Goal: Obtain resource: Download file/media

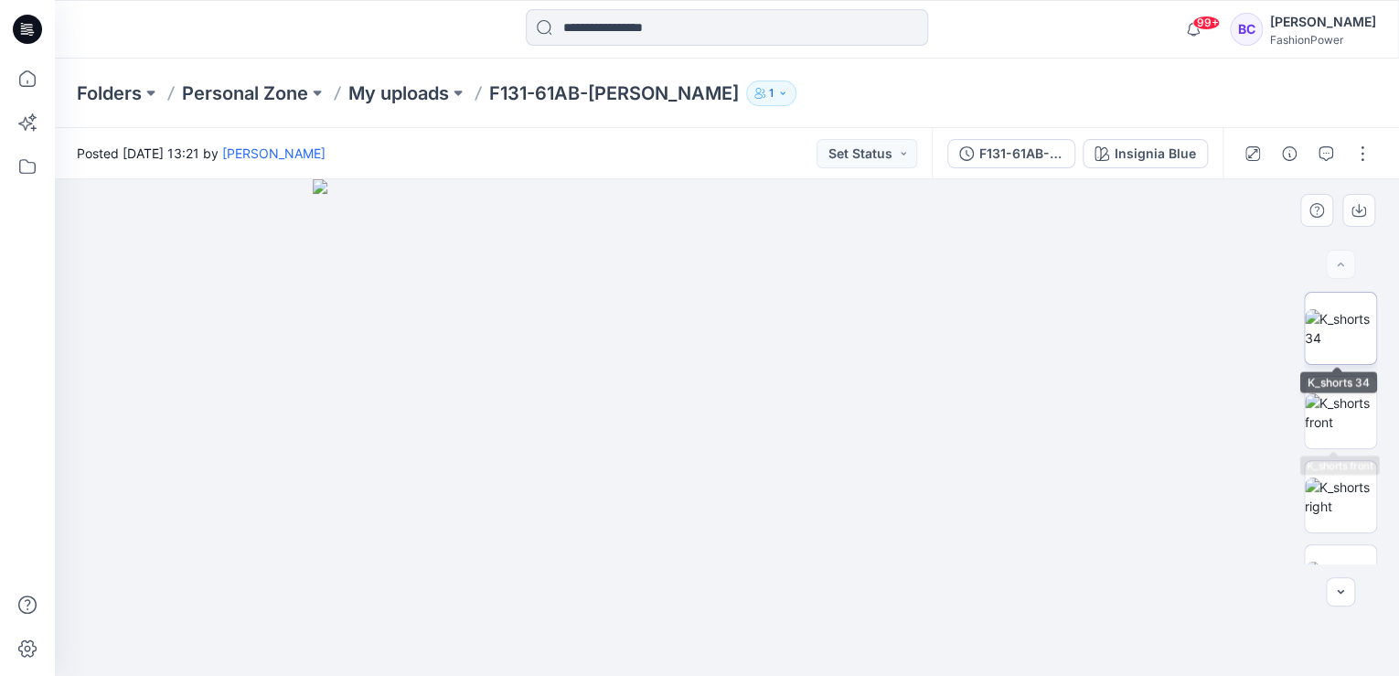
click at [1353, 324] on img at bounding box center [1340, 328] width 71 height 38
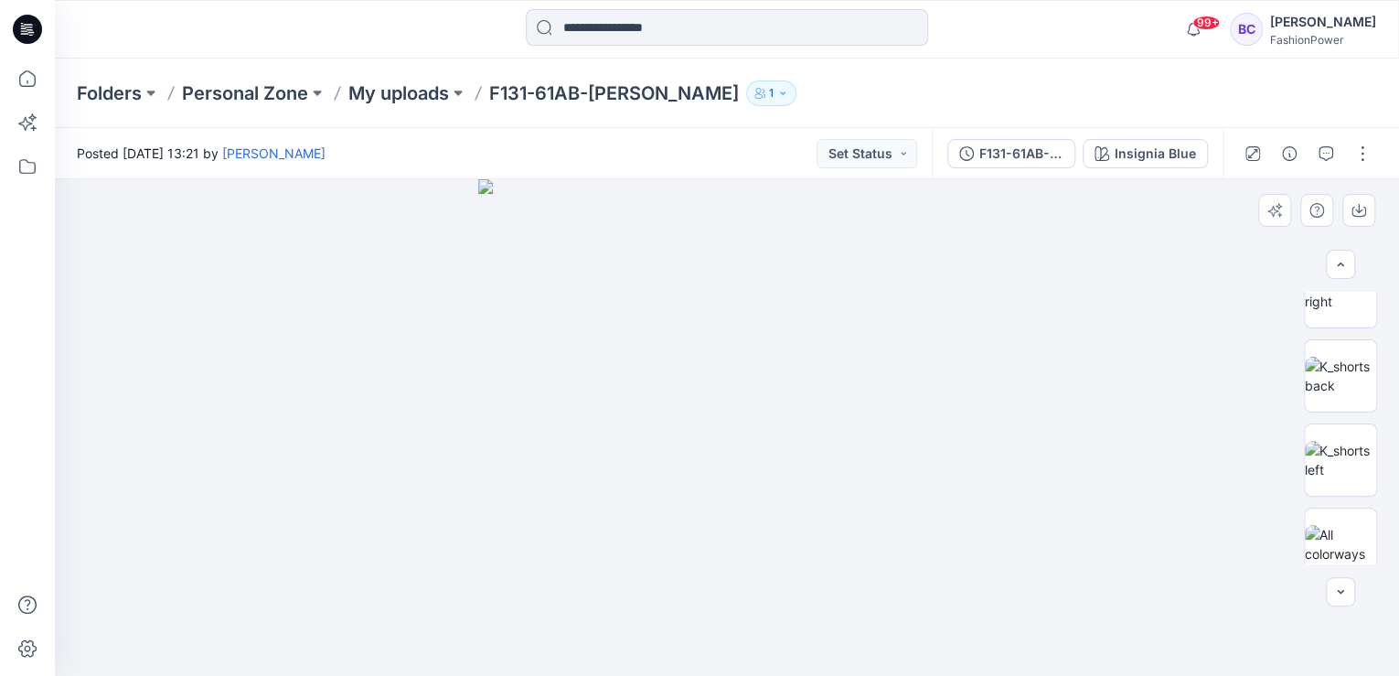
scroll to position [220, 0]
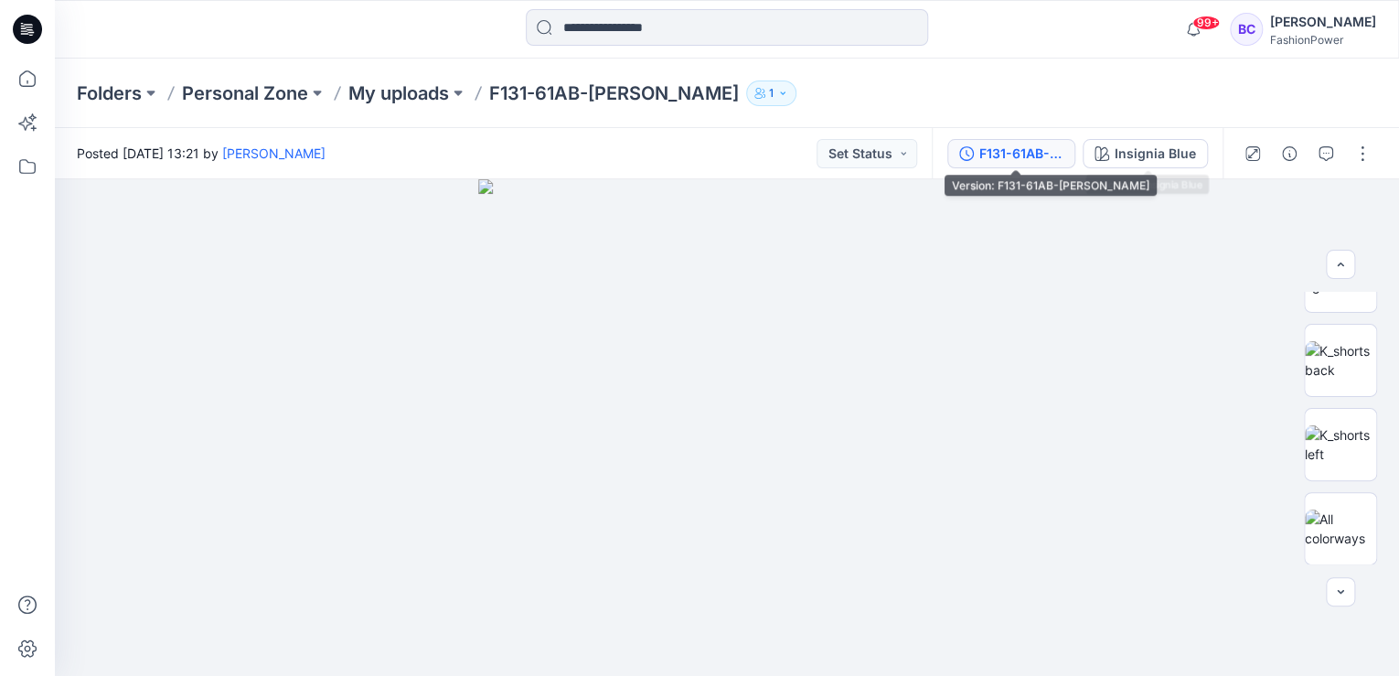
click at [965, 152] on icon "button" at bounding box center [966, 153] width 15 height 15
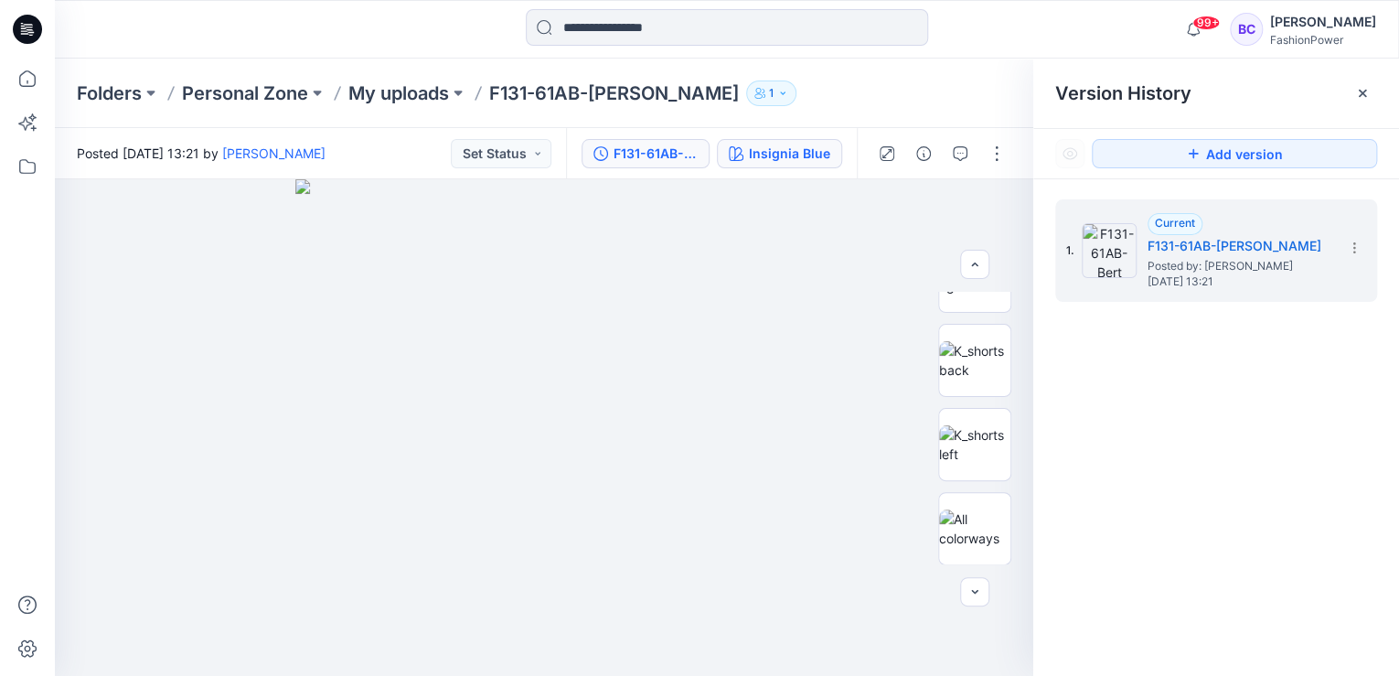
click at [803, 145] on div "Insignia Blue" at bounding box center [789, 154] width 81 height 20
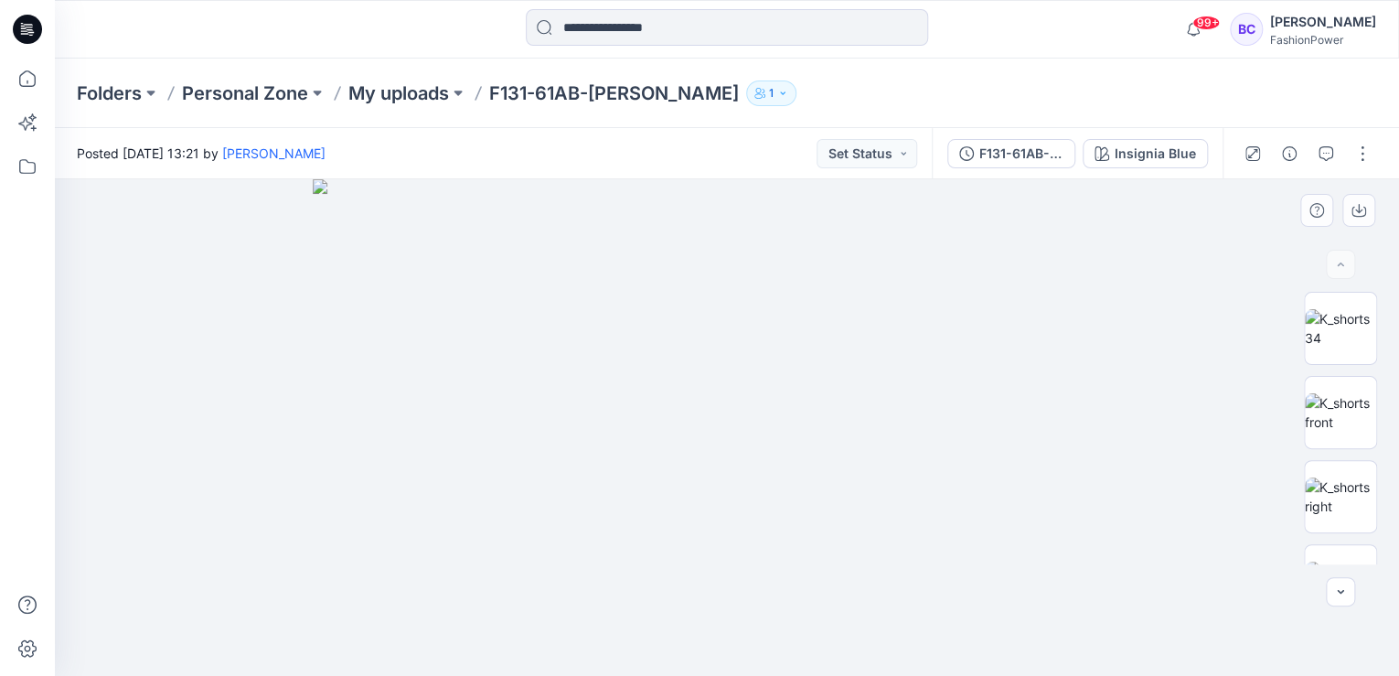
click at [917, 257] on img at bounding box center [726, 427] width 827 height 496
click at [1053, 161] on div "F131-61AB-[PERSON_NAME]" at bounding box center [1021, 154] width 84 height 20
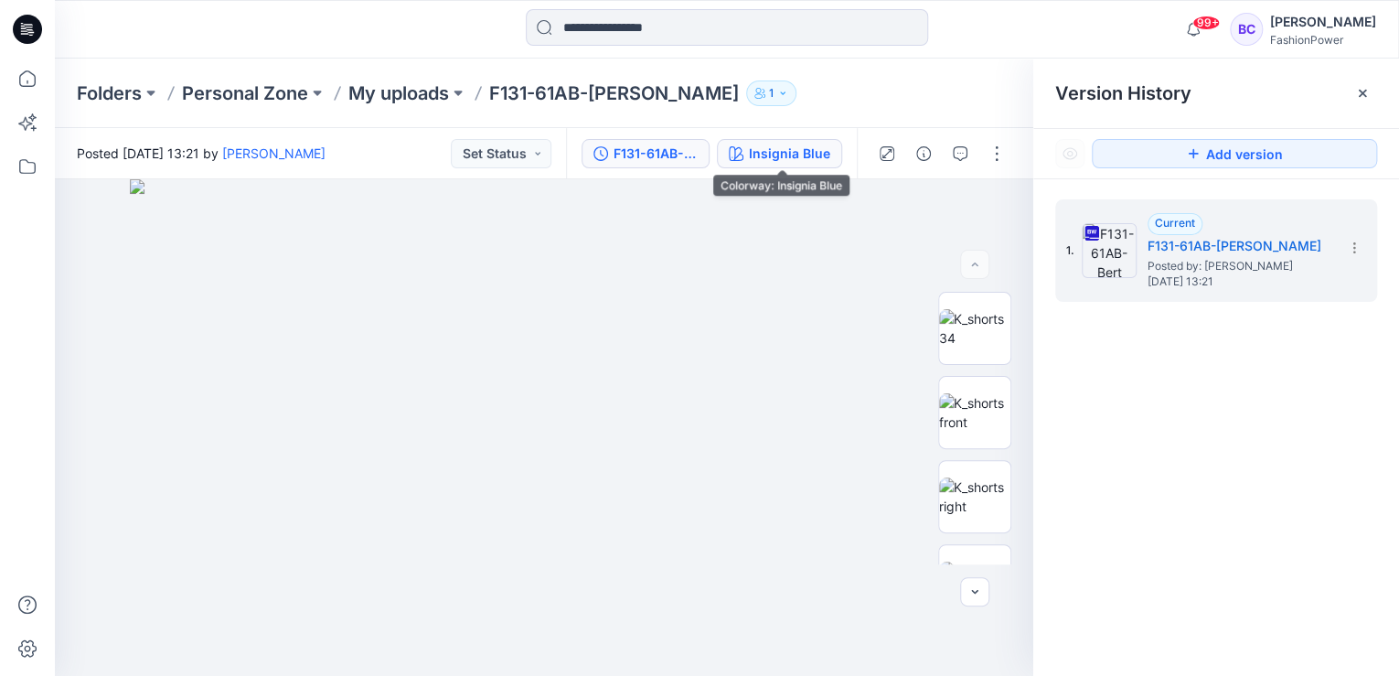
click at [804, 157] on div "Insignia Blue" at bounding box center [789, 154] width 81 height 20
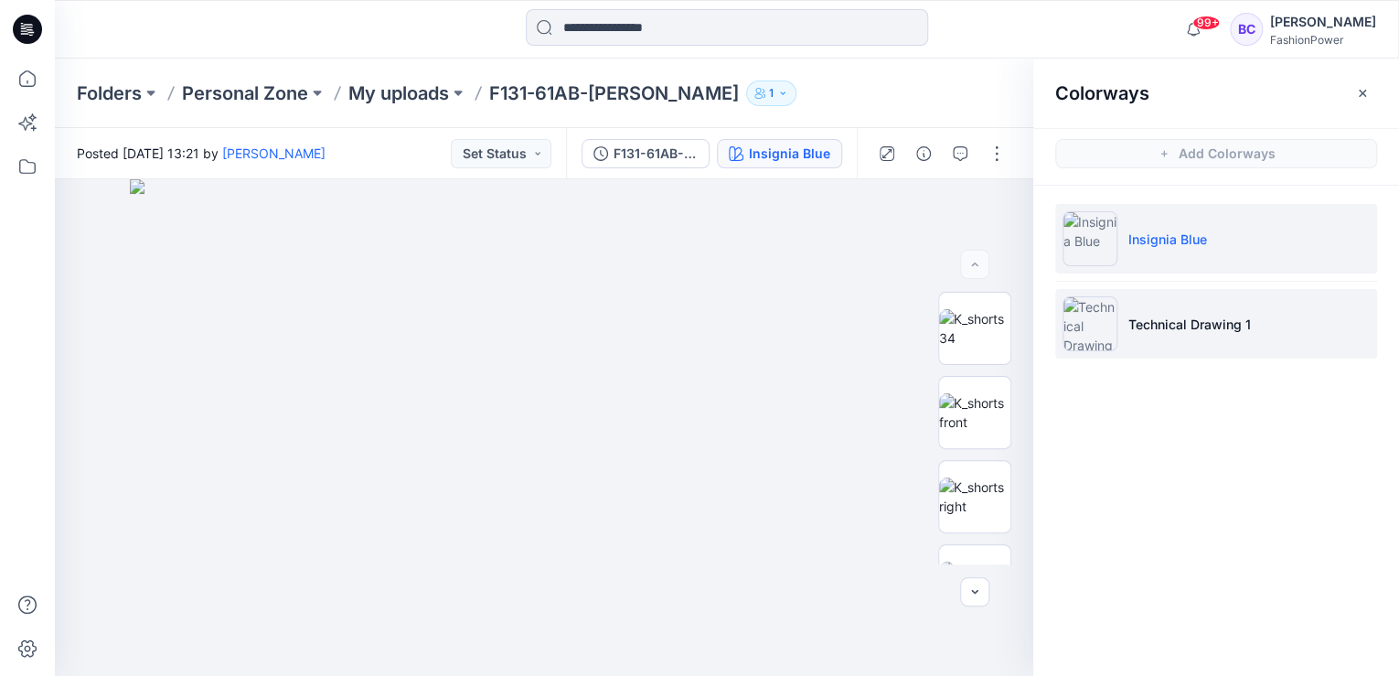
click at [1180, 325] on p "Technical Drawing 1" at bounding box center [1189, 323] width 123 height 19
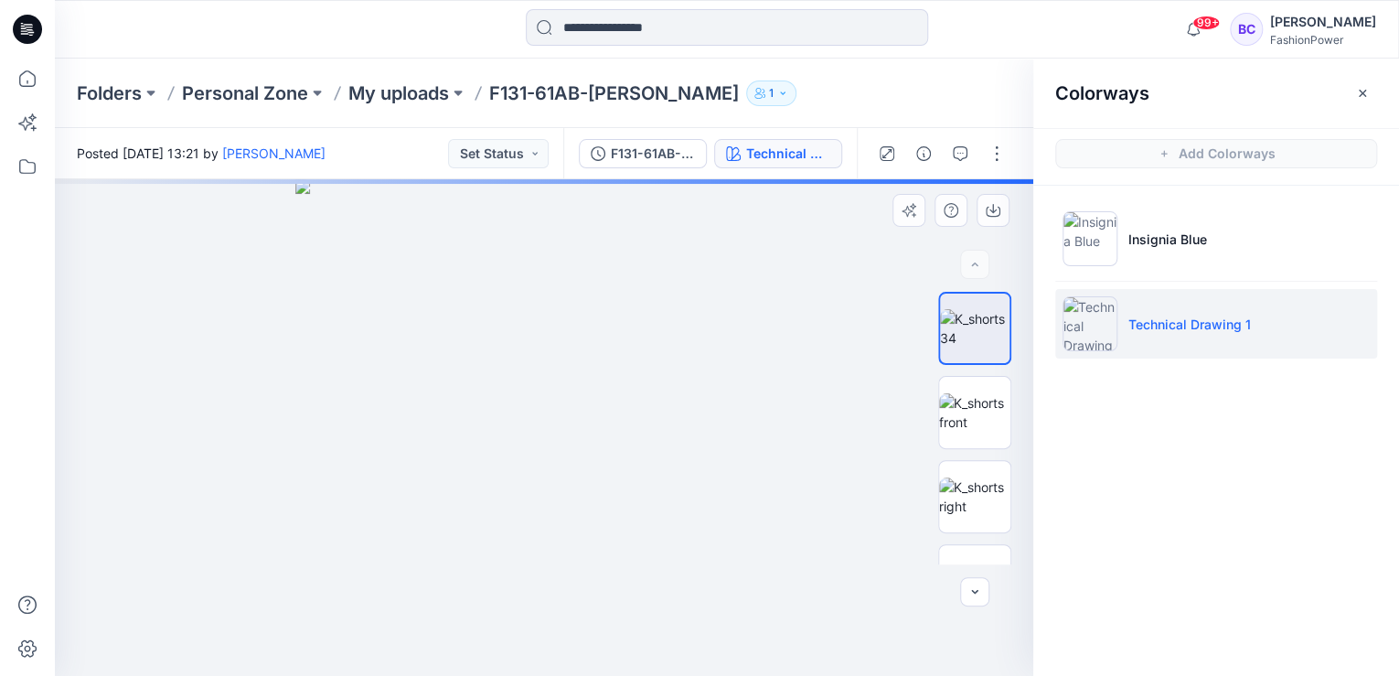
click at [566, 314] on img at bounding box center [543, 427] width 496 height 496
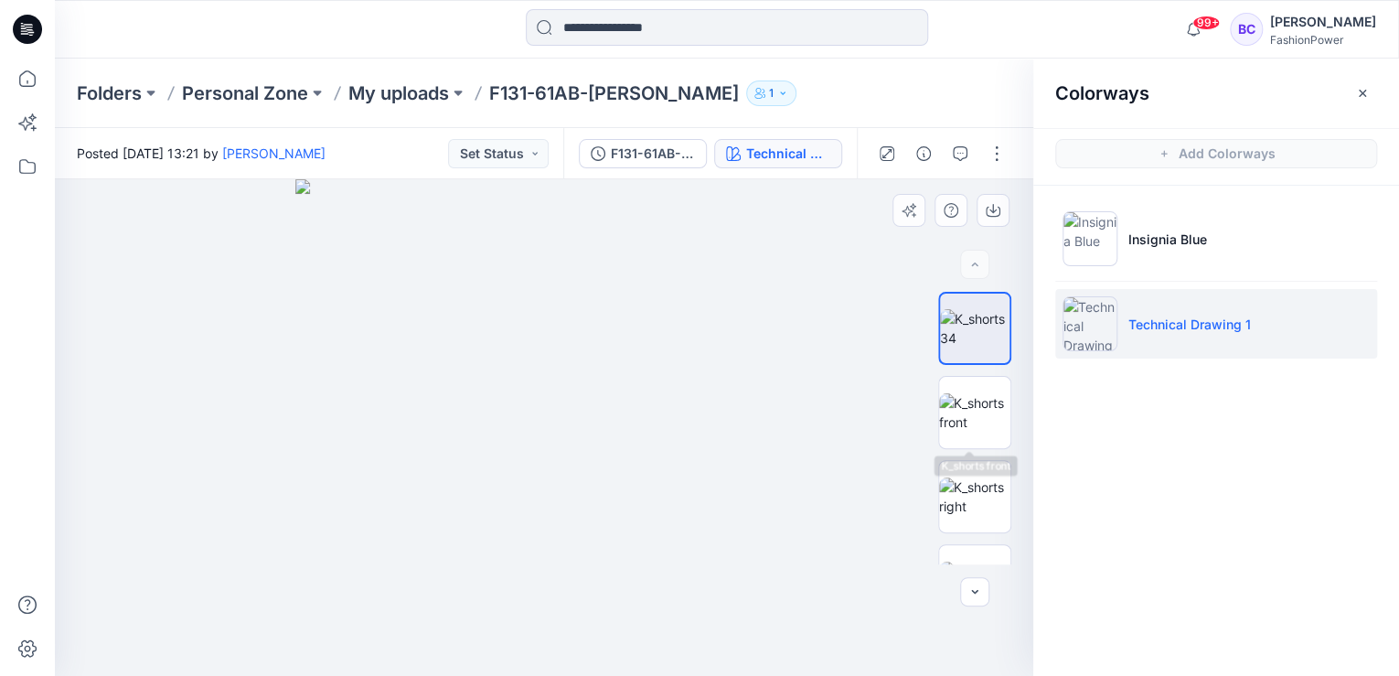
click at [975, 373] on div at bounding box center [974, 428] width 73 height 272
click at [975, 424] on img at bounding box center [974, 412] width 71 height 38
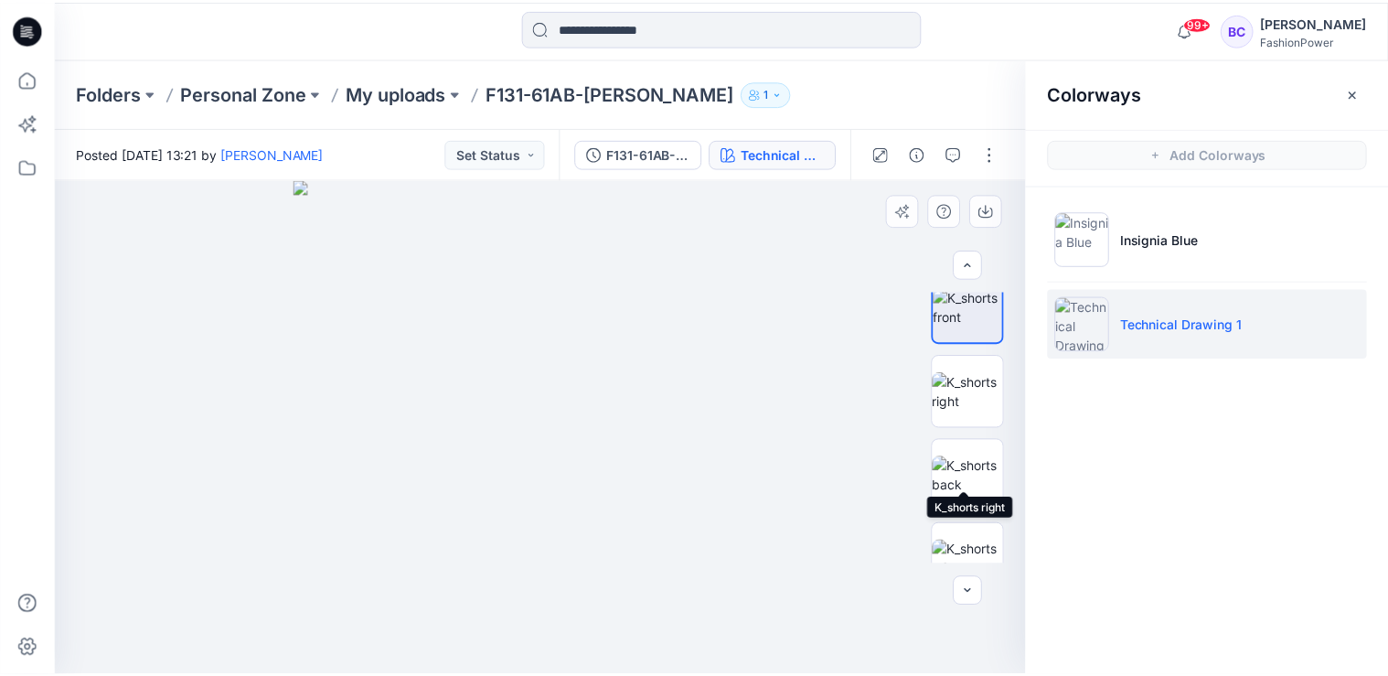
scroll to position [146, 0]
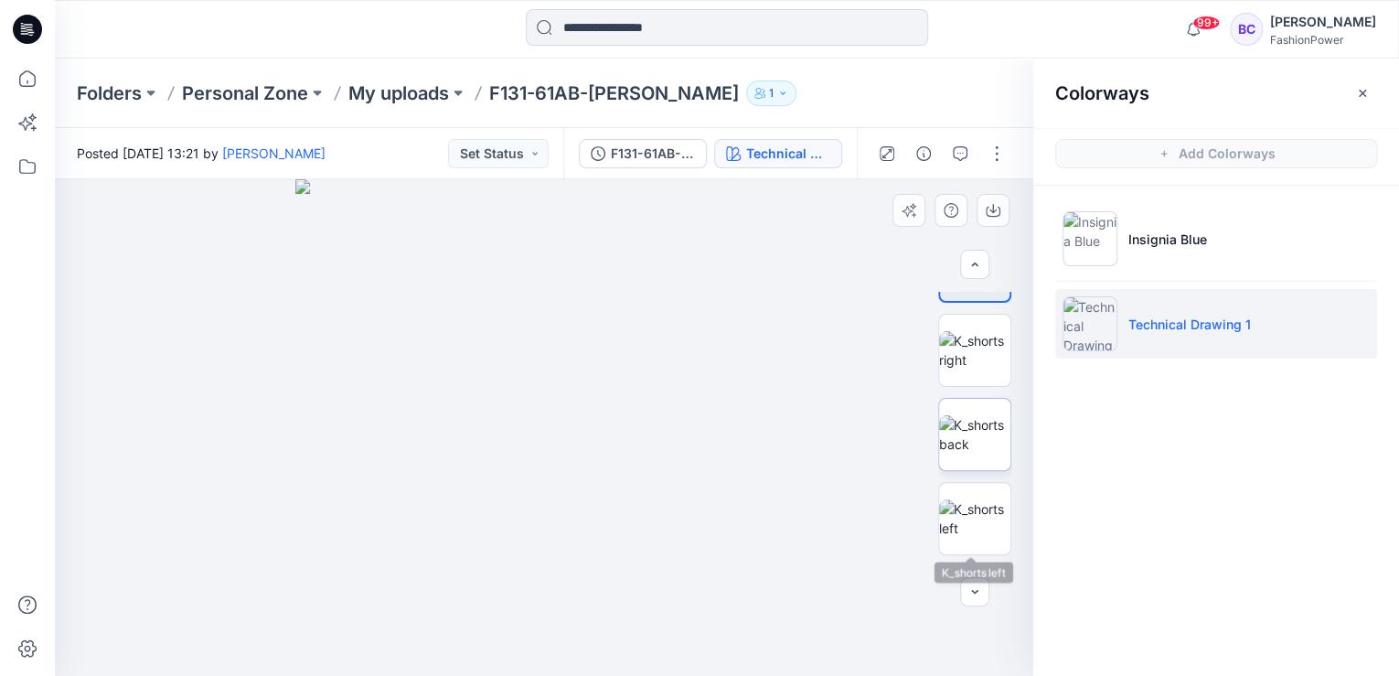
click at [976, 423] on img at bounding box center [974, 434] width 71 height 38
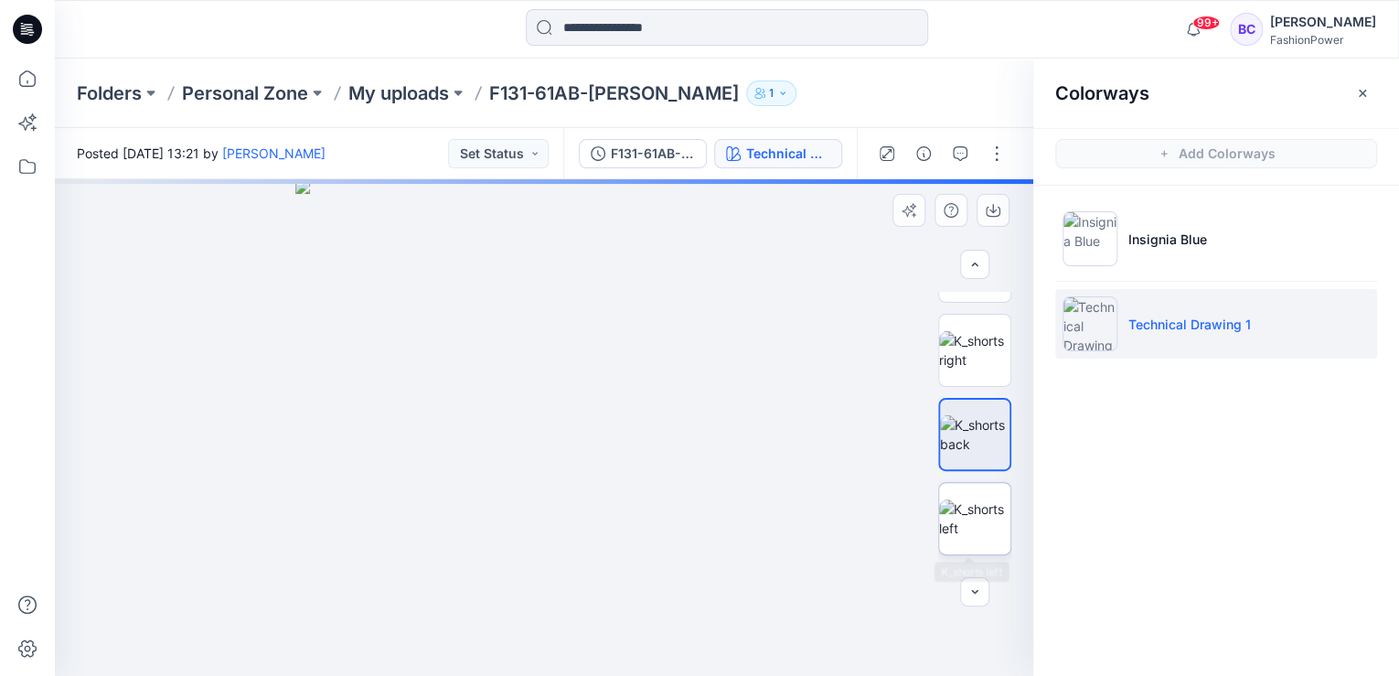
click at [984, 499] on img at bounding box center [974, 518] width 71 height 38
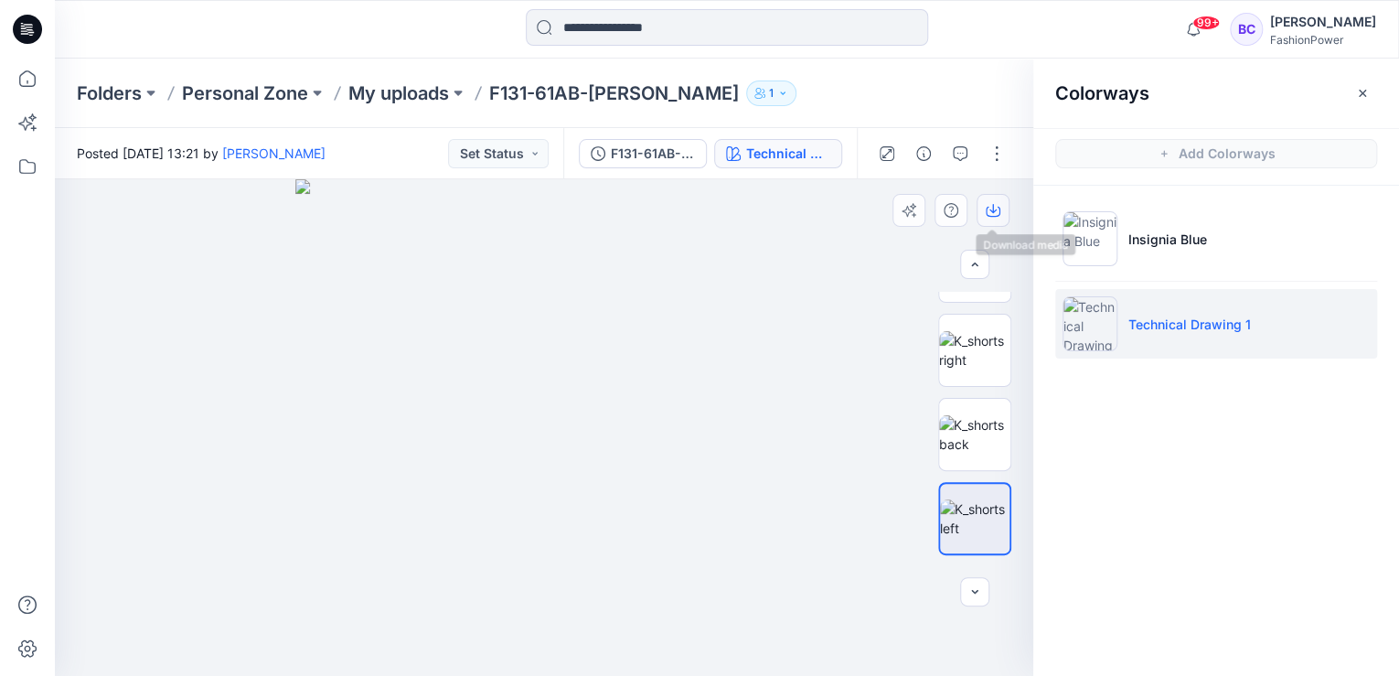
click at [991, 205] on icon "button" at bounding box center [993, 210] width 15 height 15
click at [414, 91] on p "My uploads" at bounding box center [398, 93] width 101 height 26
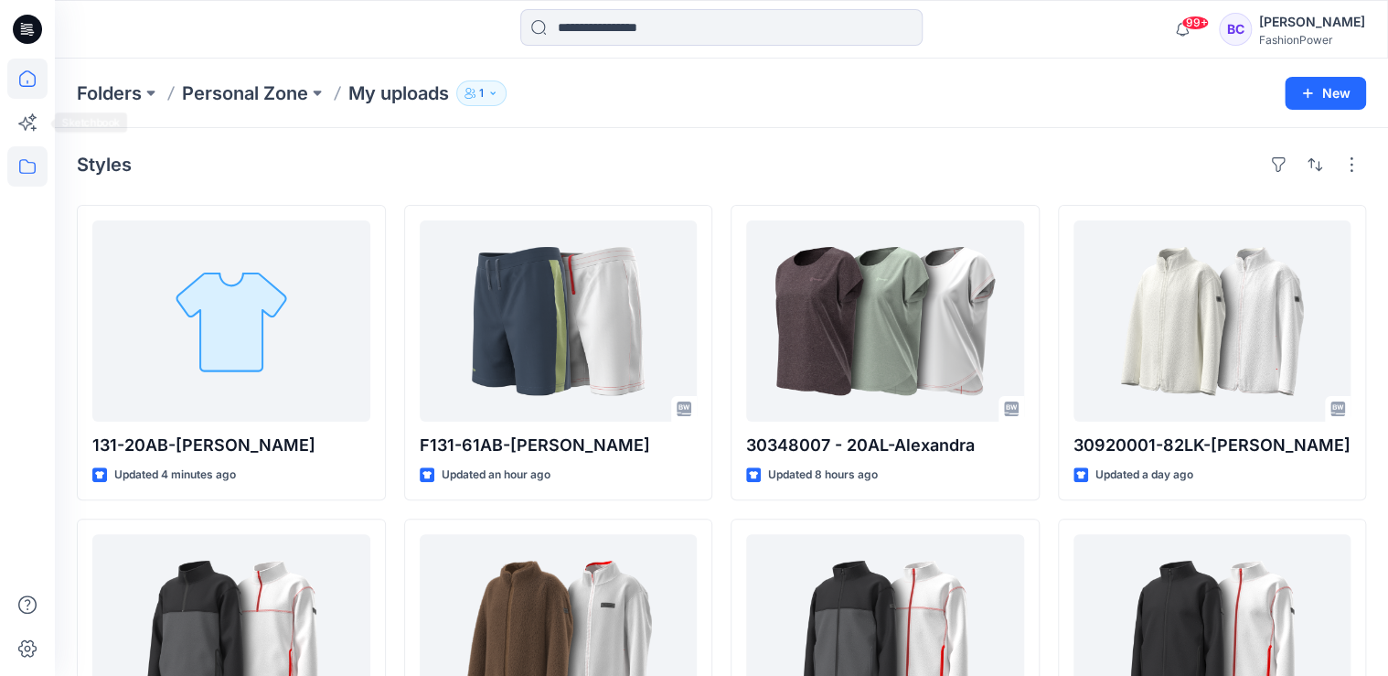
click at [42, 71] on icon at bounding box center [27, 79] width 40 height 40
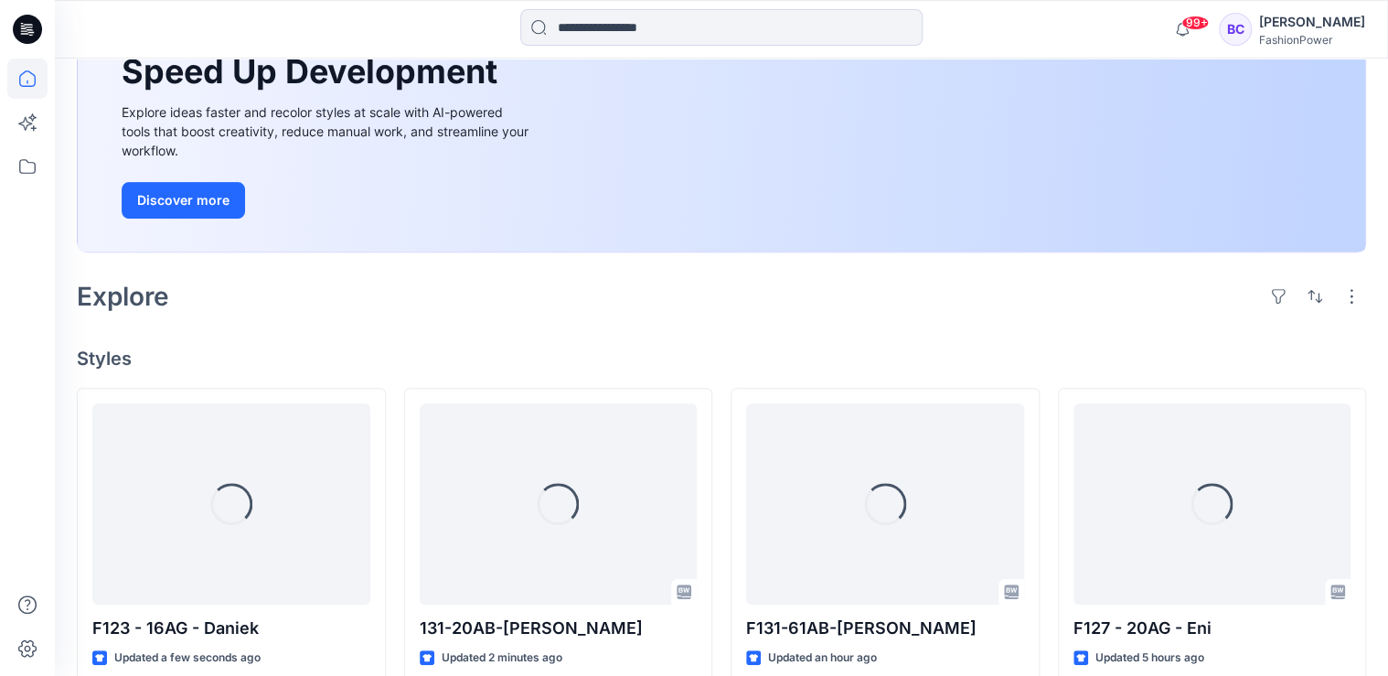
scroll to position [366, 0]
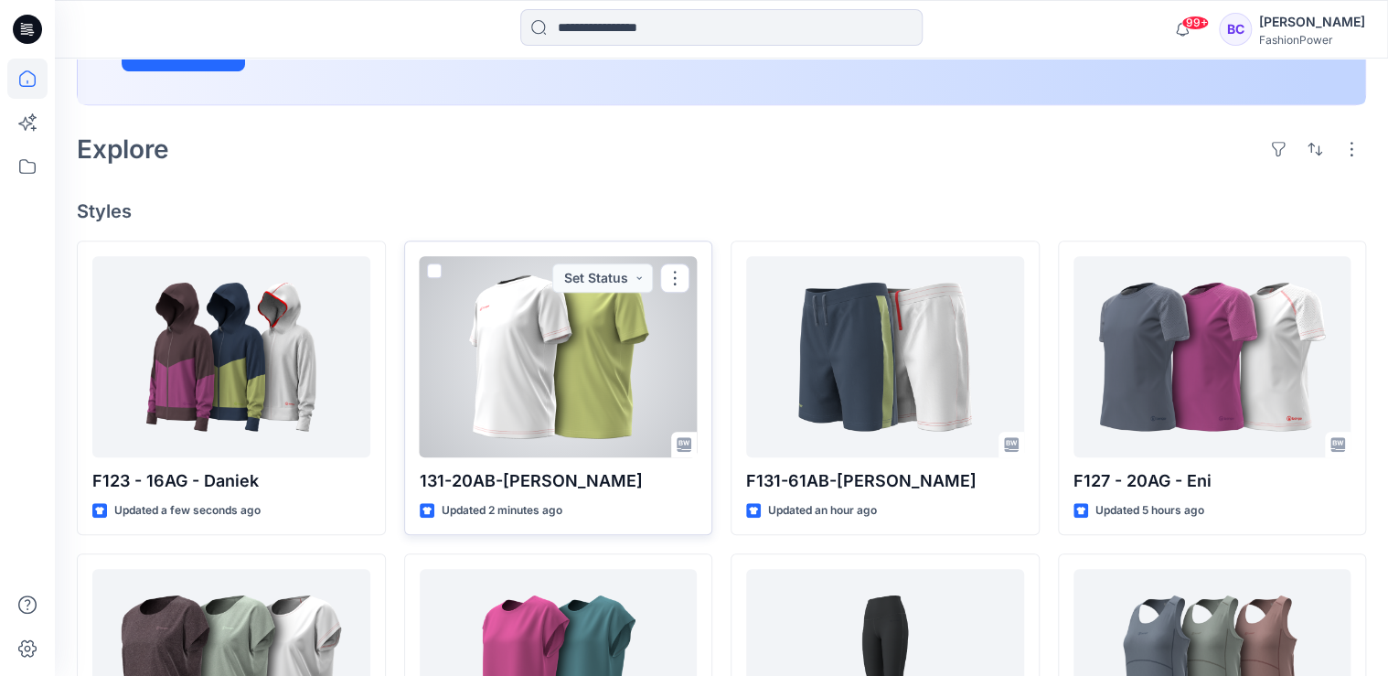
click at [482, 347] on div at bounding box center [559, 356] width 278 height 201
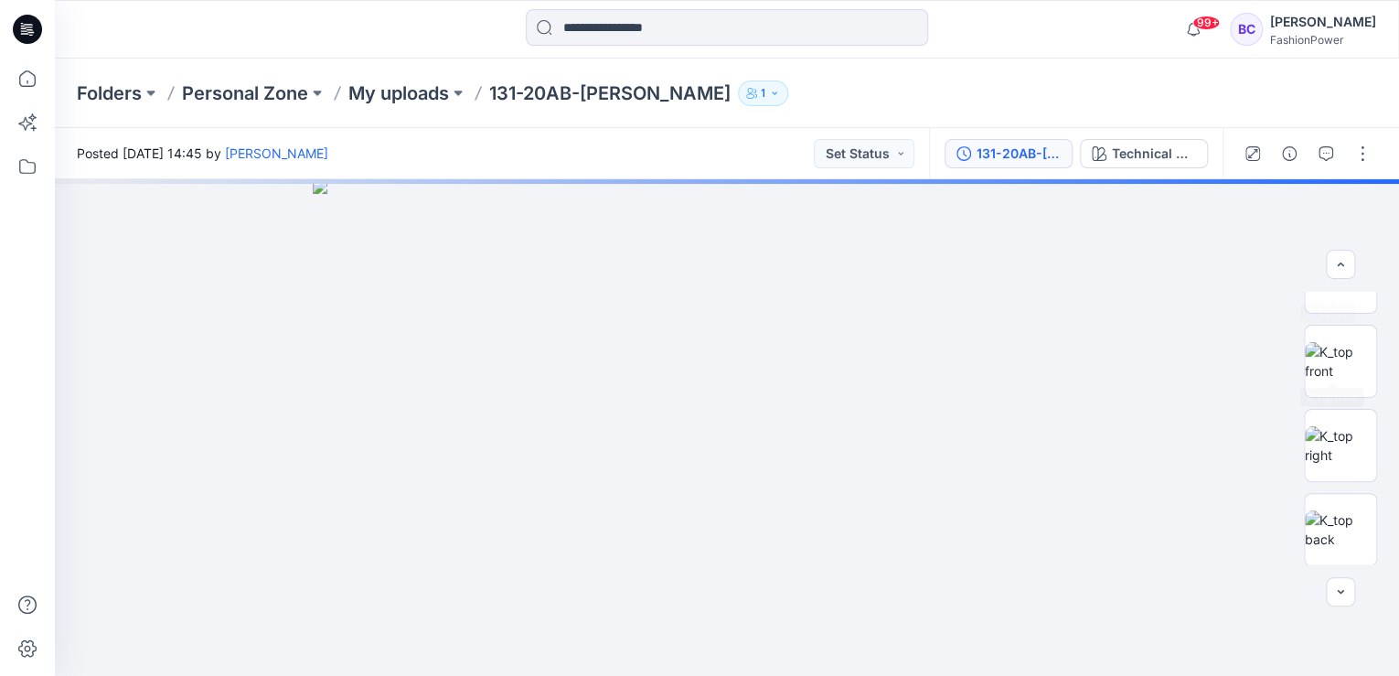
scroll to position [73, 0]
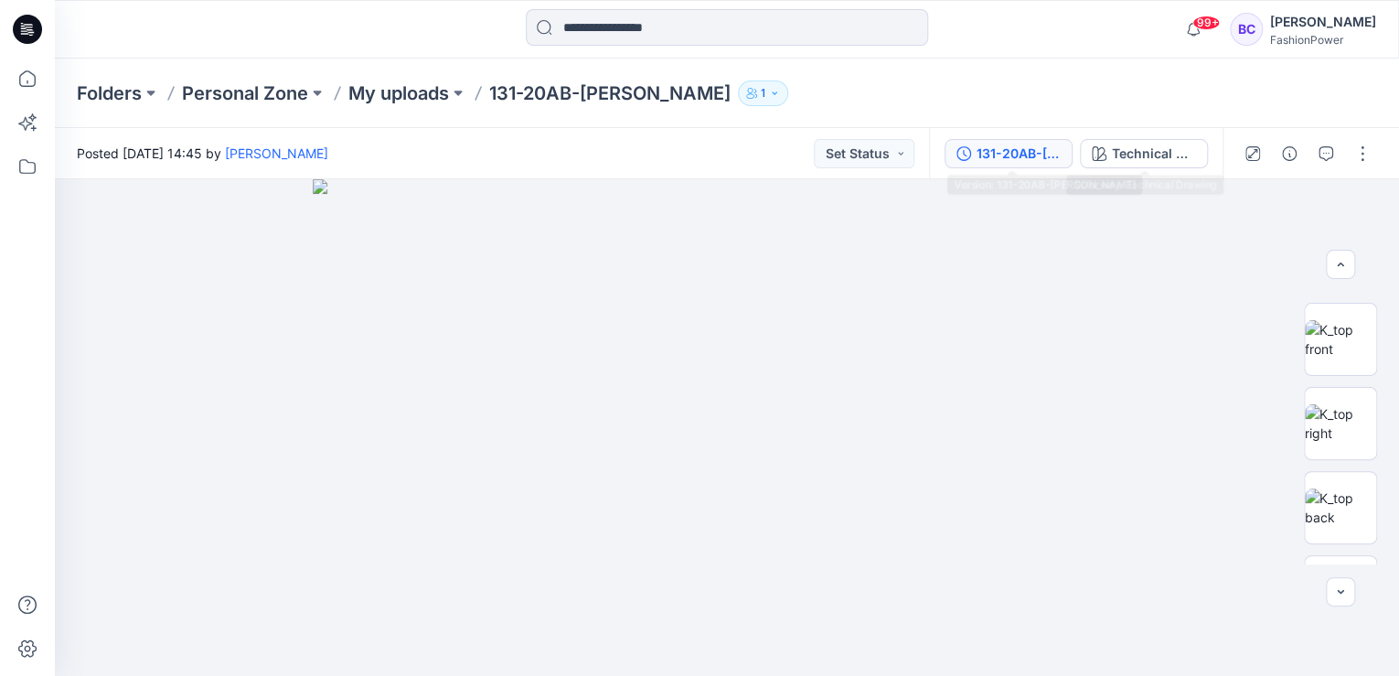
click at [1043, 158] on div "131-20AB-Bert" at bounding box center [1018, 154] width 84 height 20
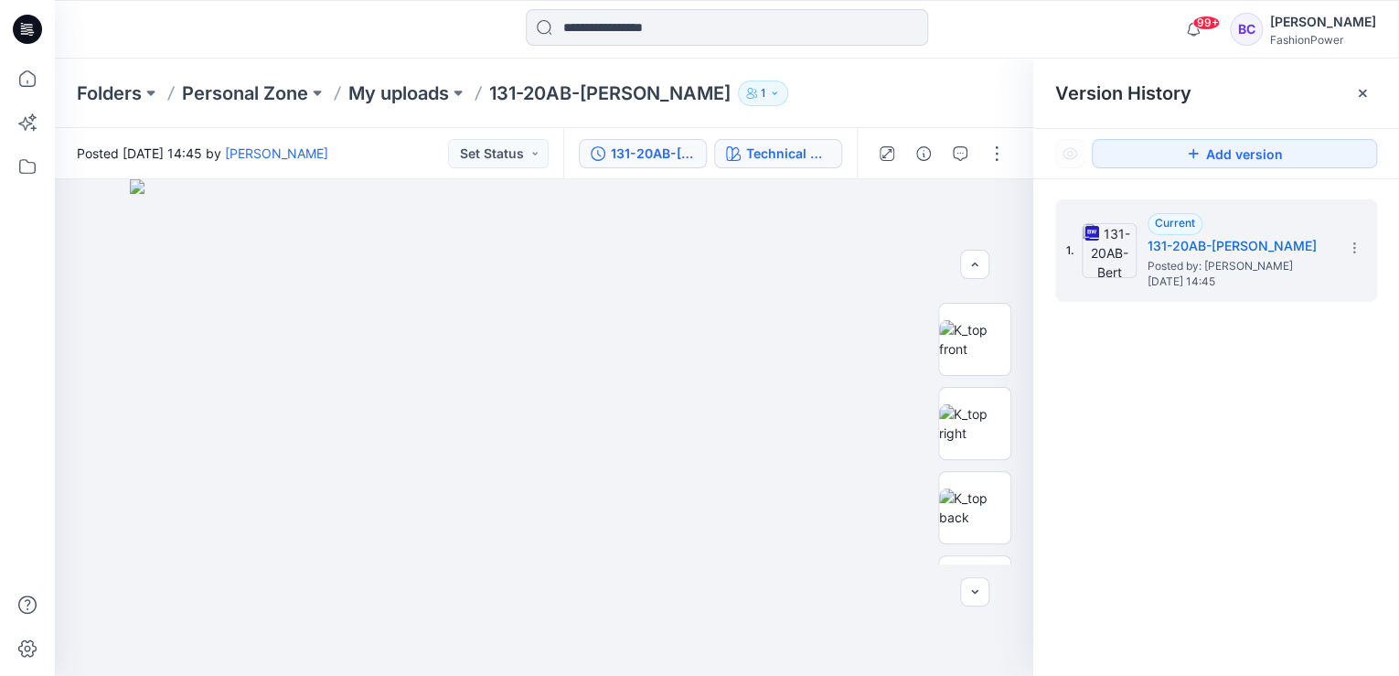
click at [800, 152] on div "Technical Drawing" at bounding box center [788, 154] width 84 height 20
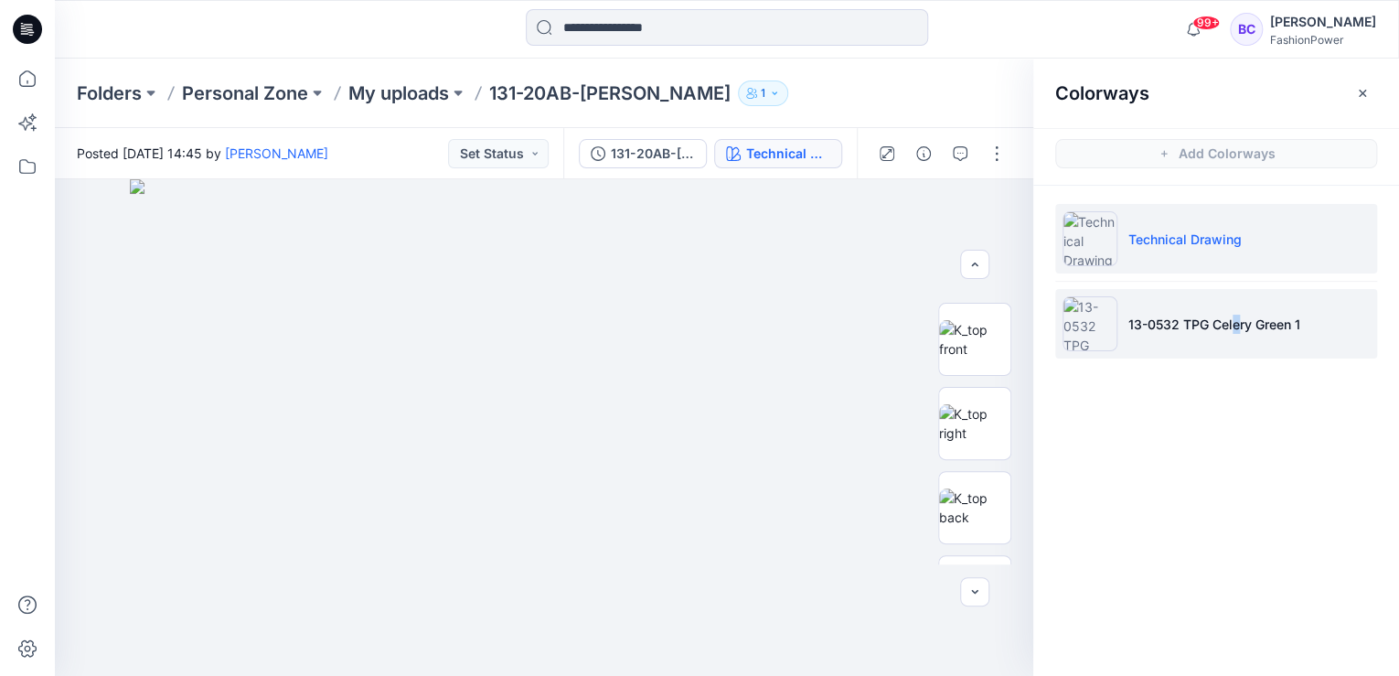
click at [1236, 318] on p "13-0532 TPG Celery Green 1" at bounding box center [1214, 323] width 172 height 19
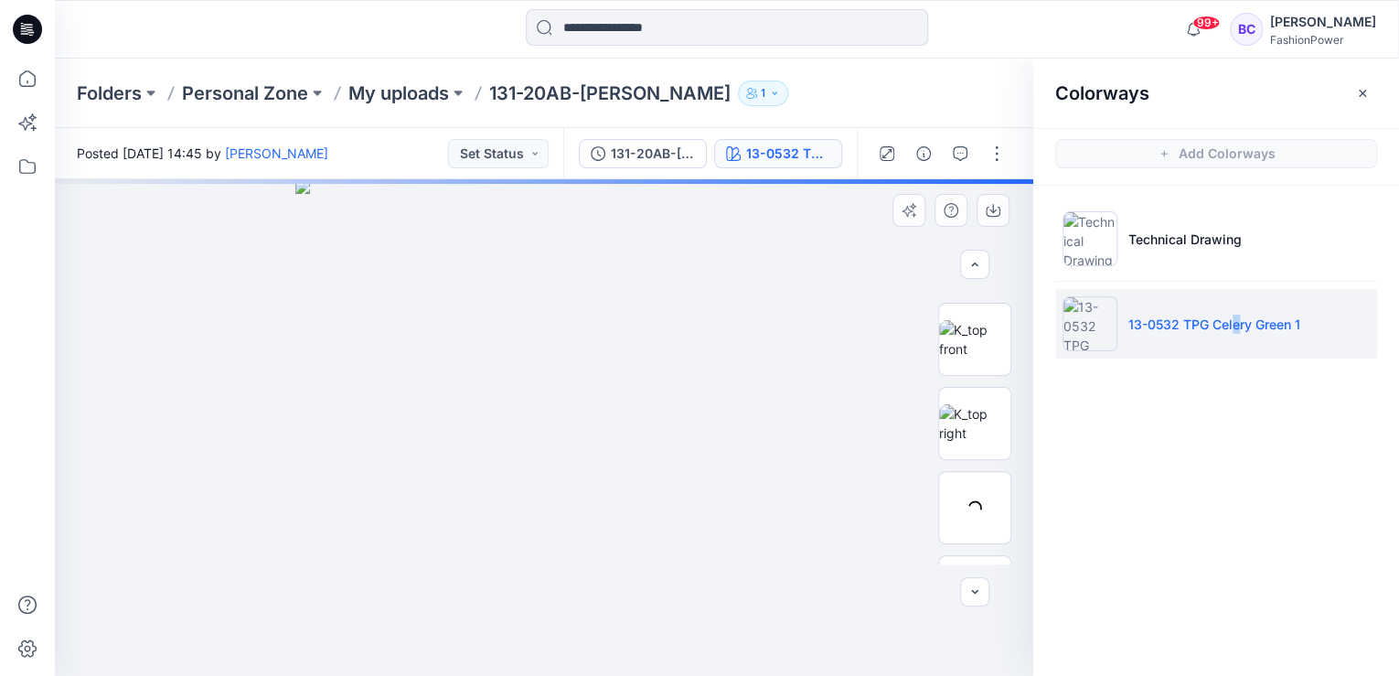
click at [293, 356] on div at bounding box center [544, 427] width 978 height 496
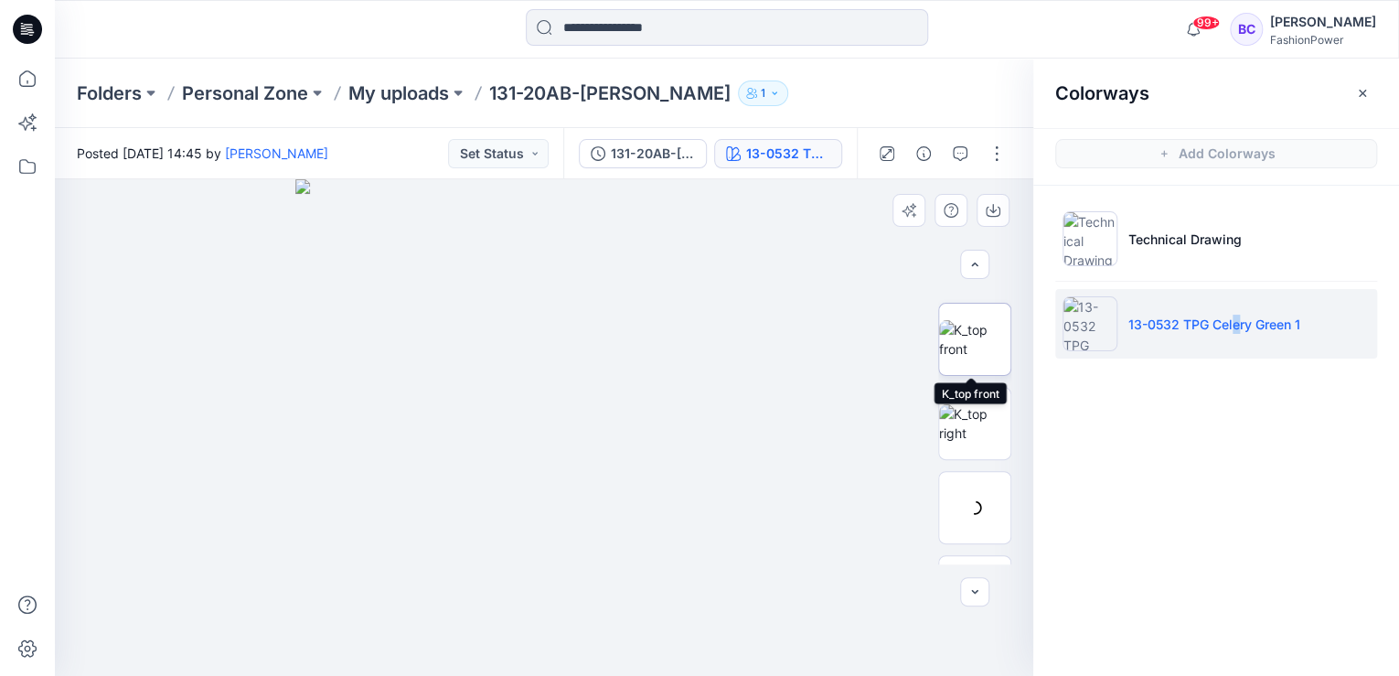
click at [961, 347] on img at bounding box center [974, 339] width 71 height 38
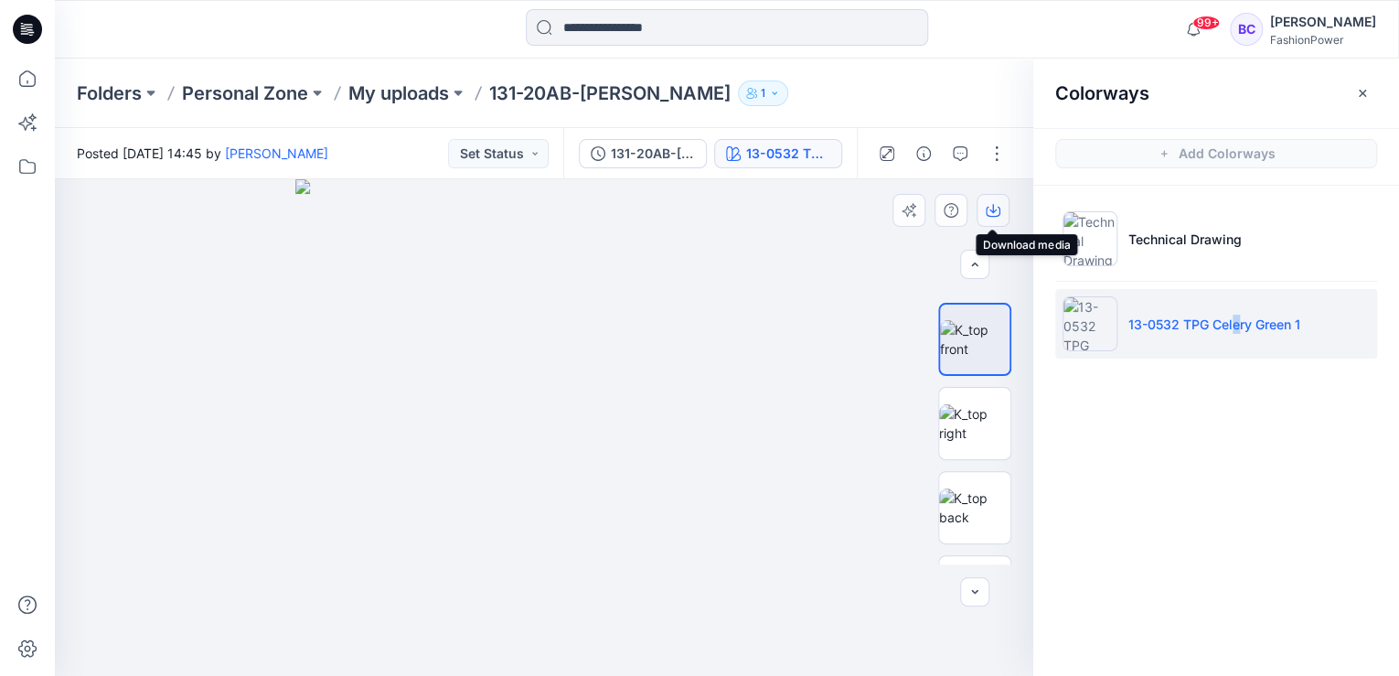
click at [990, 210] on icon "button" at bounding box center [992, 208] width 7 height 9
click at [976, 508] on img at bounding box center [974, 507] width 71 height 38
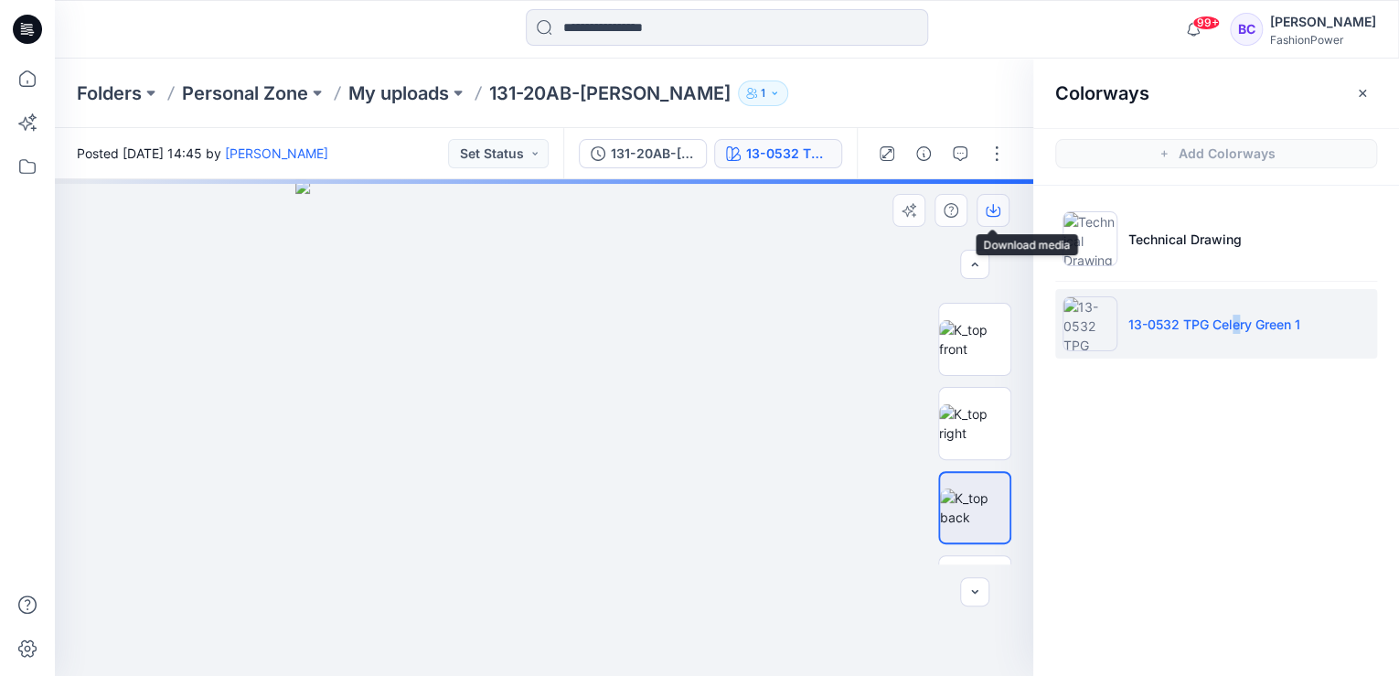
click at [982, 205] on button "button" at bounding box center [992, 210] width 33 height 33
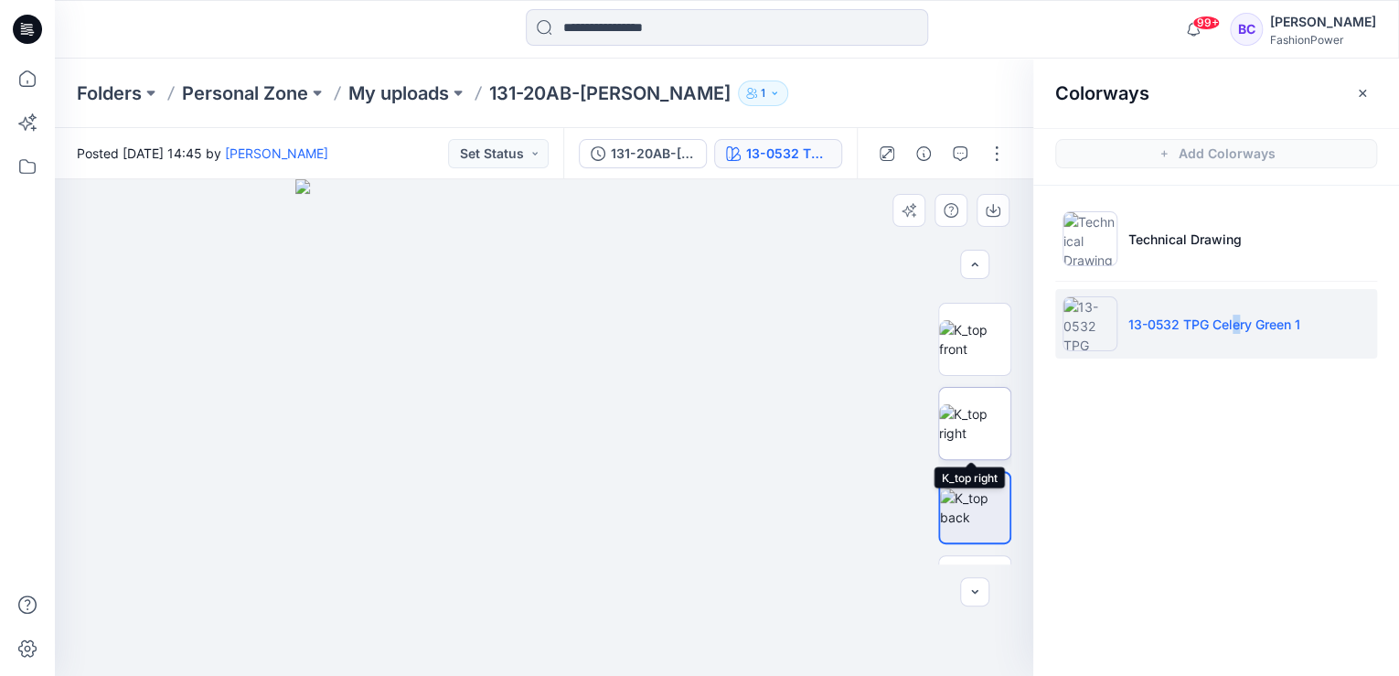
click at [963, 417] on img at bounding box center [974, 423] width 71 height 38
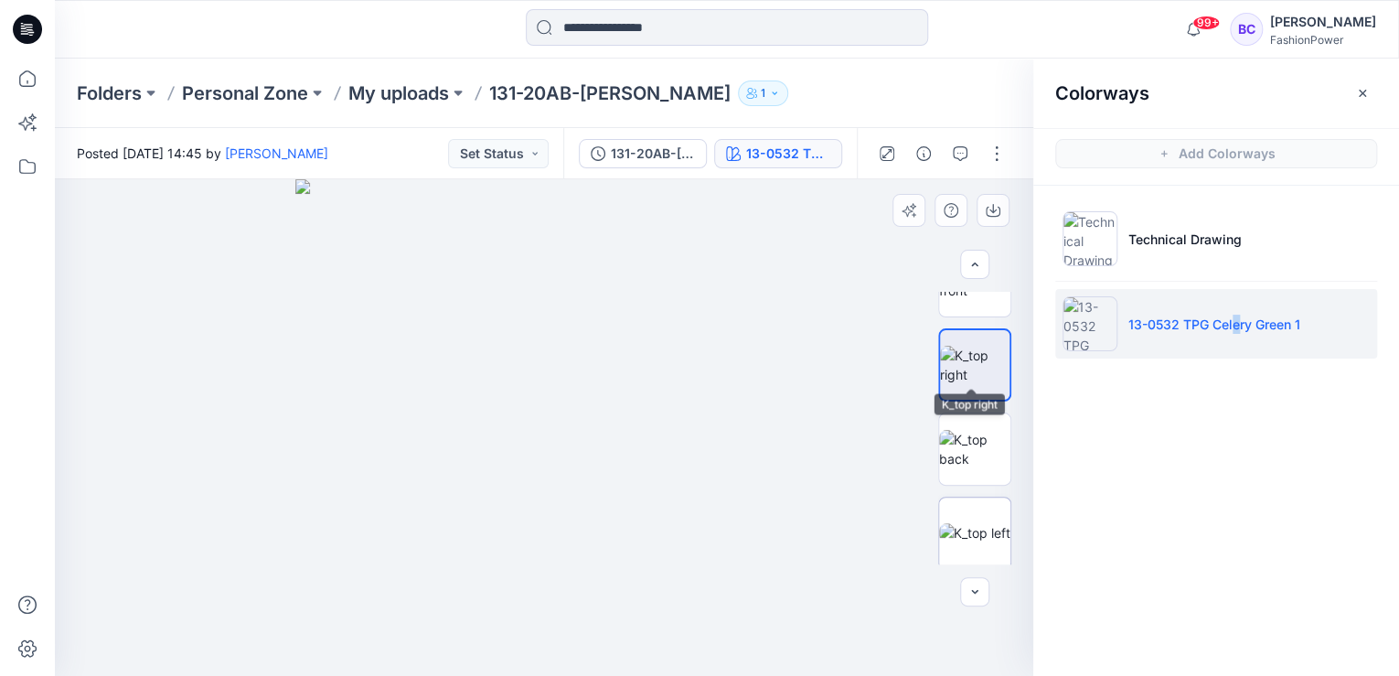
scroll to position [146, 0]
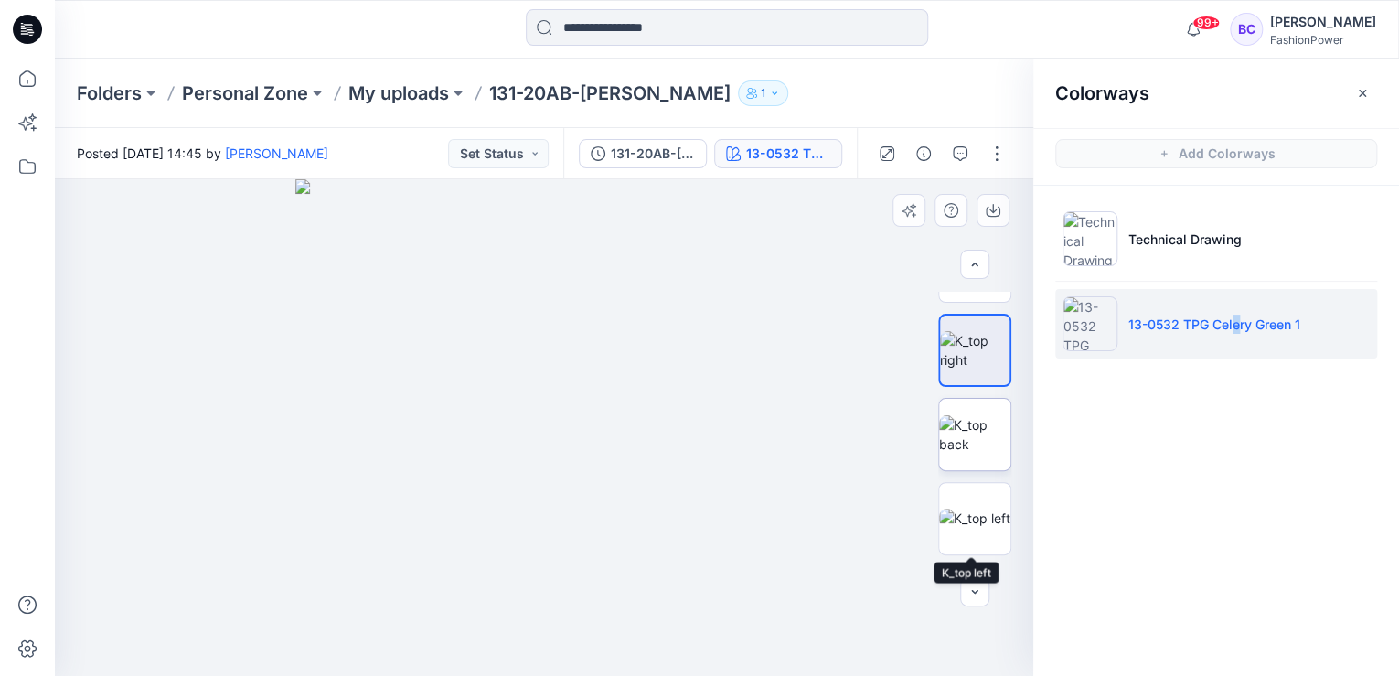
drag, startPoint x: 997, startPoint y: 486, endPoint x: 995, endPoint y: 459, distance: 27.6
click at [997, 508] on img at bounding box center [974, 517] width 71 height 19
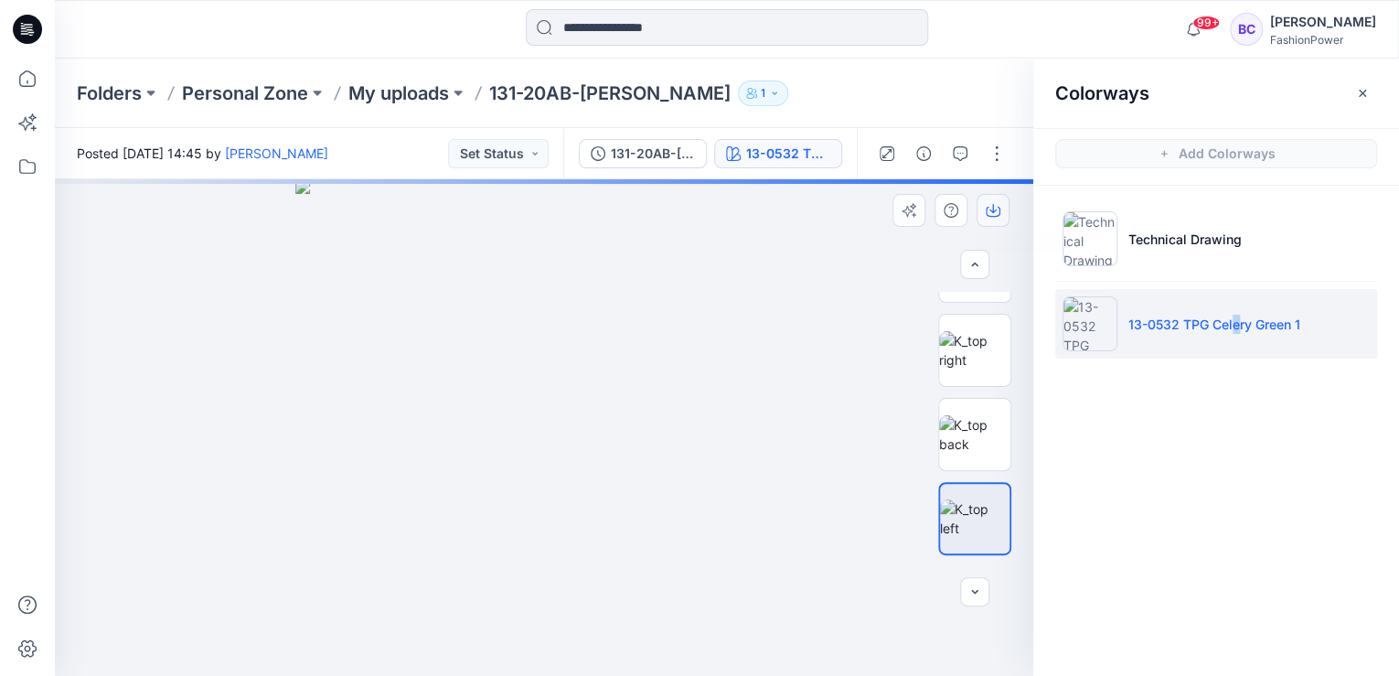
click at [1007, 205] on button "button" at bounding box center [992, 210] width 33 height 33
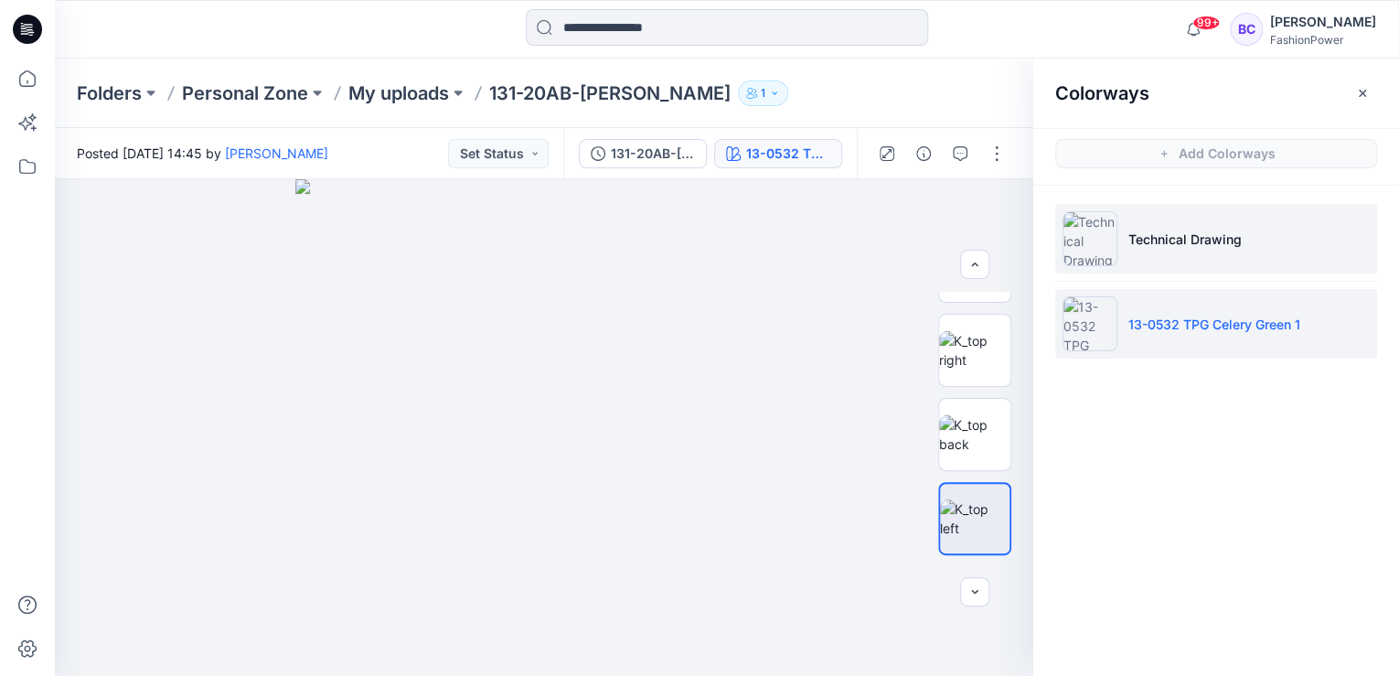
click at [1278, 244] on li "Technical Drawing" at bounding box center [1216, 238] width 322 height 69
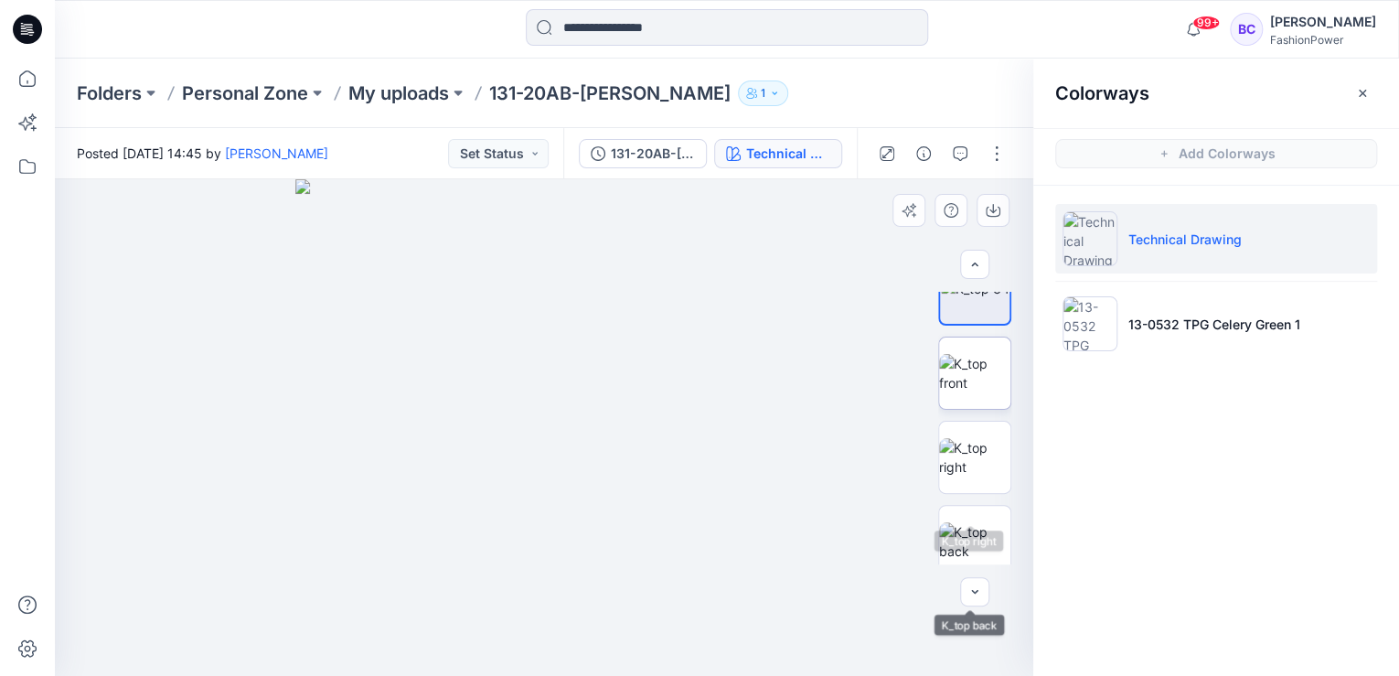
scroll to position [0, 0]
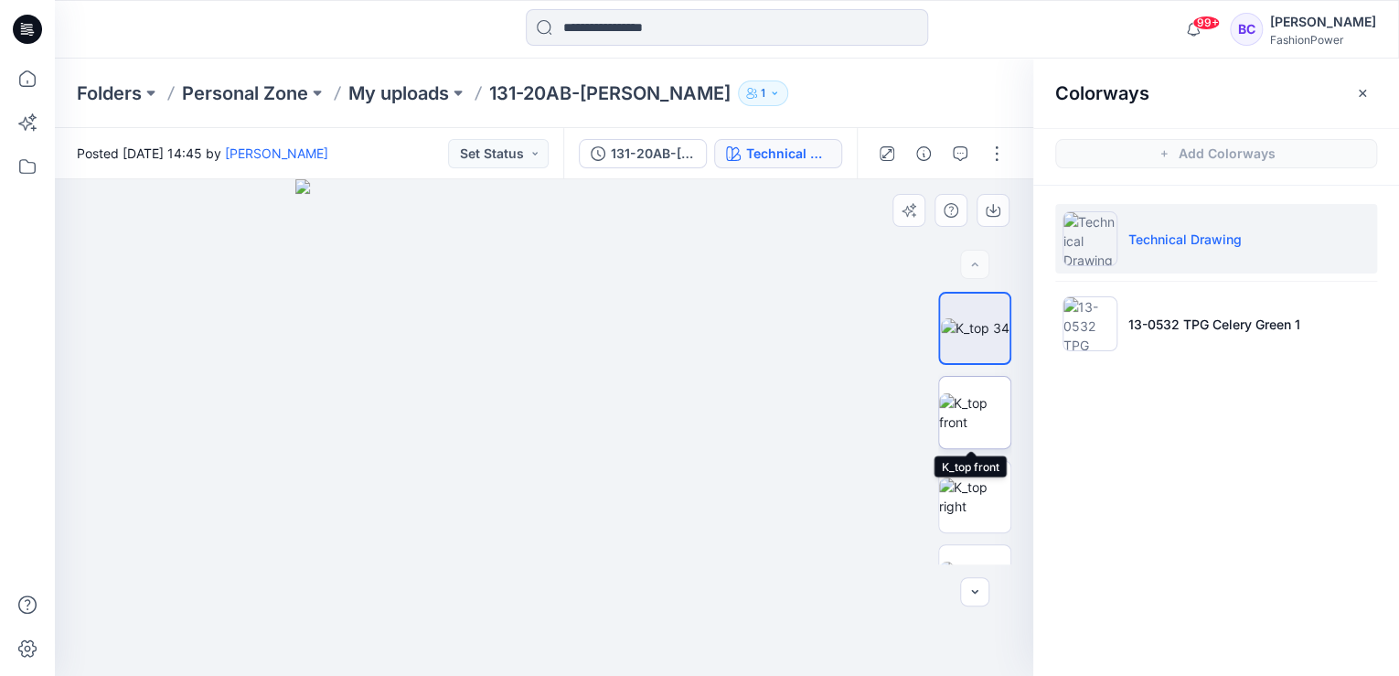
click at [982, 424] on img at bounding box center [974, 412] width 71 height 38
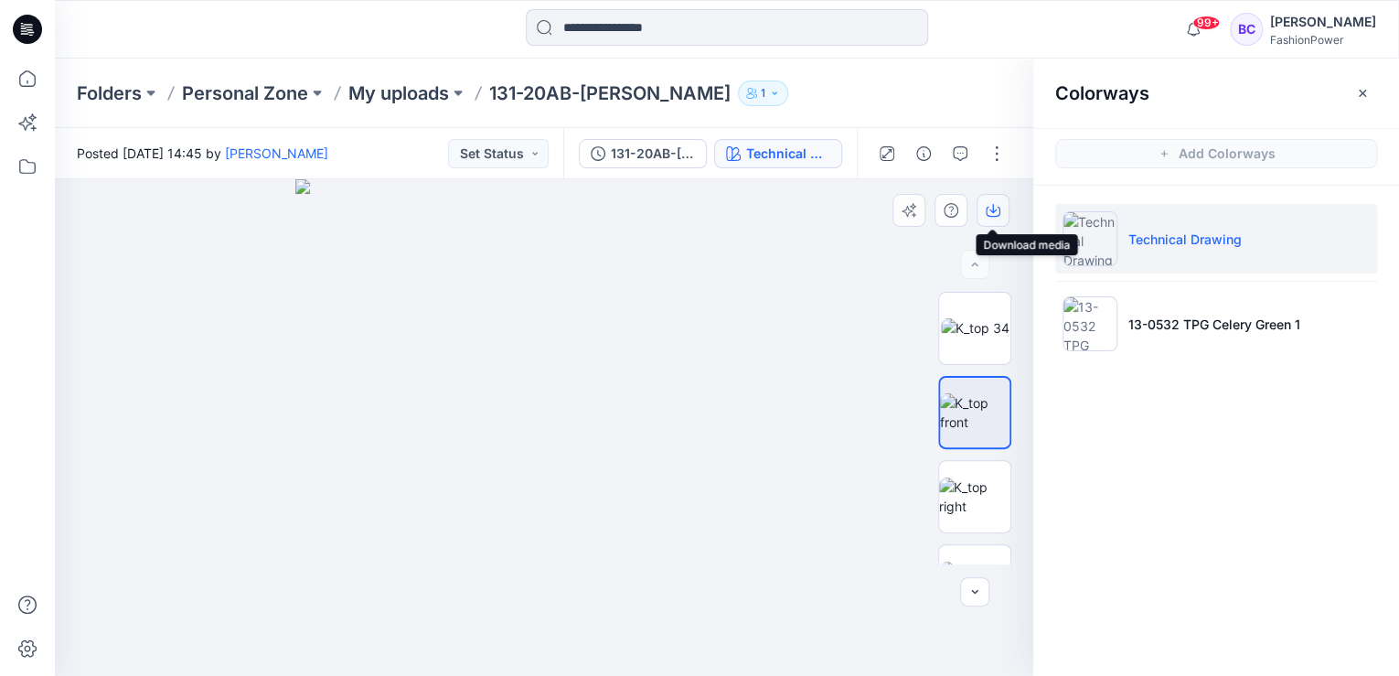
click at [999, 208] on button "button" at bounding box center [992, 210] width 33 height 33
click at [982, 561] on img at bounding box center [974, 580] width 71 height 38
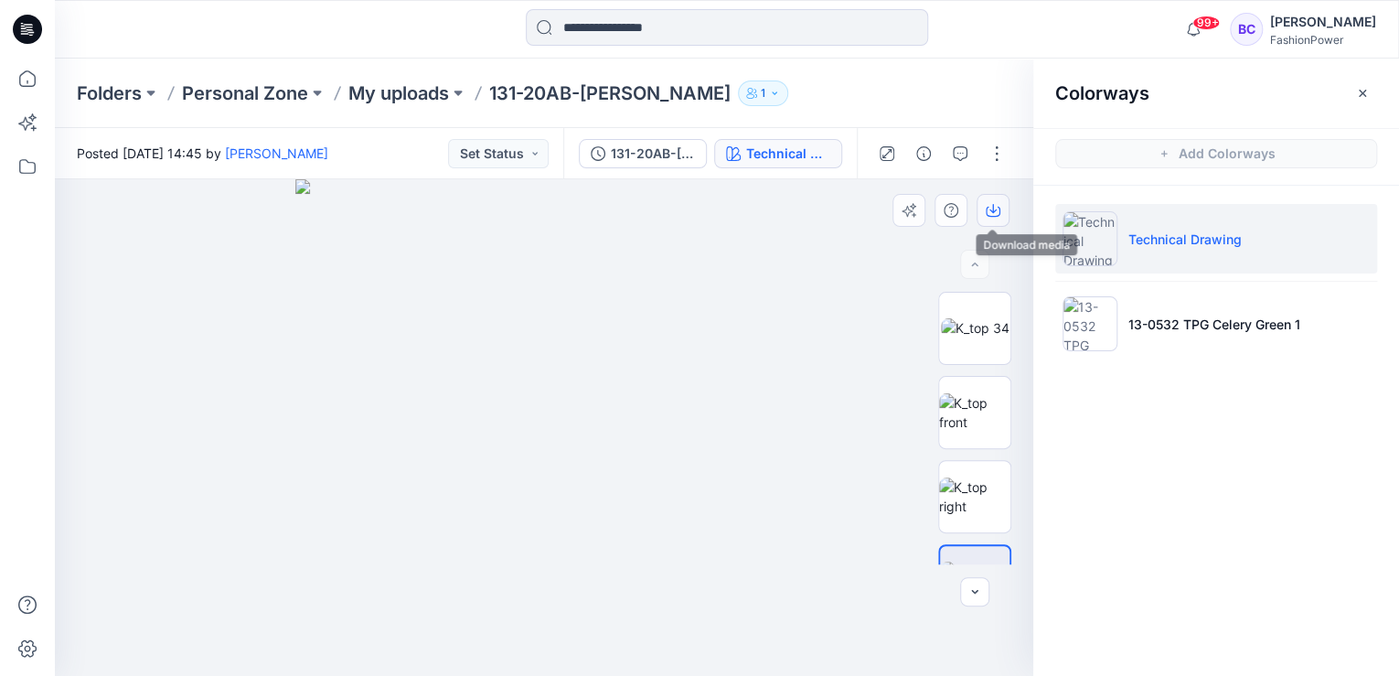
click at [999, 208] on button "button" at bounding box center [992, 210] width 33 height 33
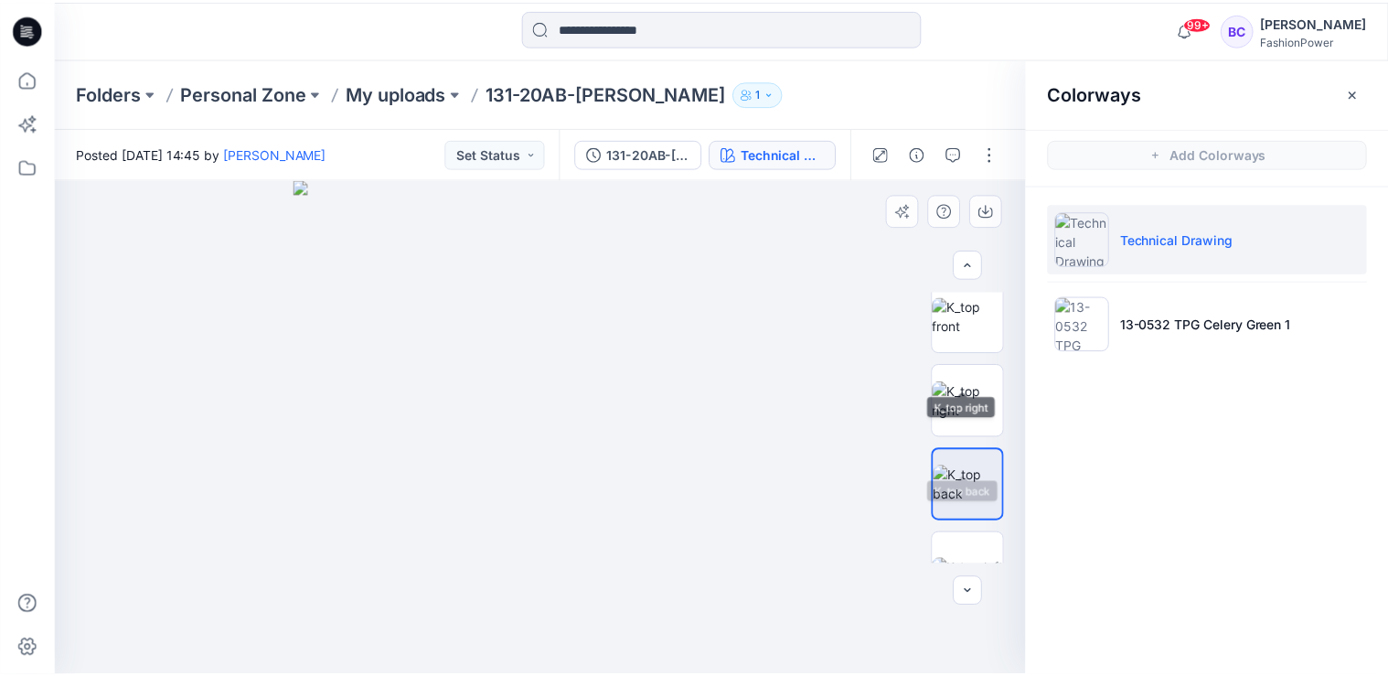
scroll to position [146, 0]
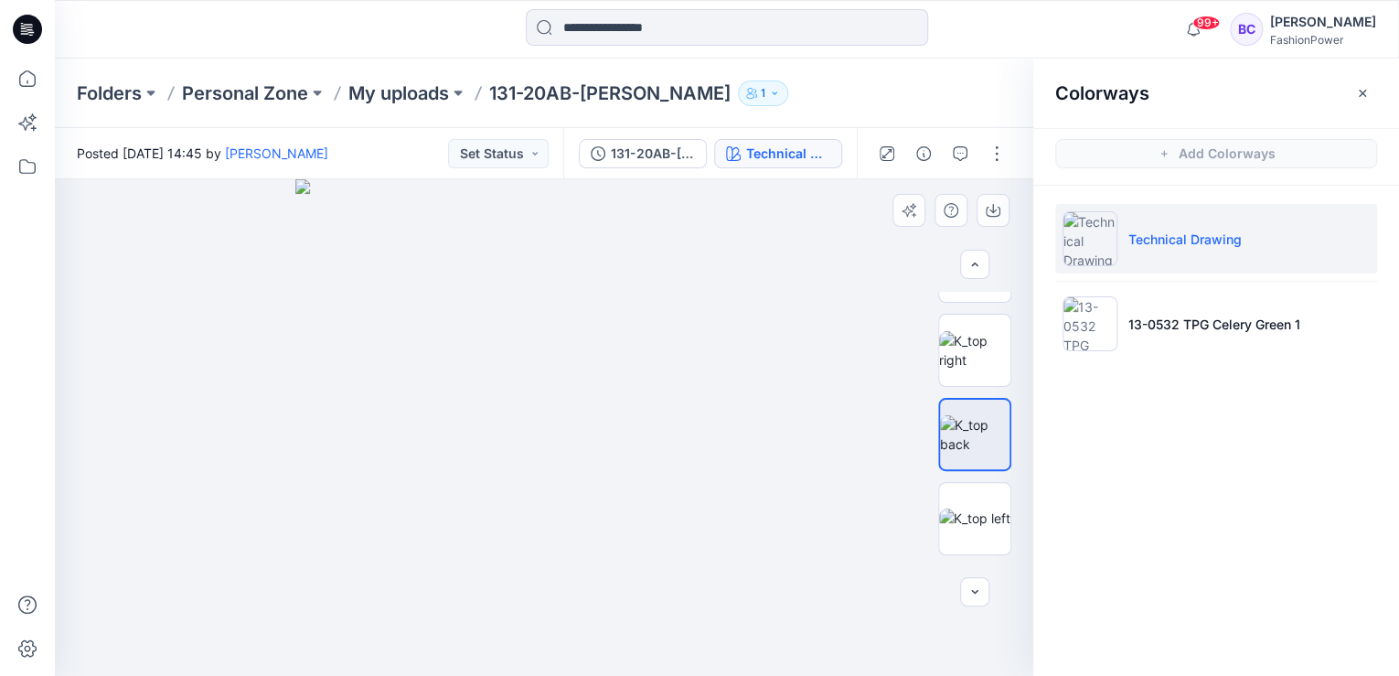
click at [970, 473] on div at bounding box center [974, 428] width 73 height 272
click at [978, 512] on img at bounding box center [974, 517] width 71 height 19
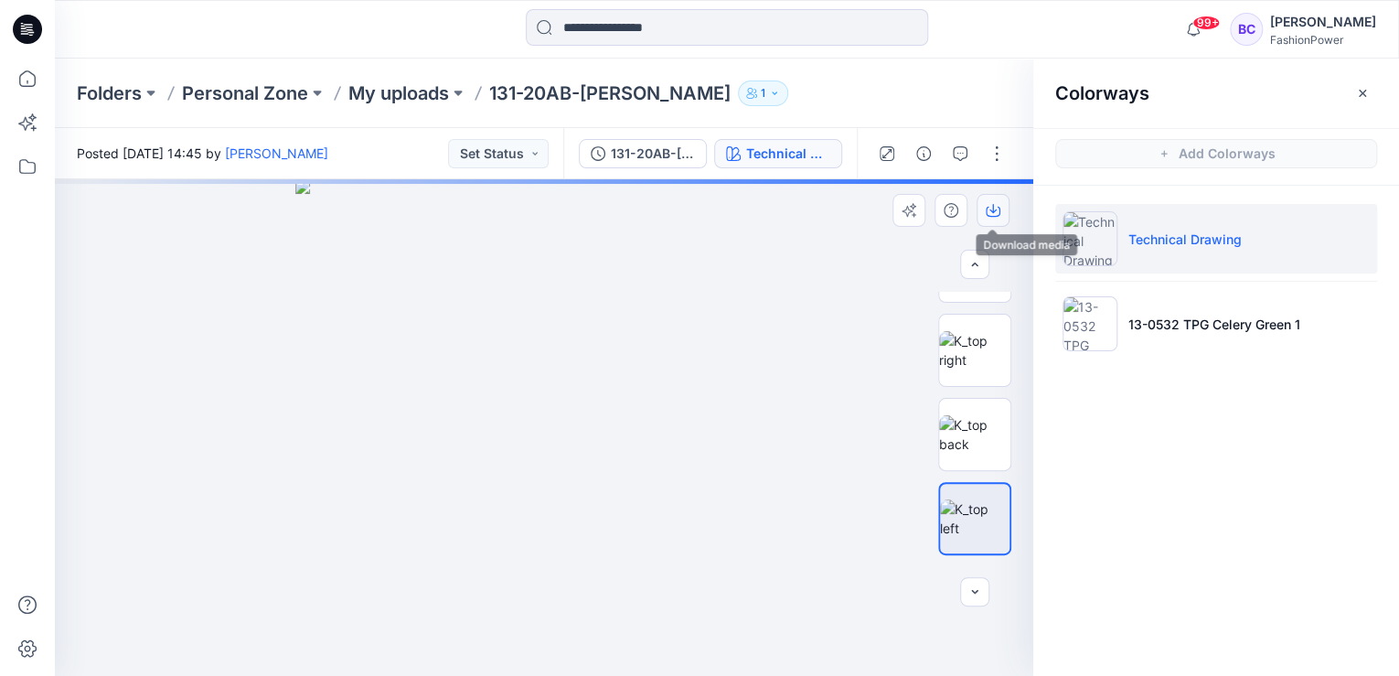
click at [995, 216] on icon "button" at bounding box center [993, 212] width 15 height 10
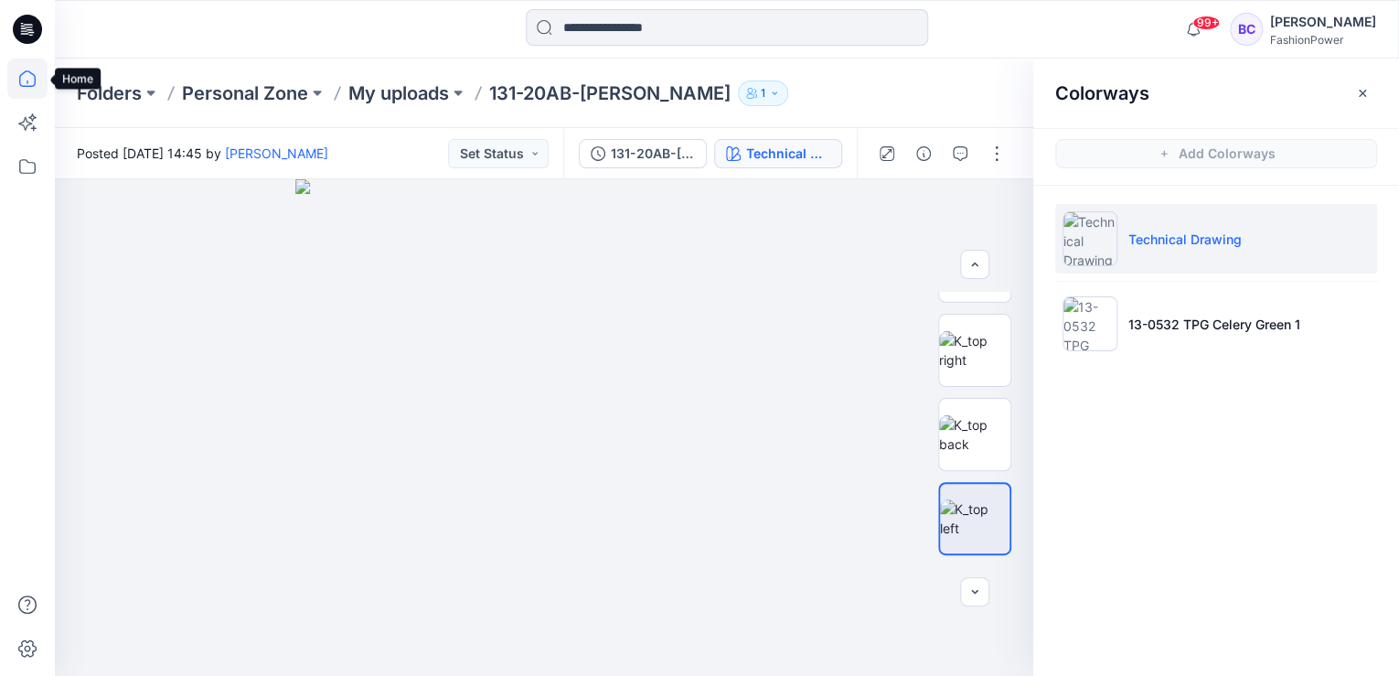
click at [23, 69] on icon at bounding box center [27, 79] width 40 height 40
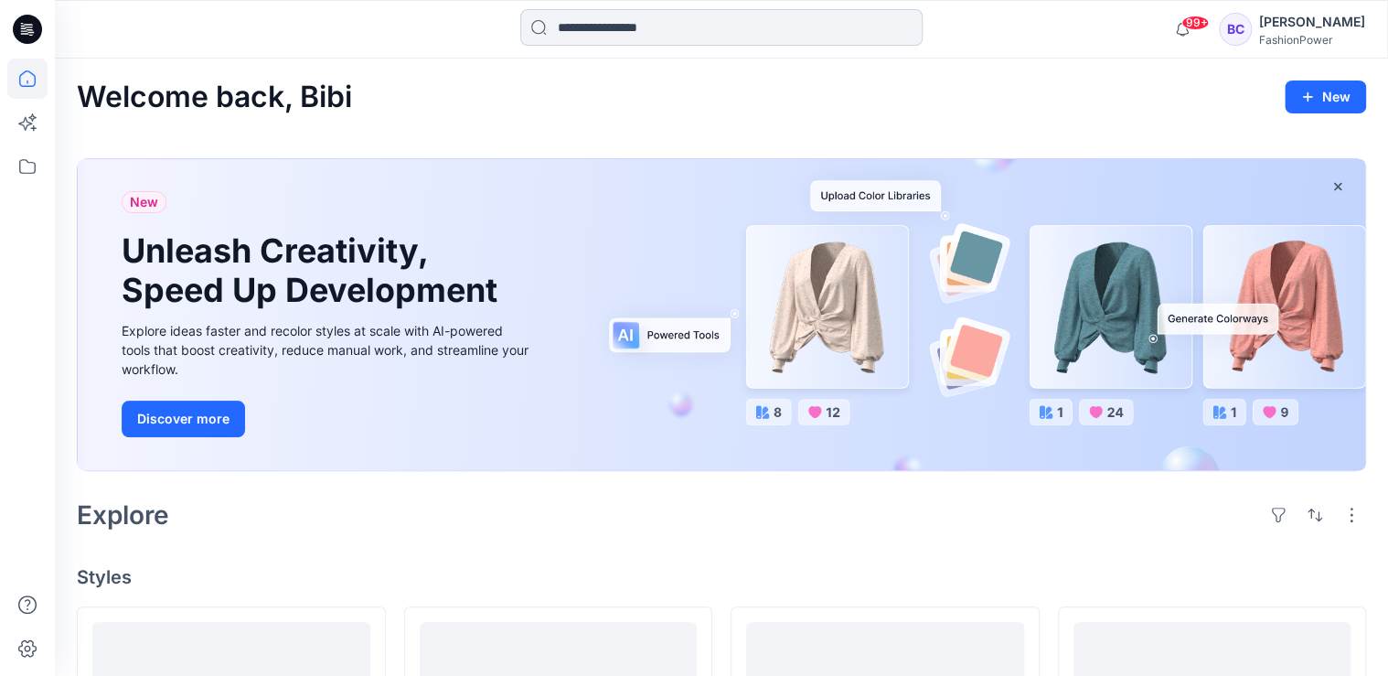
click at [634, 29] on input at bounding box center [721, 27] width 402 height 37
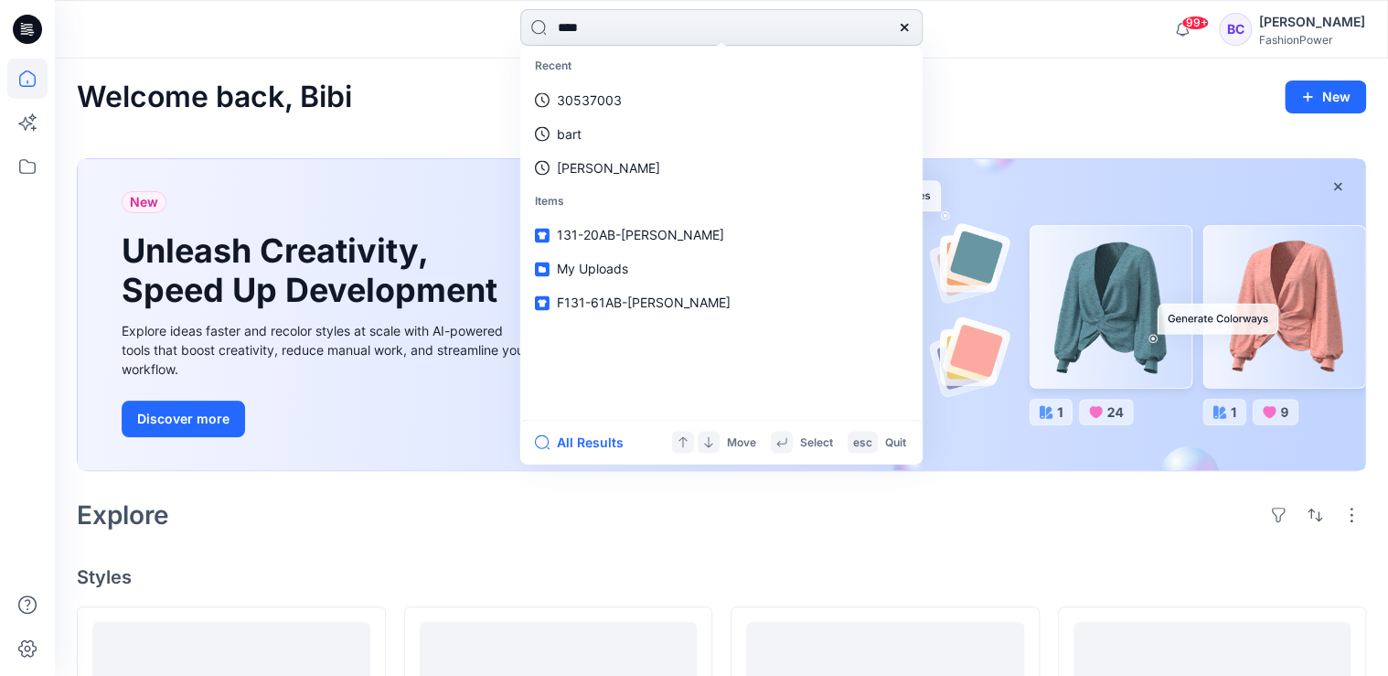
type input "*****"
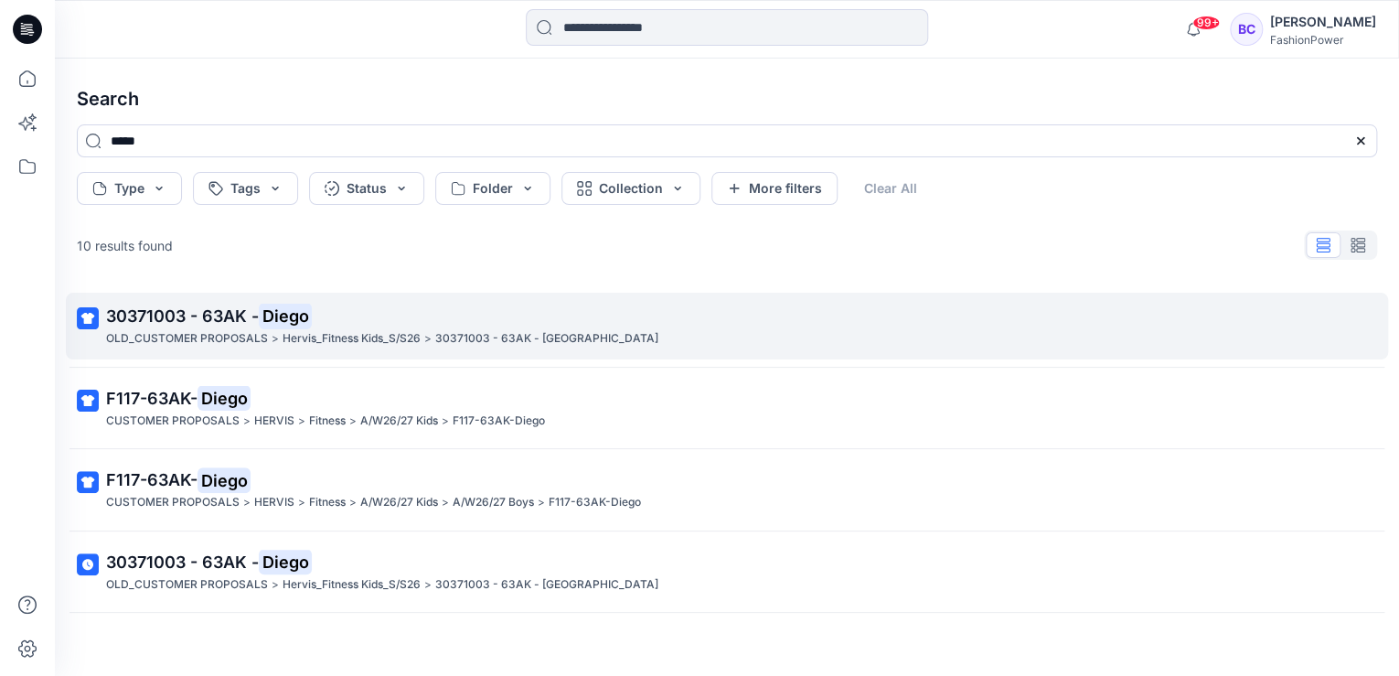
click at [378, 314] on p "30371003 - 63AK - Diego" at bounding box center [725, 317] width 1238 height 26
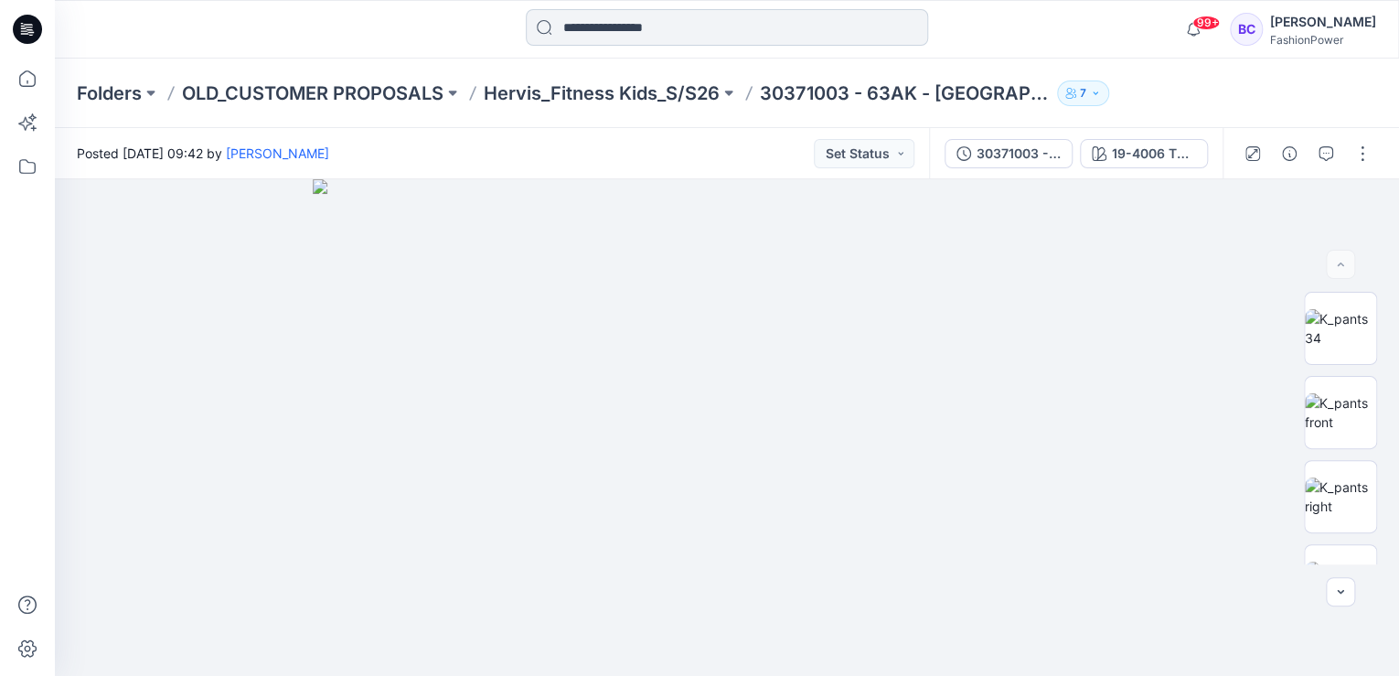
click at [630, 16] on input at bounding box center [727, 27] width 402 height 37
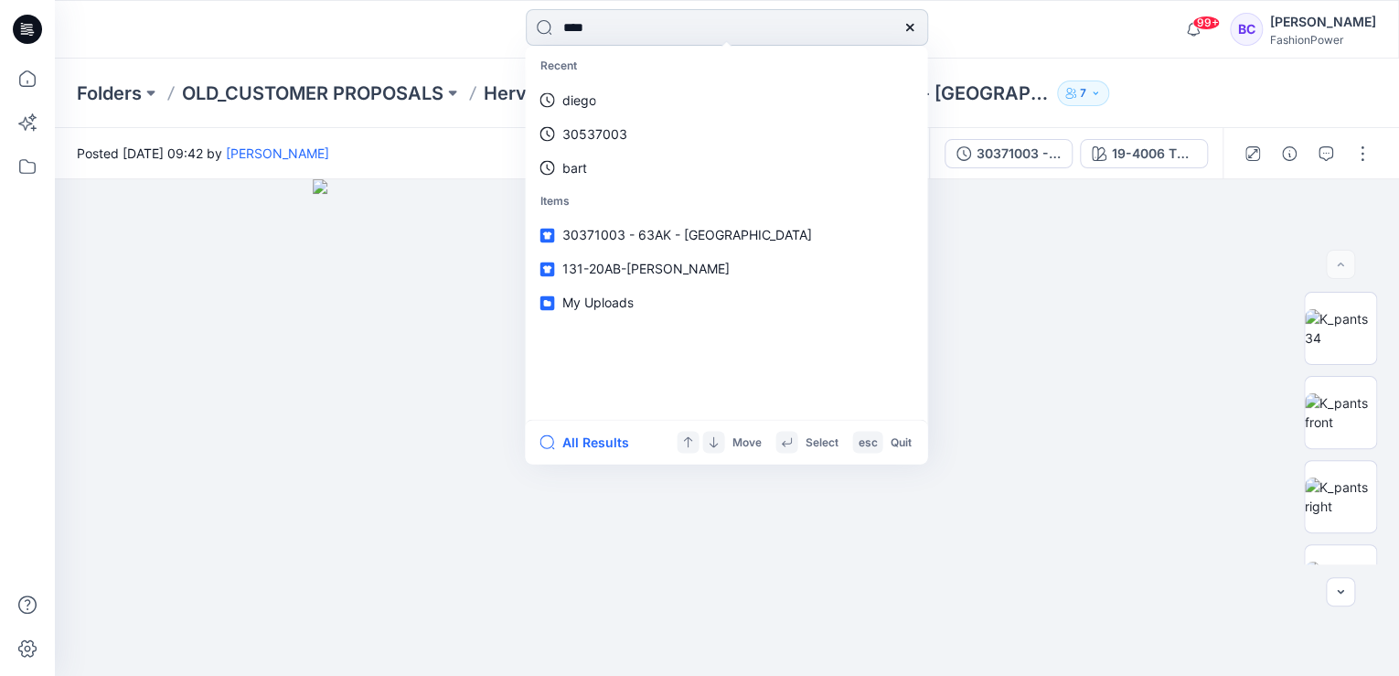
type input "*****"
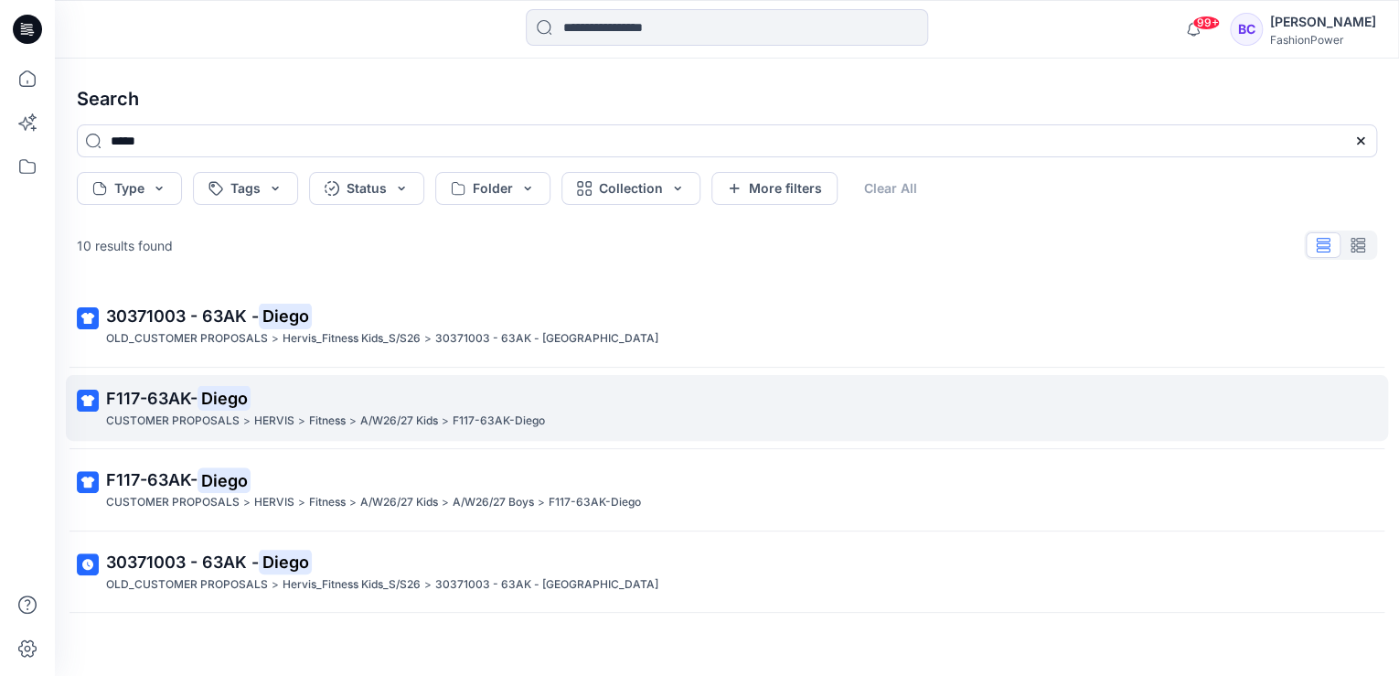
click at [423, 414] on p "A/W26/27 Kids" at bounding box center [399, 420] width 78 height 19
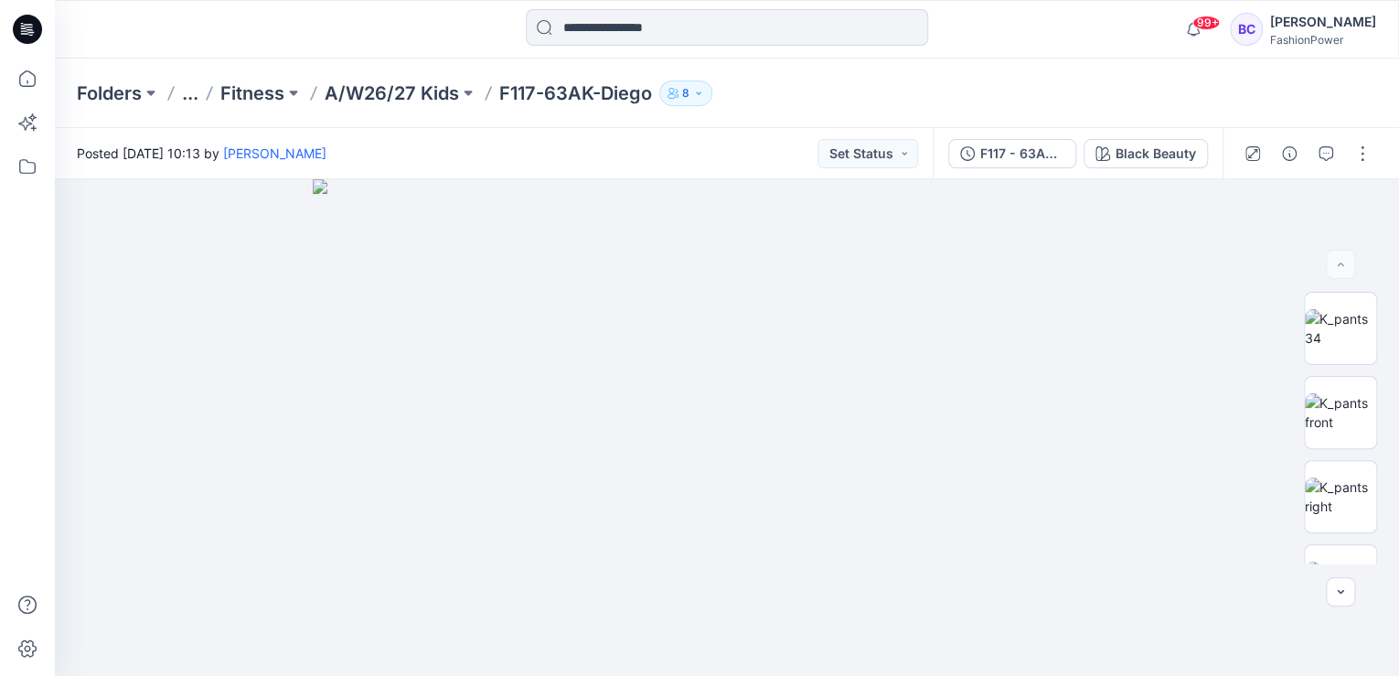
click at [1346, 150] on div at bounding box center [1306, 153] width 169 height 51
click at [1360, 146] on button "button" at bounding box center [1362, 153] width 29 height 29
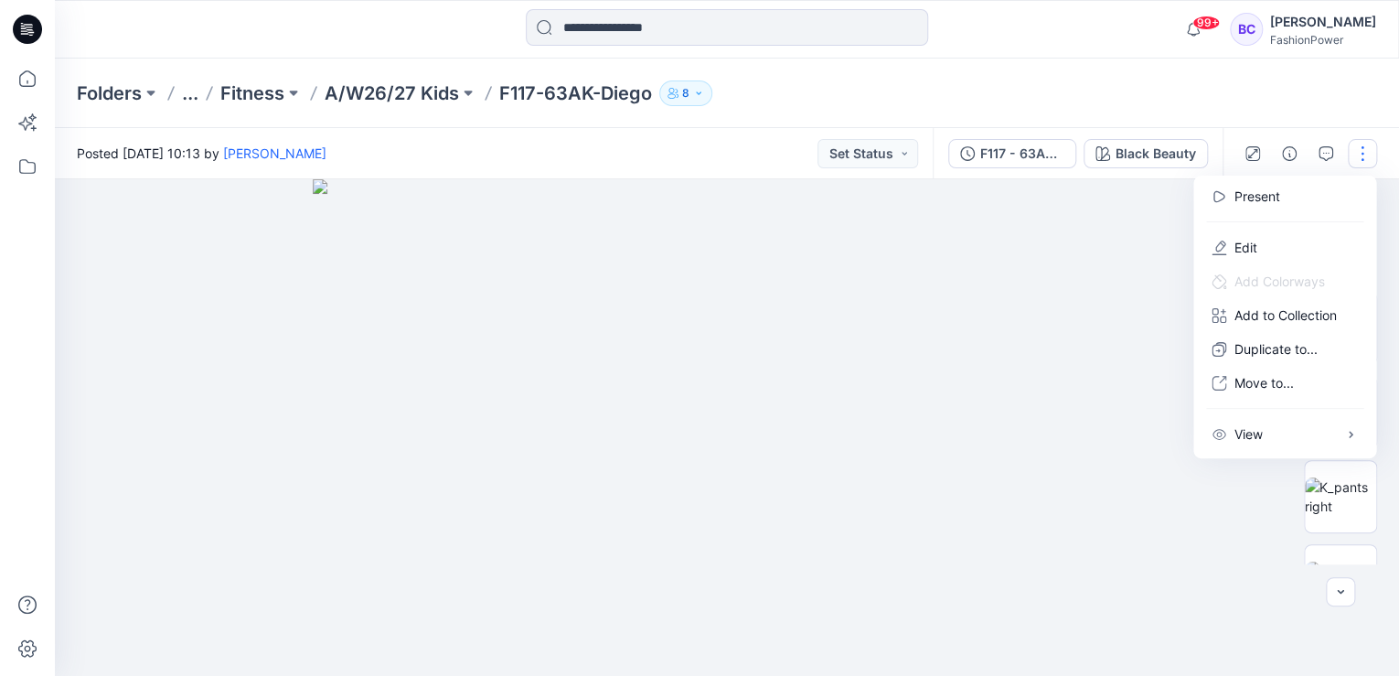
click at [1022, 230] on img at bounding box center [726, 427] width 827 height 496
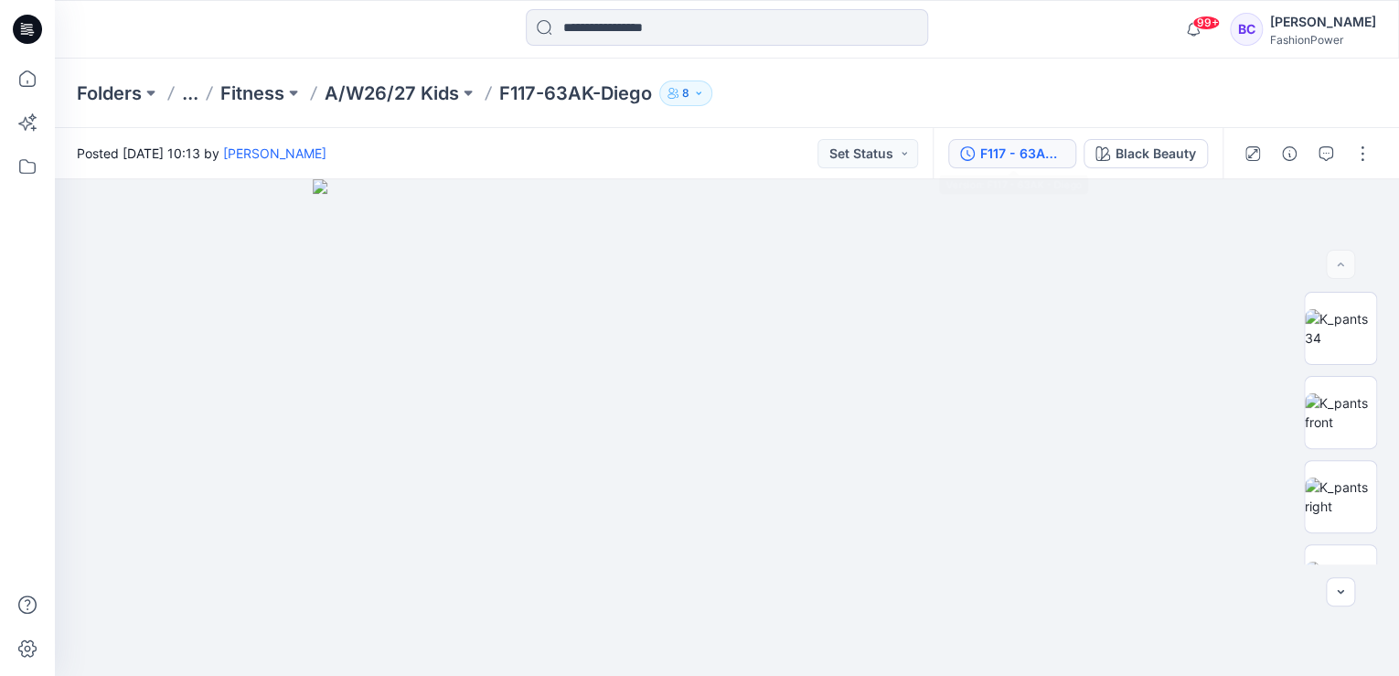
click at [1028, 144] on div "F117 - 63AK - Diego" at bounding box center [1022, 154] width 84 height 20
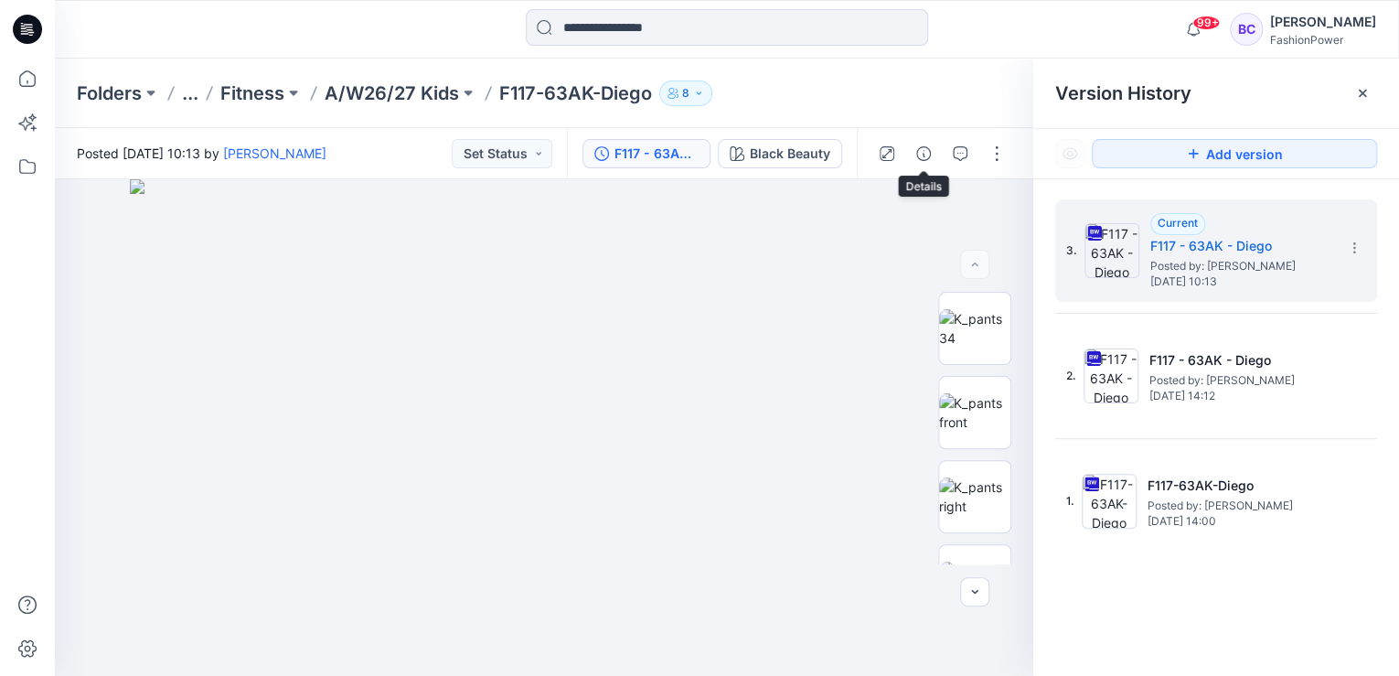
drag, startPoint x: 908, startPoint y: 165, endPoint x: 859, endPoint y: 171, distance: 48.8
click at [903, 166] on div at bounding box center [941, 153] width 169 height 51
drag, startPoint x: 870, startPoint y: 147, endPoint x: 802, endPoint y: 156, distance: 69.2
click at [859, 147] on div at bounding box center [941, 153] width 169 height 51
click at [777, 156] on div "Black Beauty" at bounding box center [790, 154] width 80 height 20
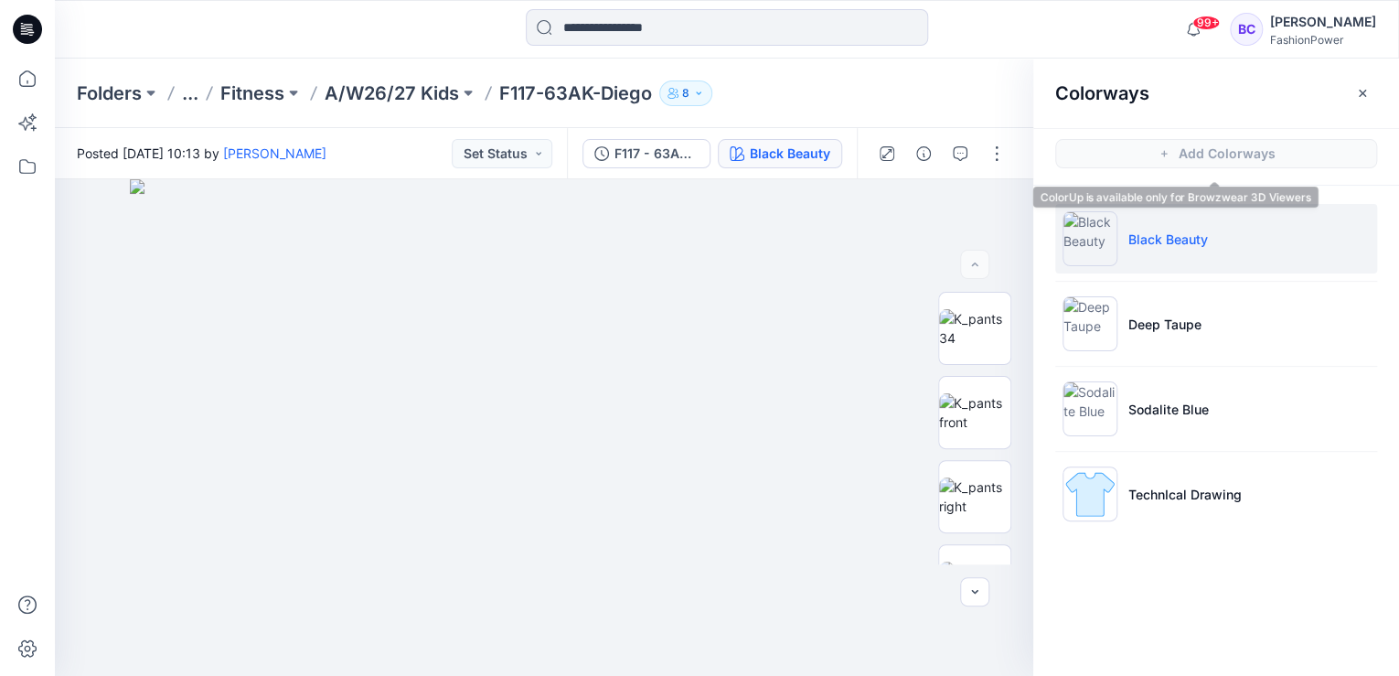
click at [1220, 143] on span "Add Colorways" at bounding box center [1216, 153] width 366 height 51
click at [1212, 172] on span "Add Colorways" at bounding box center [1216, 153] width 366 height 51
click at [1163, 154] on span "Add Colorways" at bounding box center [1216, 153] width 366 height 51
click at [1164, 149] on span "Add Colorways" at bounding box center [1216, 153] width 366 height 51
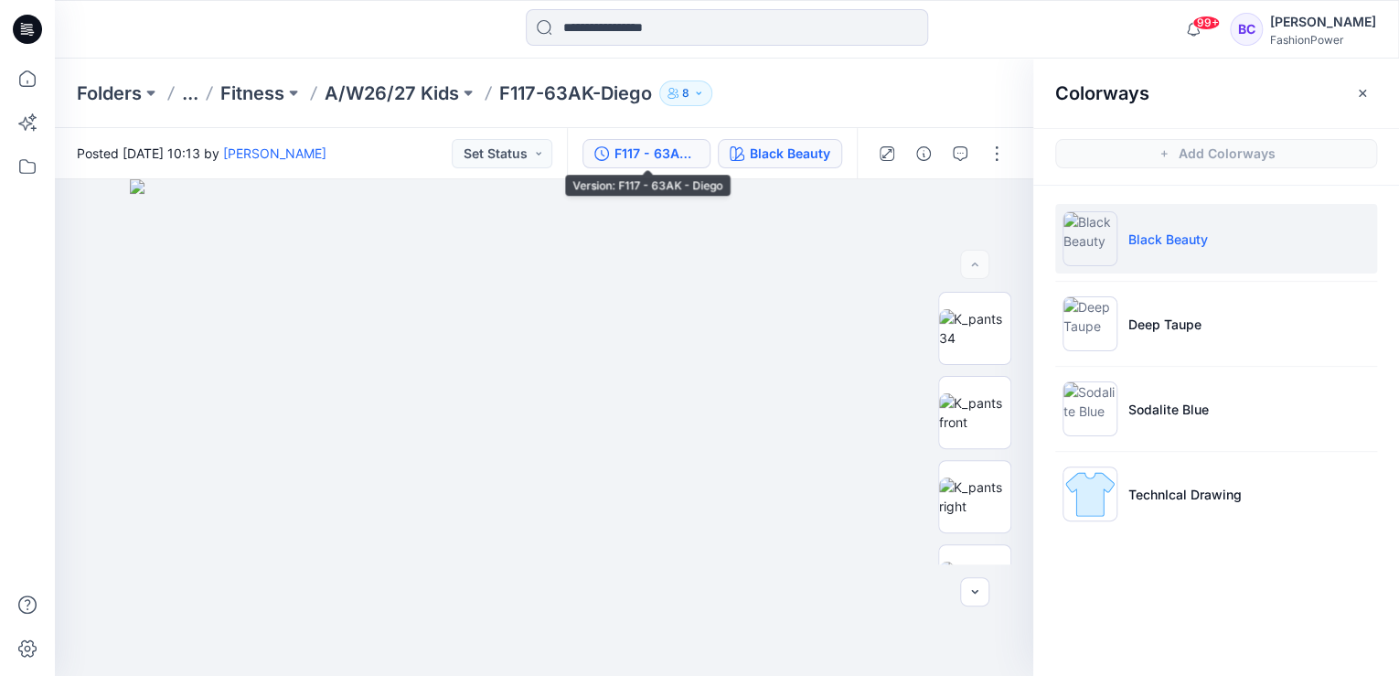
click at [682, 154] on div "F117 - 63AK - Diego" at bounding box center [656, 154] width 84 height 20
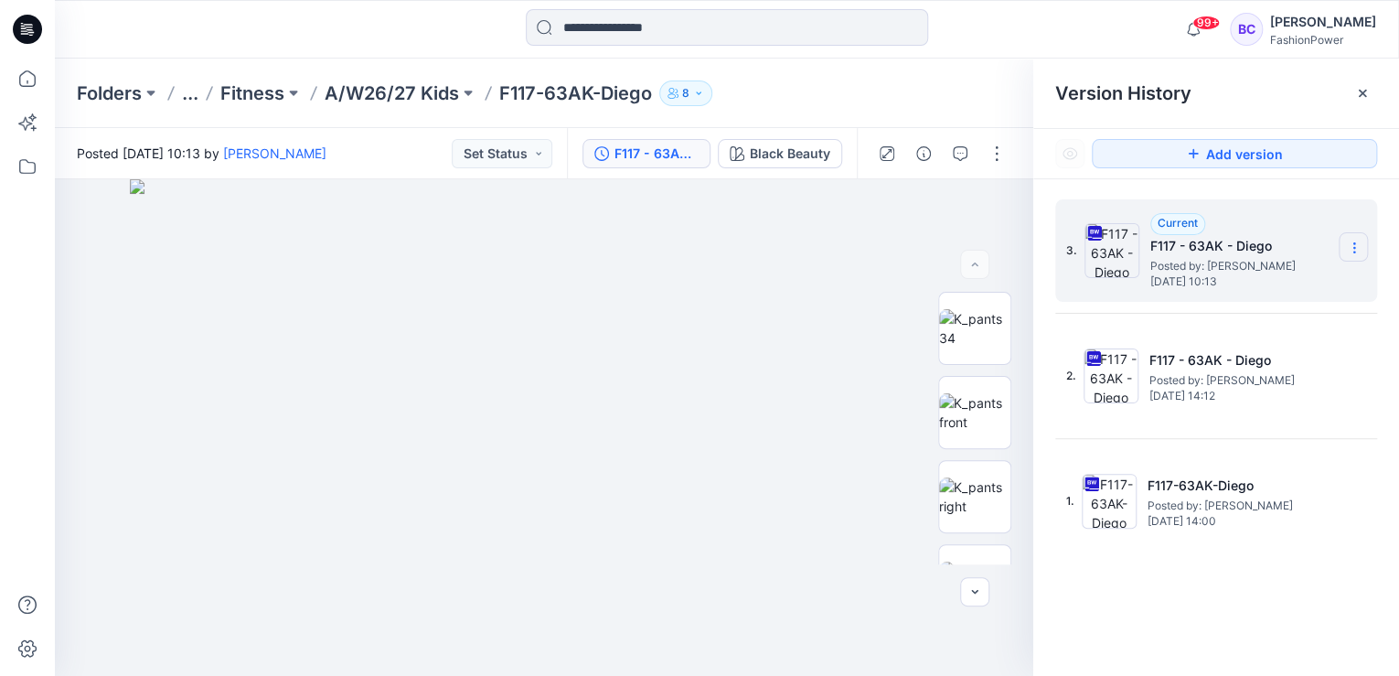
click at [1351, 250] on icon at bounding box center [1354, 247] width 15 height 15
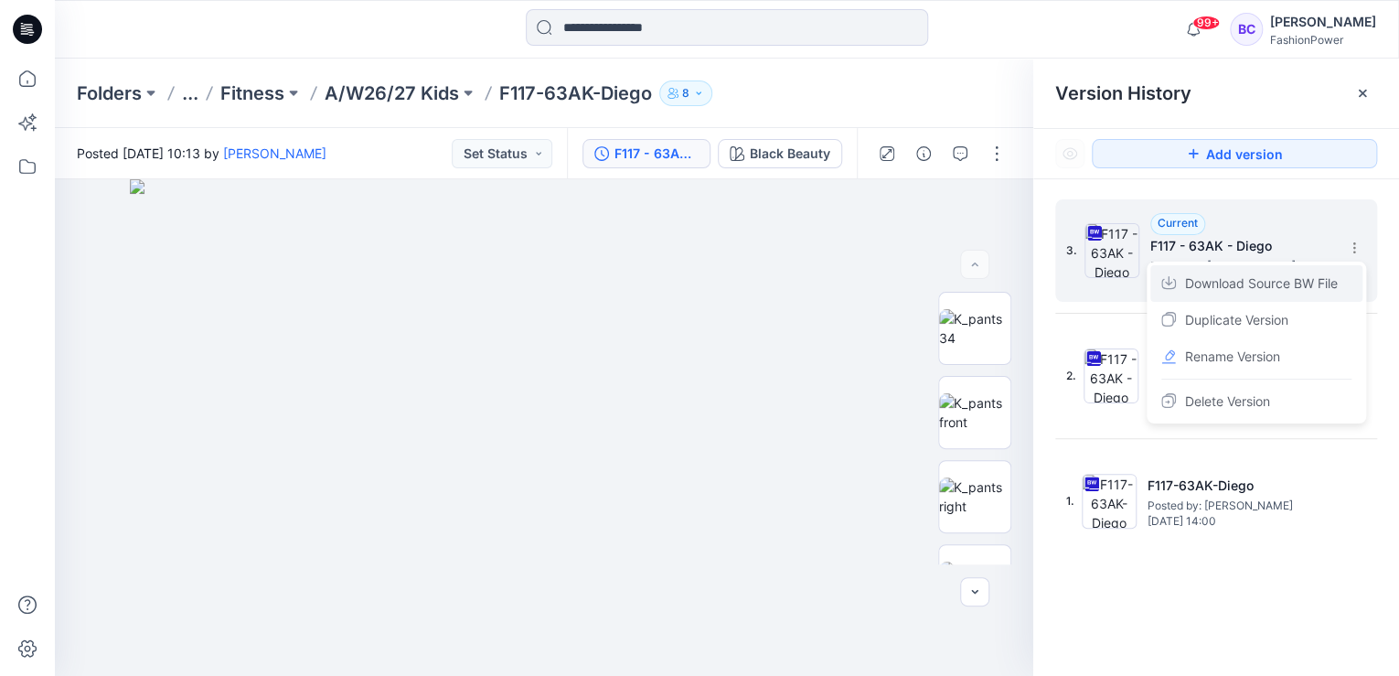
drag, startPoint x: 1333, startPoint y: 282, endPoint x: 1220, endPoint y: 282, distance: 112.4
click at [1331, 282] on span "Download Source BW File" at bounding box center [1261, 283] width 153 height 22
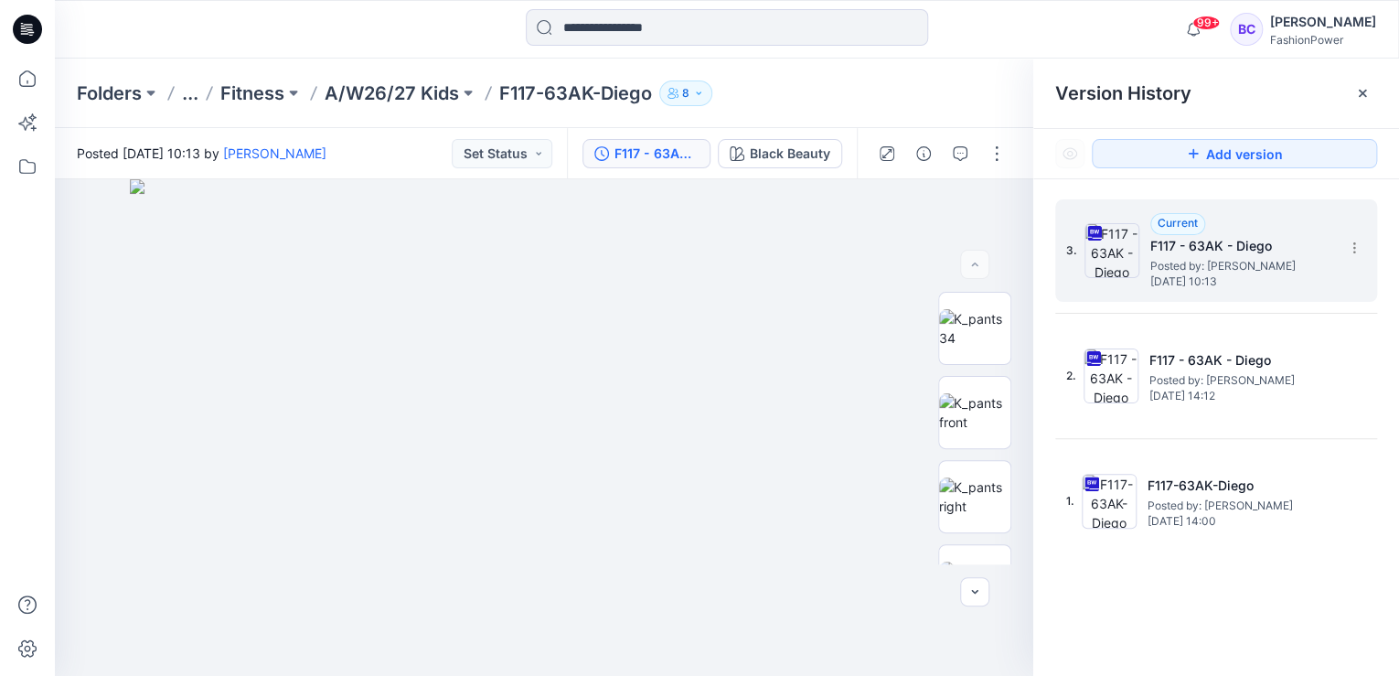
click at [542, 87] on p "F117-63AK-Diego" at bounding box center [575, 93] width 153 height 26
copy div "F117-63AK-Diego 8"
click at [28, 87] on icon at bounding box center [27, 79] width 40 height 40
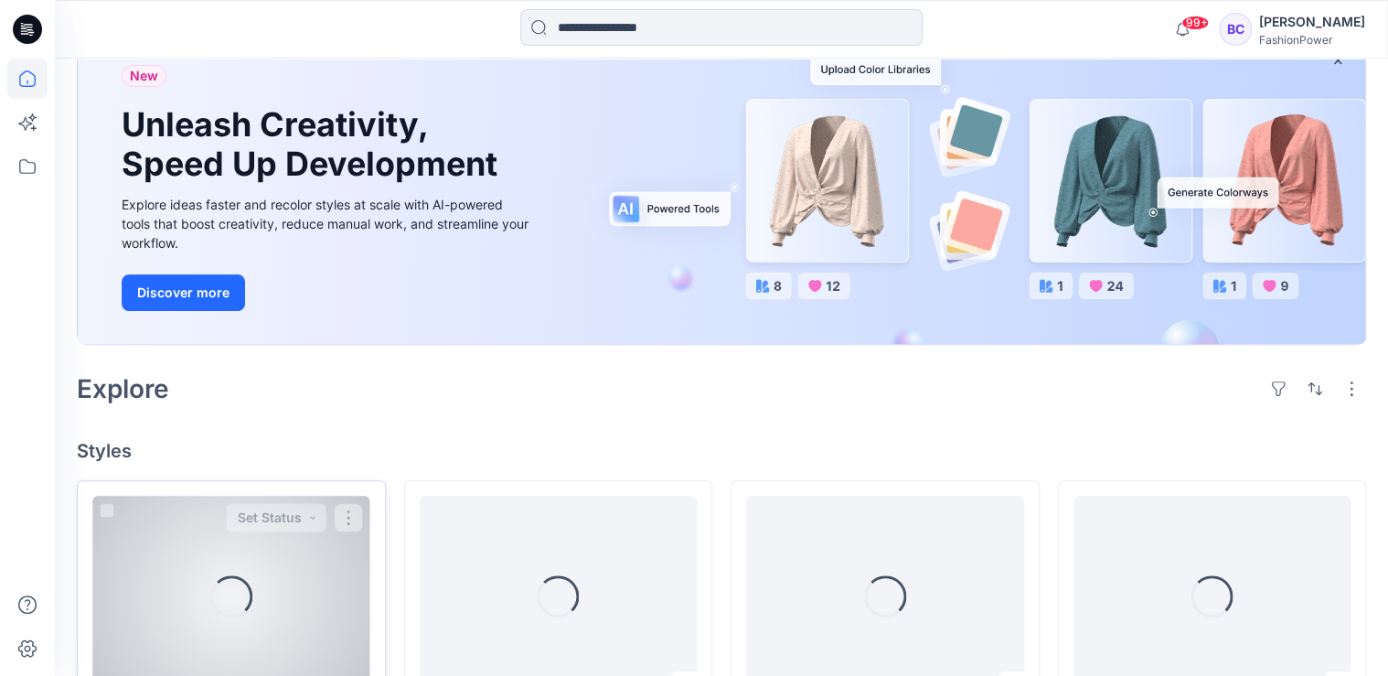
scroll to position [219, 0]
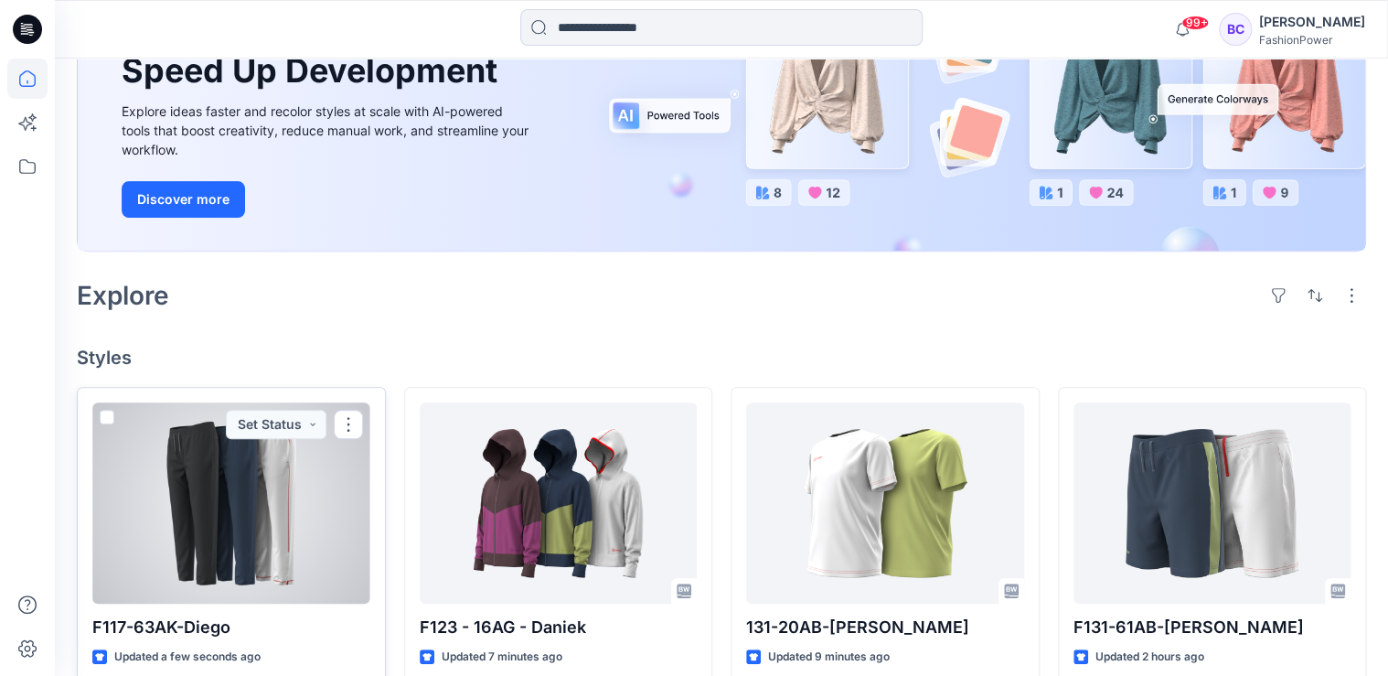
click at [261, 469] on div at bounding box center [231, 502] width 278 height 201
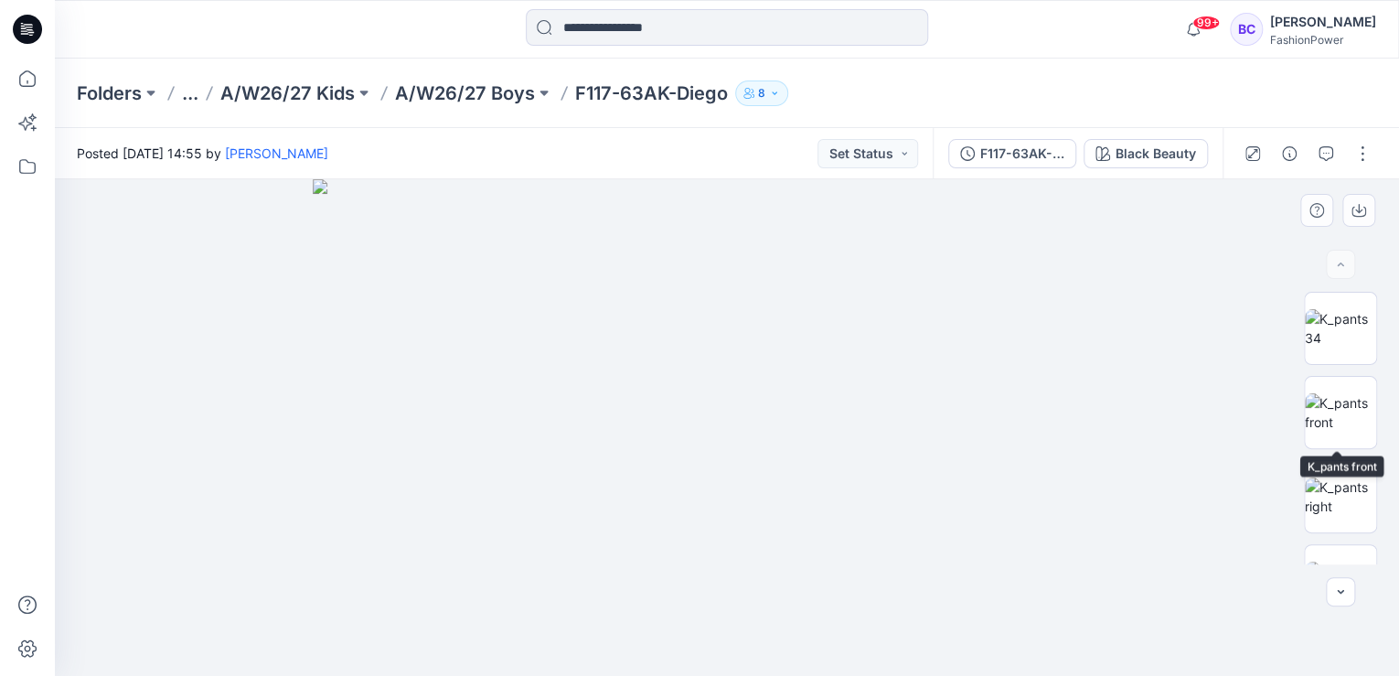
scroll to position [304, 0]
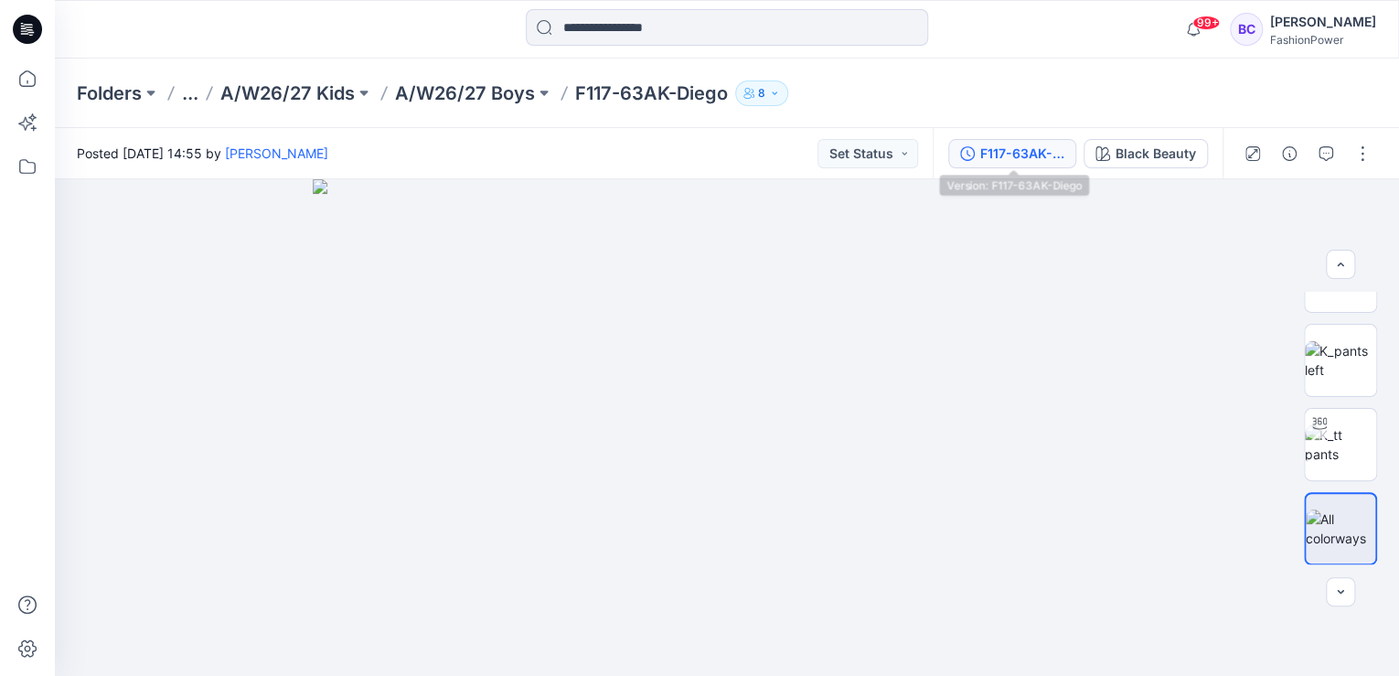
click at [1020, 154] on div "F117-63AK-Diego" at bounding box center [1022, 154] width 84 height 20
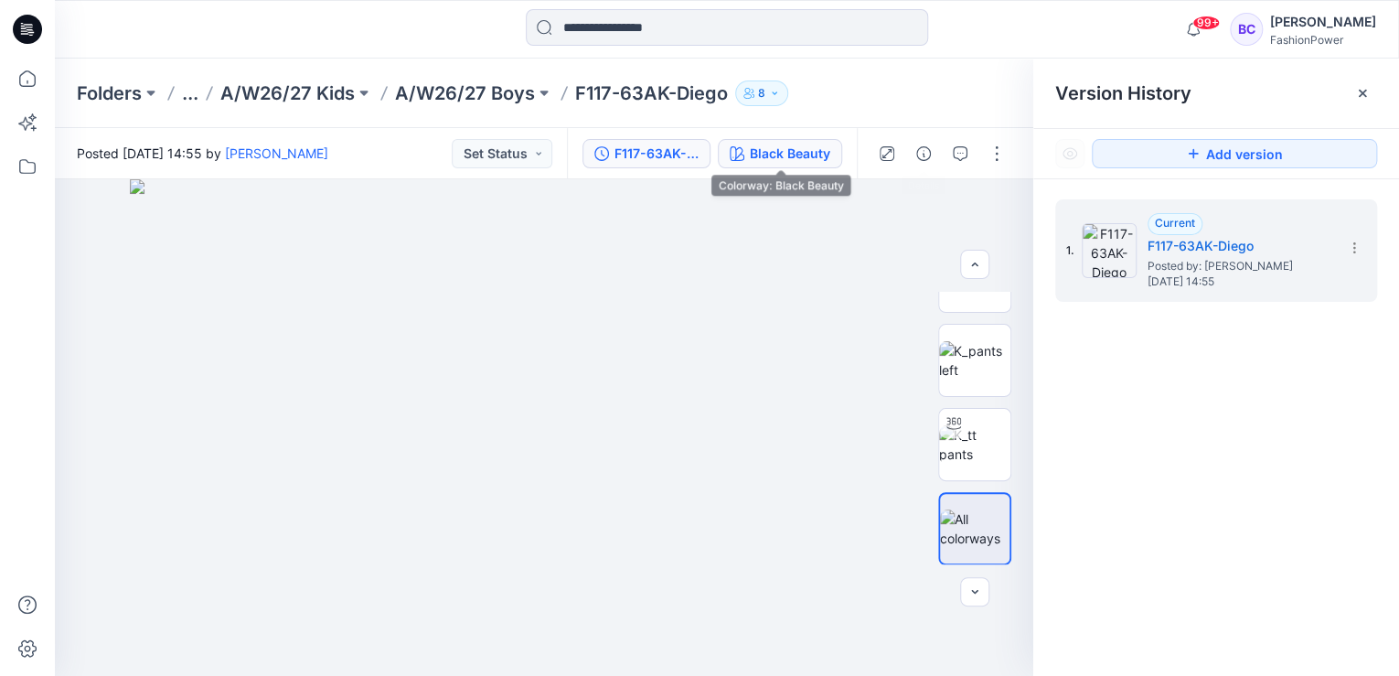
click at [767, 151] on div "Black Beauty" at bounding box center [790, 154] width 80 height 20
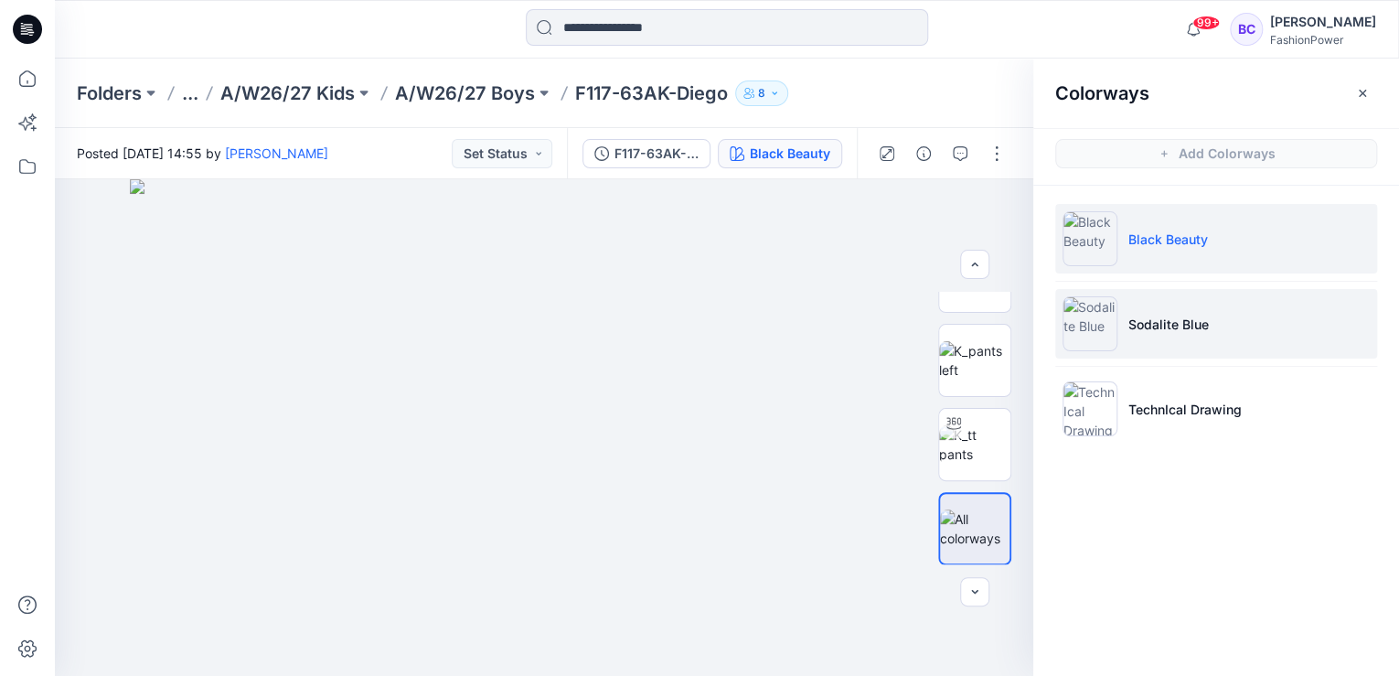
click at [1226, 333] on li "Sodalite Blue" at bounding box center [1216, 323] width 322 height 69
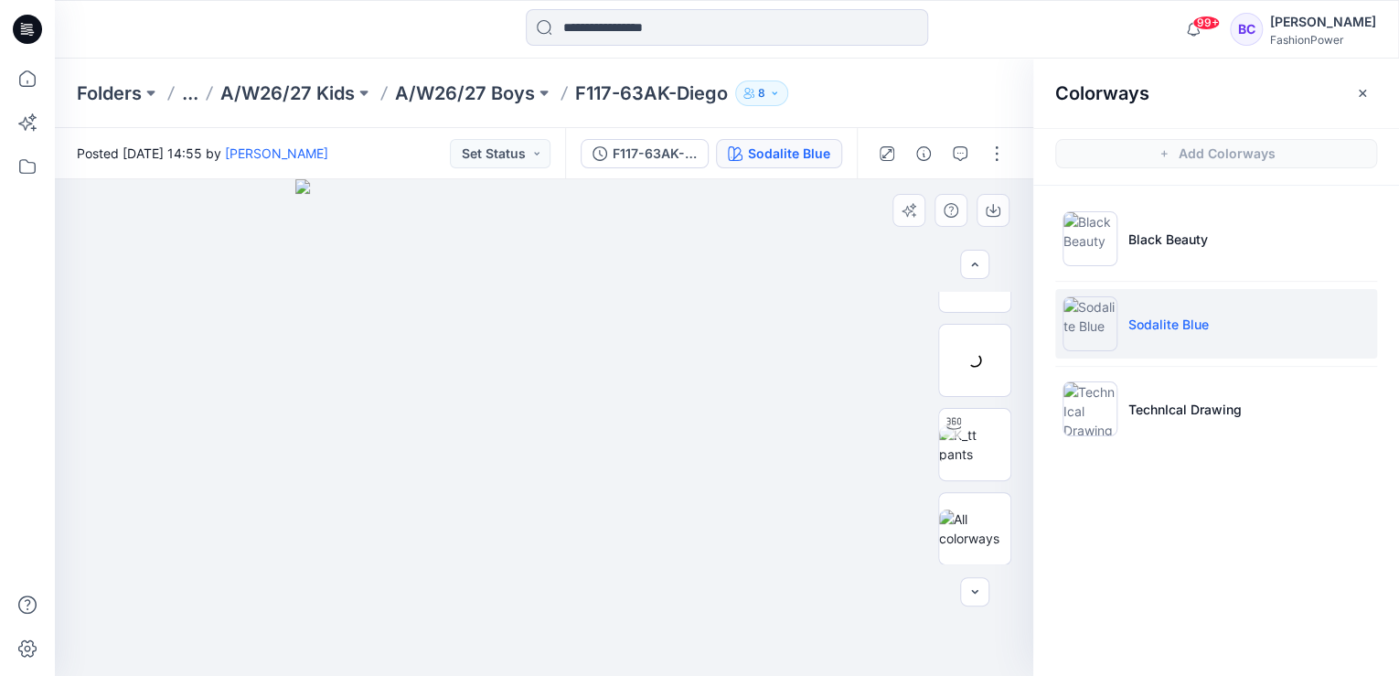
click at [484, 344] on img at bounding box center [543, 427] width 496 height 496
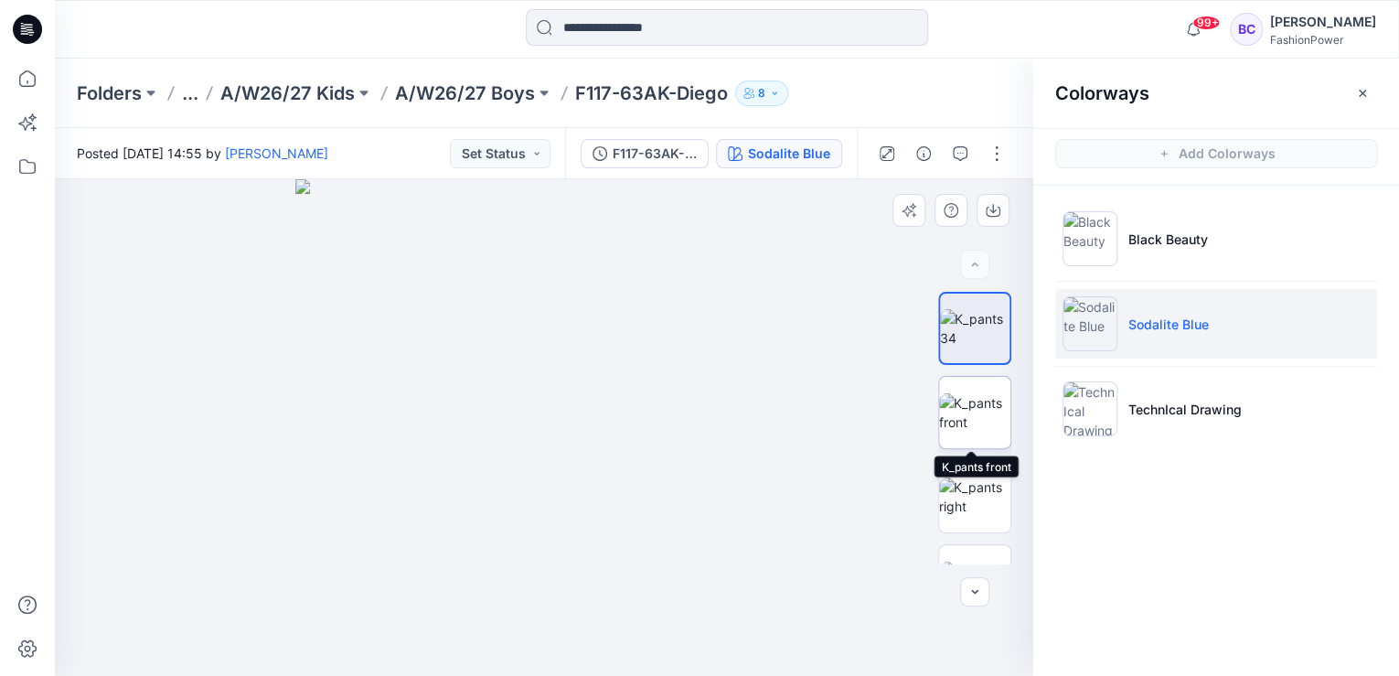
click at [961, 400] on img at bounding box center [974, 412] width 71 height 38
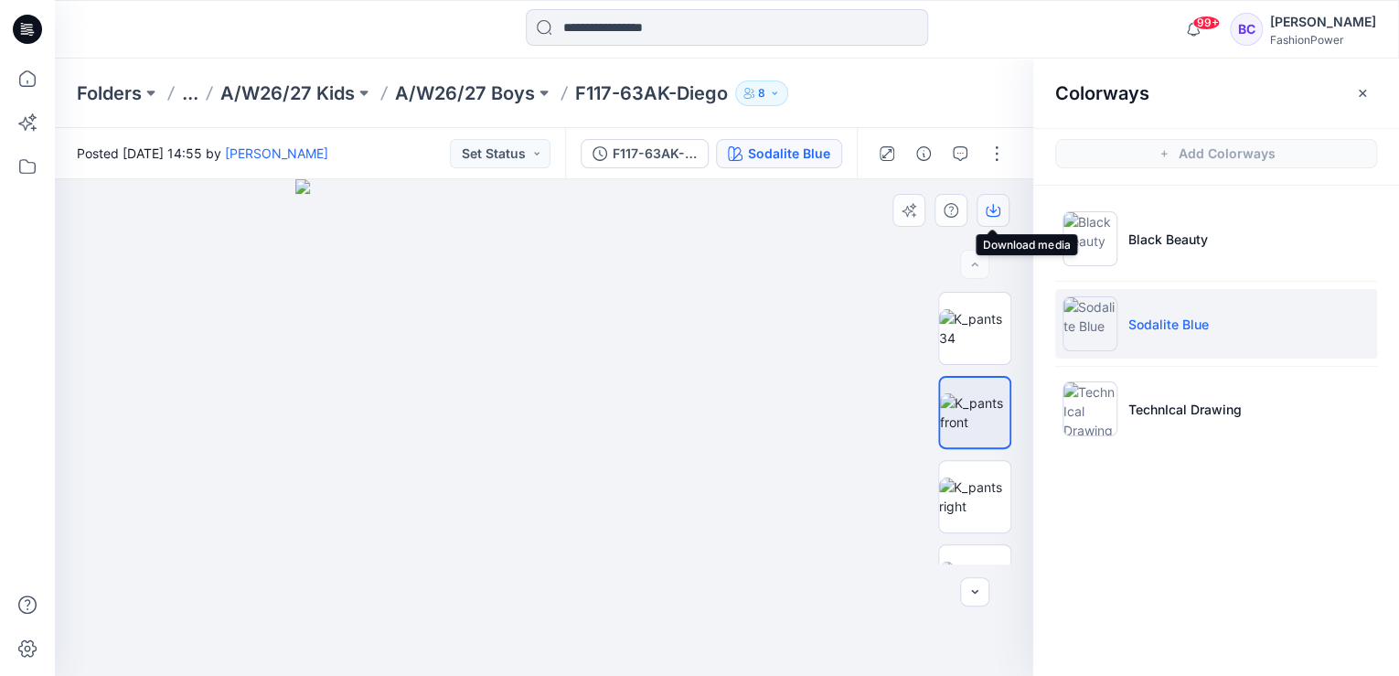
click at [991, 207] on icon "button" at bounding box center [993, 210] width 15 height 15
click at [957, 506] on img at bounding box center [974, 496] width 71 height 38
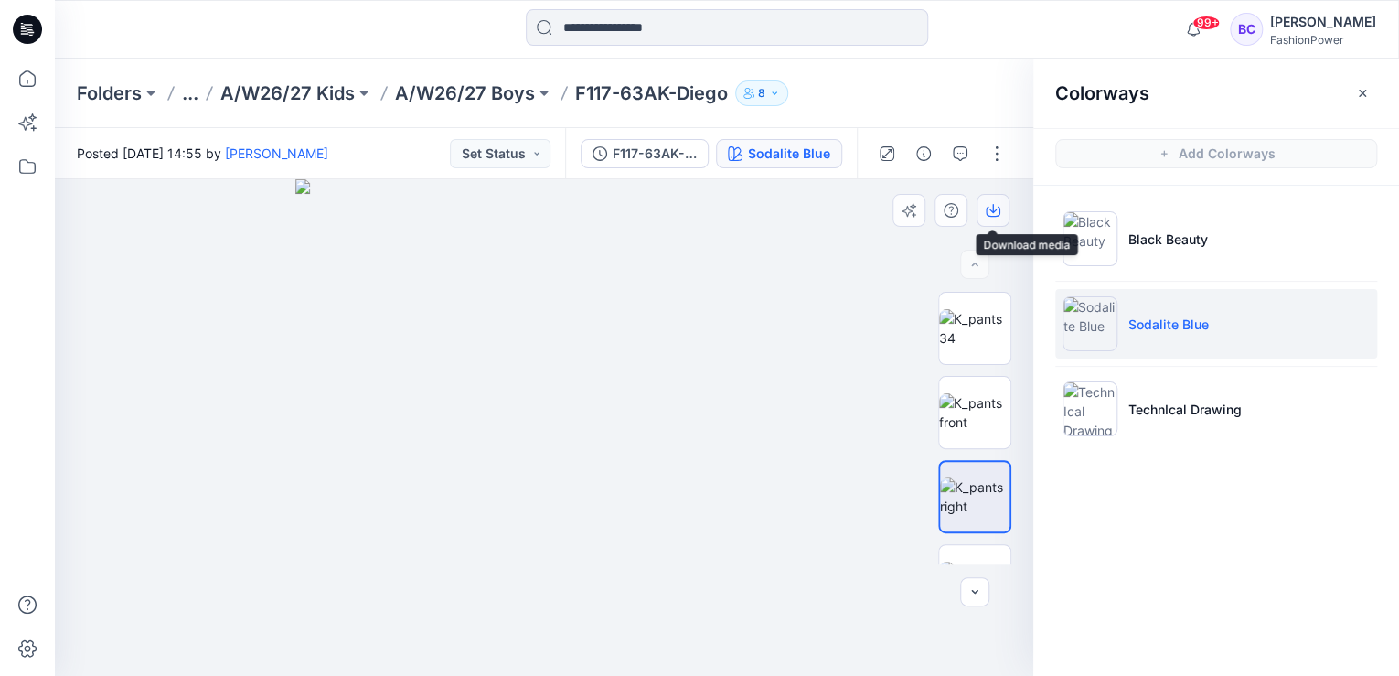
click at [996, 208] on icon "button" at bounding box center [993, 210] width 15 height 15
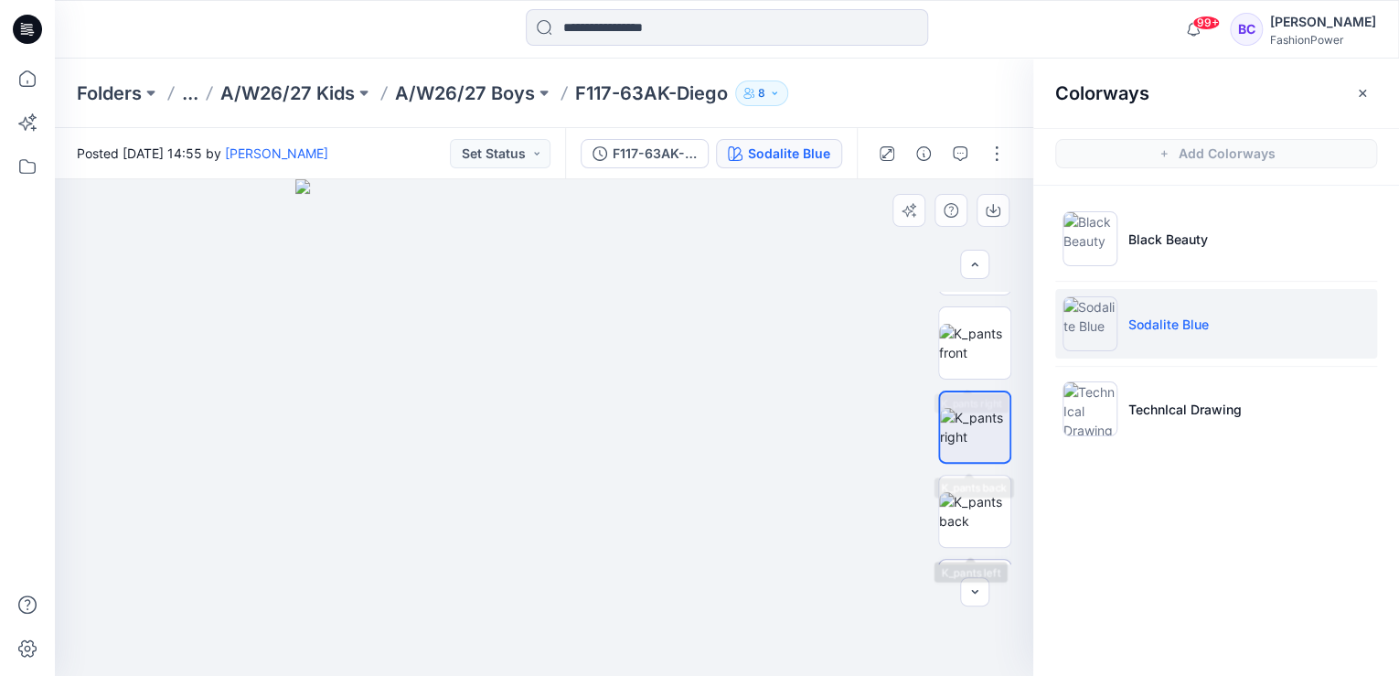
scroll to position [146, 0]
click at [963, 453] on img at bounding box center [974, 434] width 71 height 38
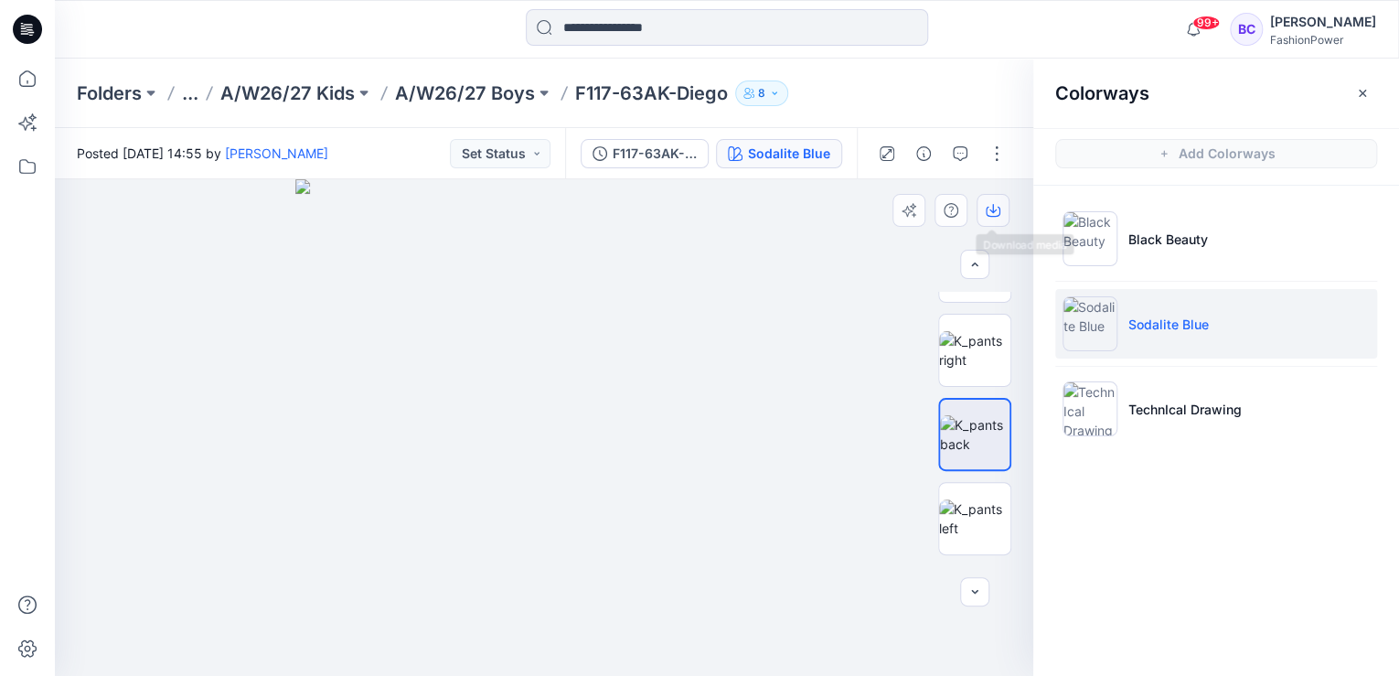
click at [977, 222] on button "button" at bounding box center [992, 210] width 33 height 33
drag, startPoint x: 963, startPoint y: 529, endPoint x: 998, endPoint y: 453, distance: 83.8
click at [963, 529] on img at bounding box center [974, 518] width 71 height 38
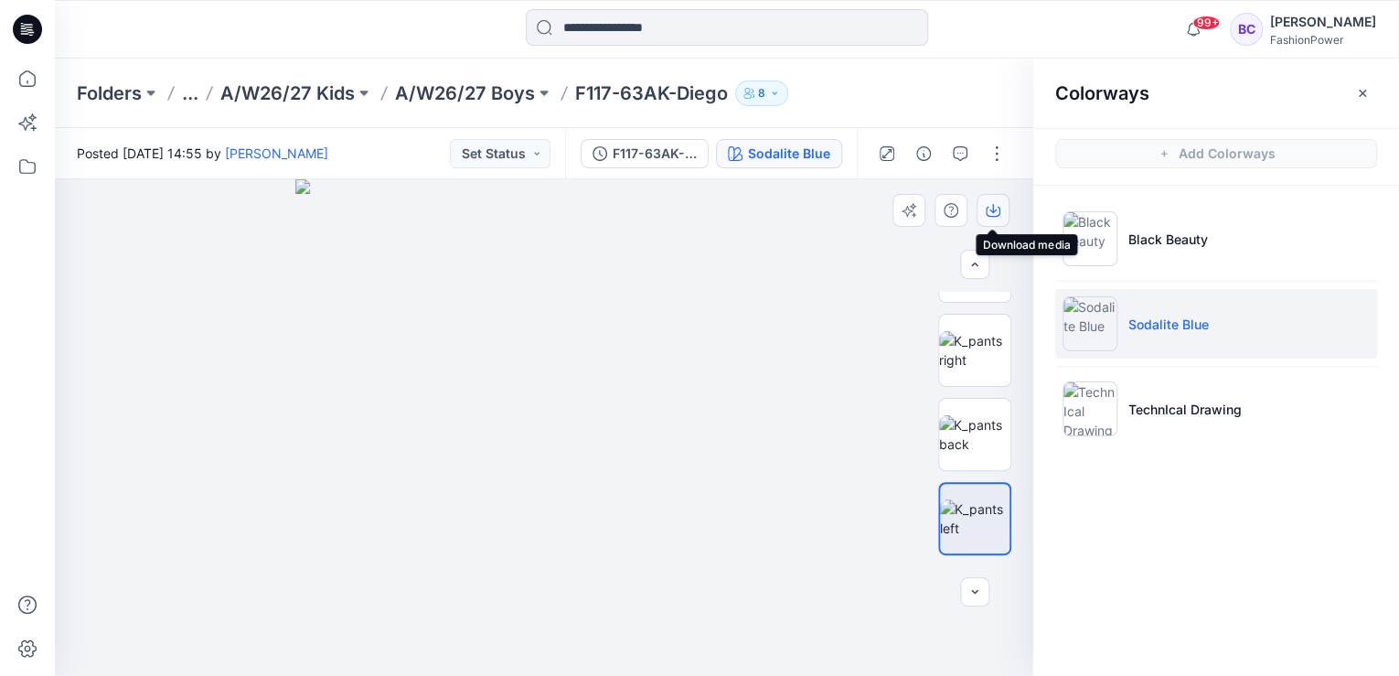
click at [995, 208] on icon "button" at bounding box center [993, 210] width 15 height 15
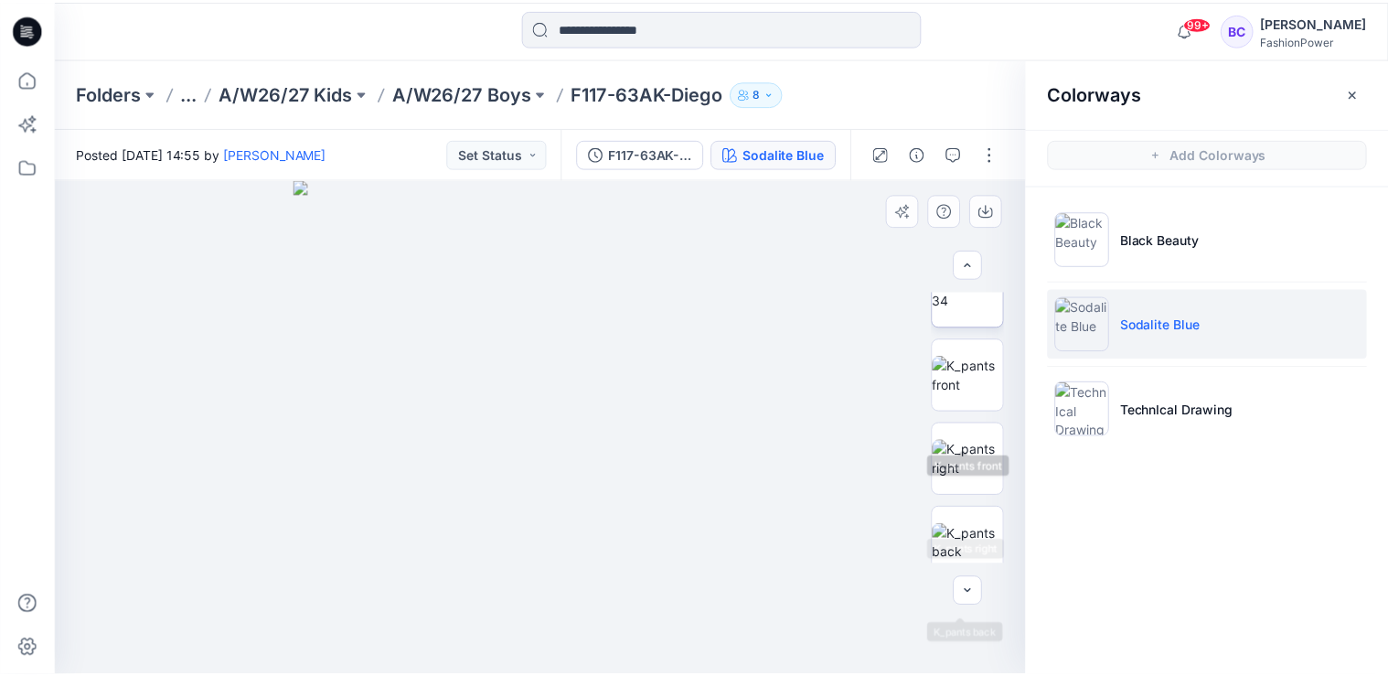
scroll to position [0, 0]
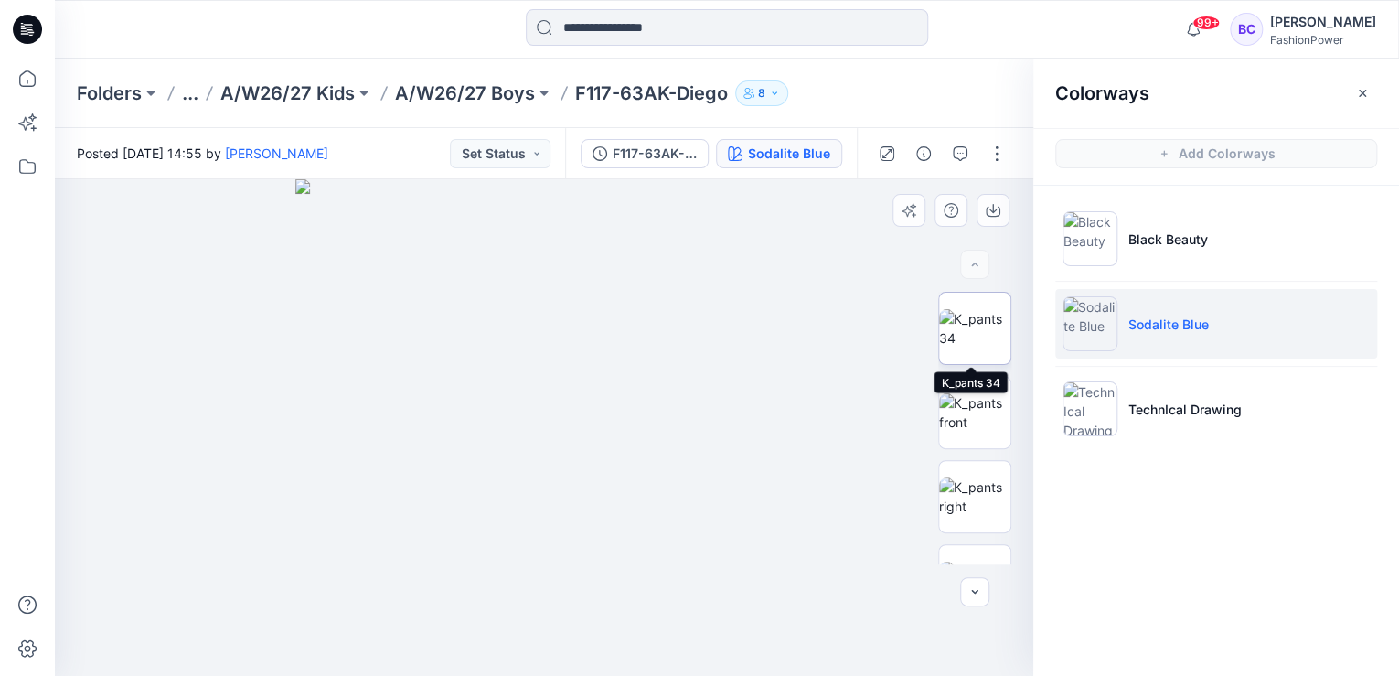
drag, startPoint x: 973, startPoint y: 349, endPoint x: 972, endPoint y: 338, distance: 11.0
click at [973, 347] on img at bounding box center [974, 328] width 71 height 38
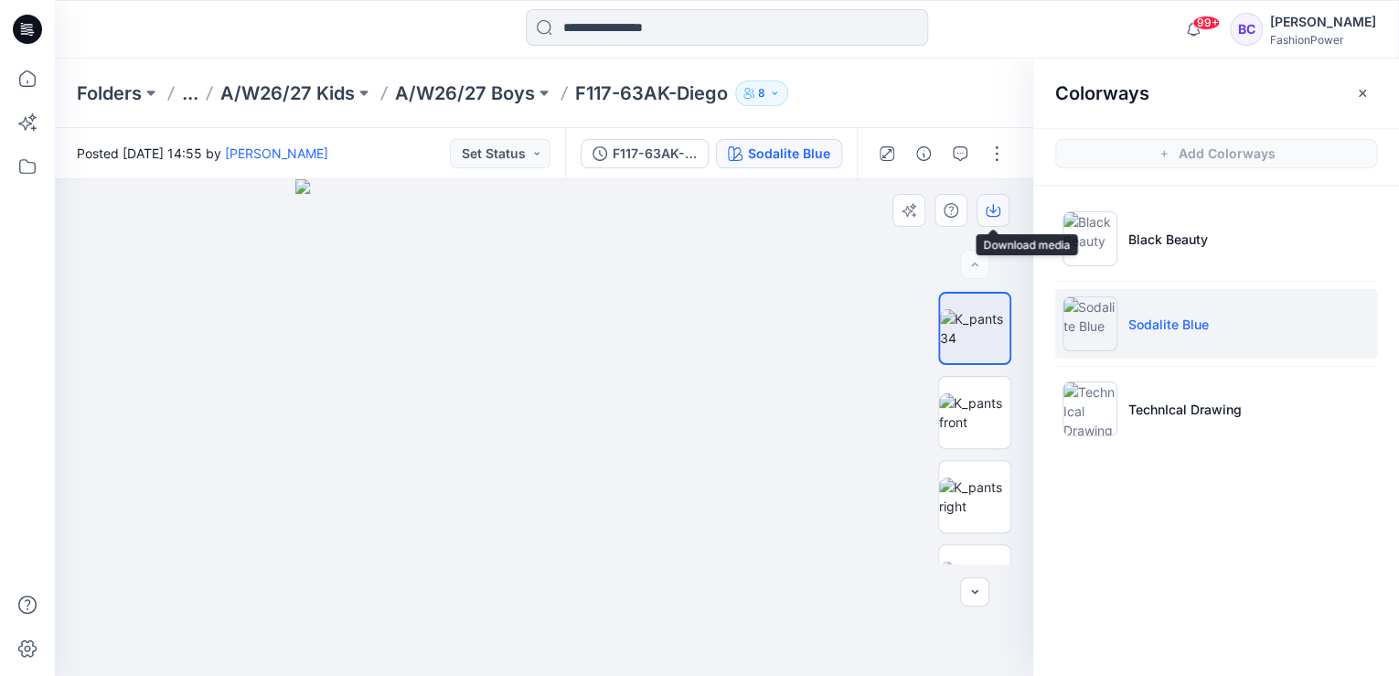
click at [991, 205] on icon "button" at bounding box center [993, 210] width 15 height 15
click at [40, 69] on icon at bounding box center [27, 79] width 40 height 40
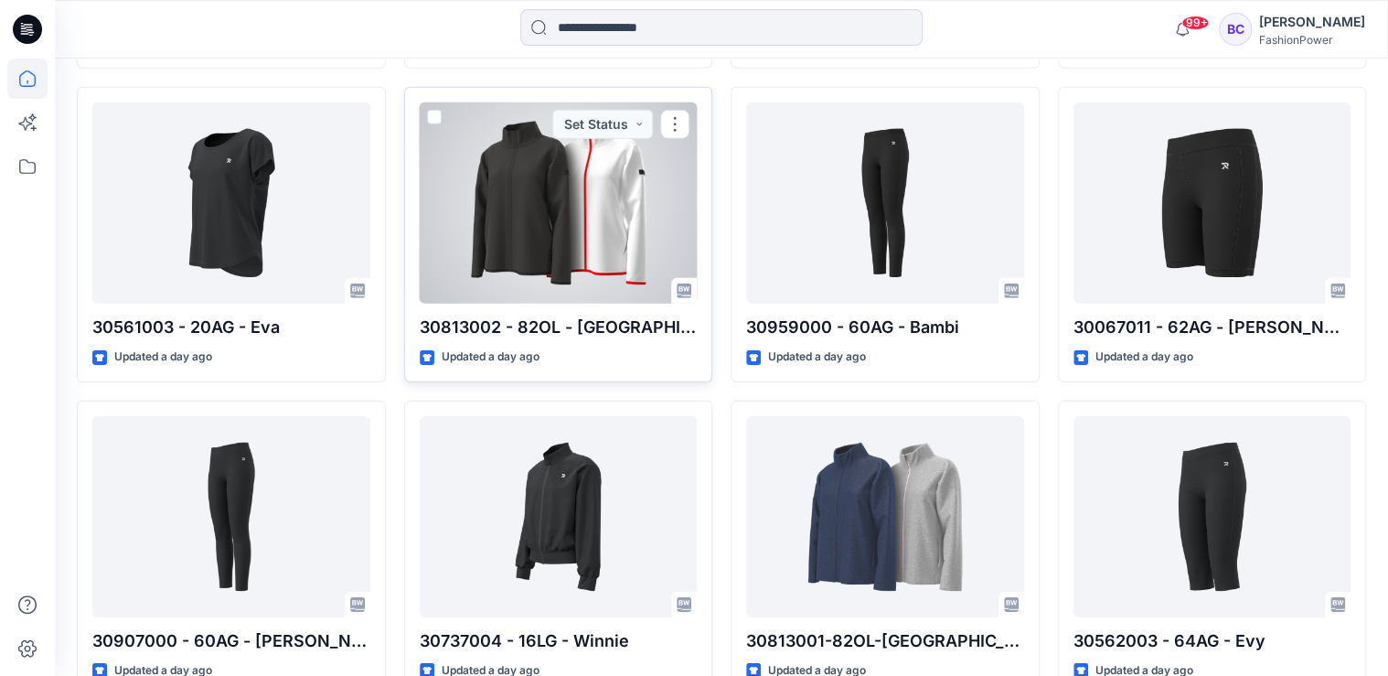
scroll to position [2814, 0]
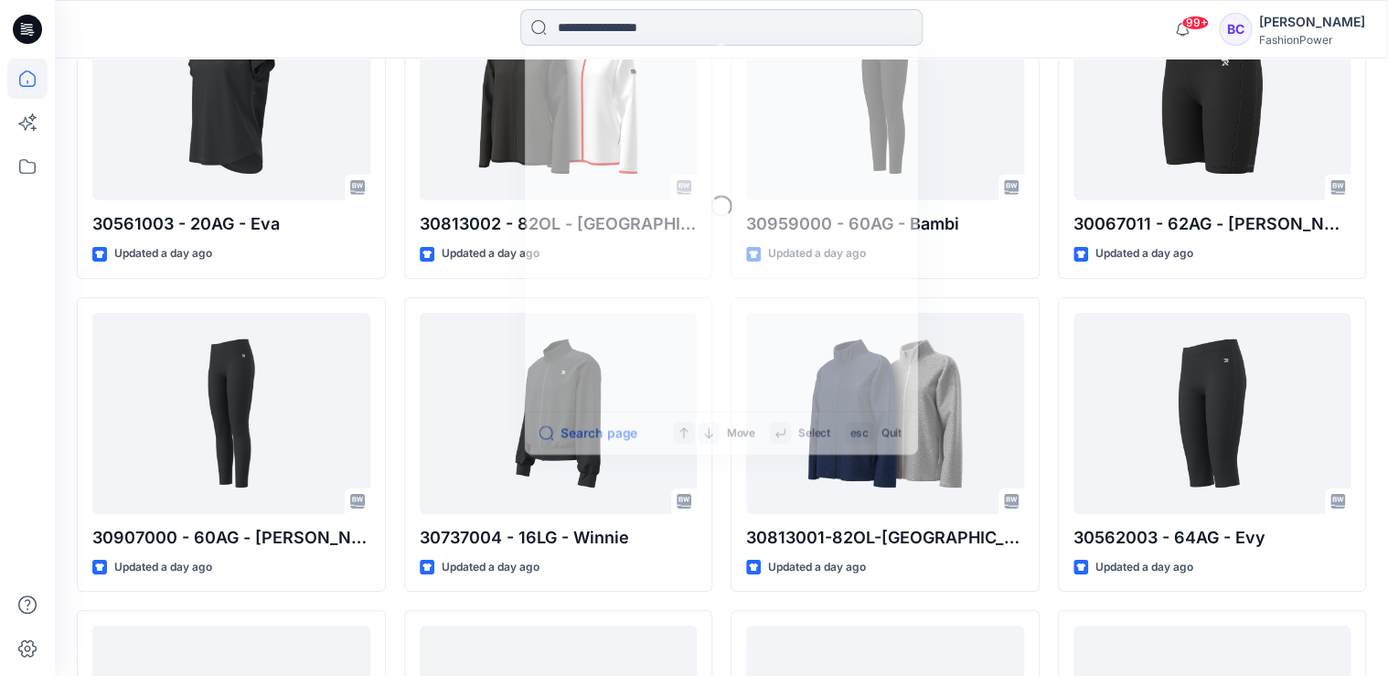
click at [675, 37] on input at bounding box center [721, 27] width 402 height 37
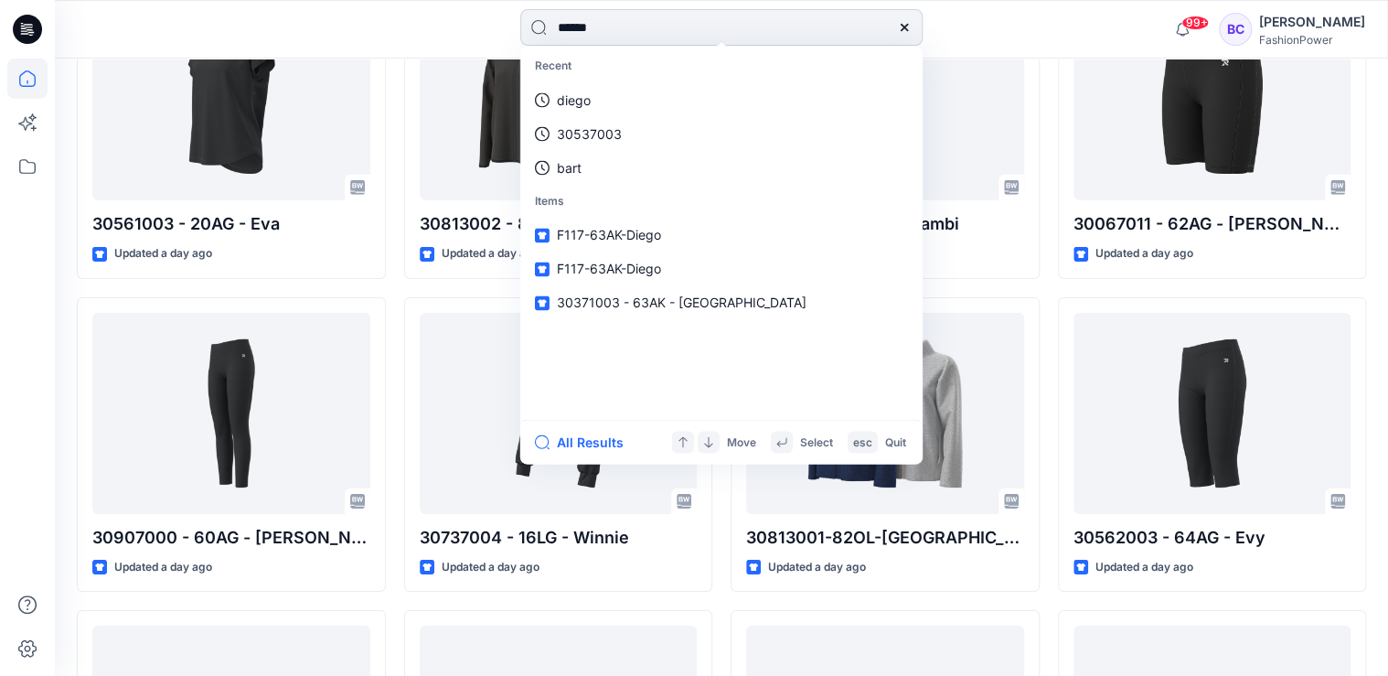
type input "*******"
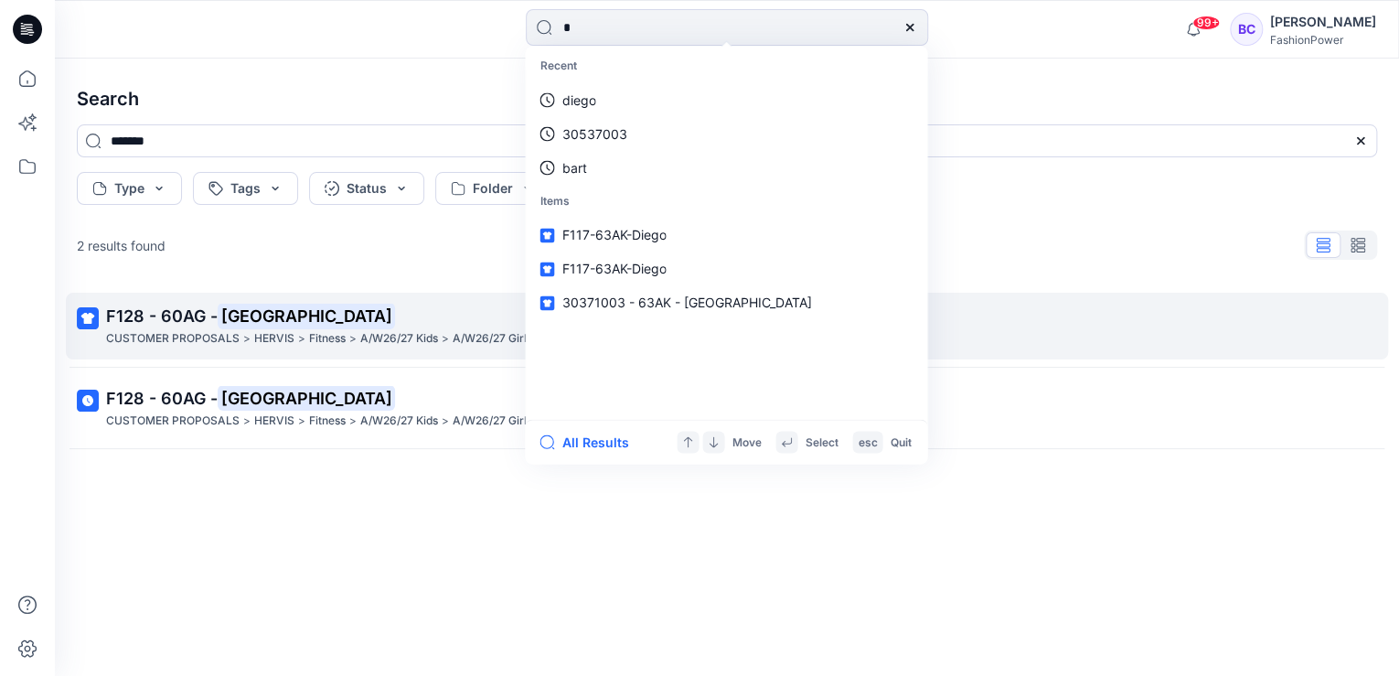
type input "*"
click at [305, 349] on link "F128 - 60AG - Bristol CUSTOMER PROPOSALS > HERVIS > Fitness > A/W26/27 Kids > A…" at bounding box center [727, 326] width 1322 height 67
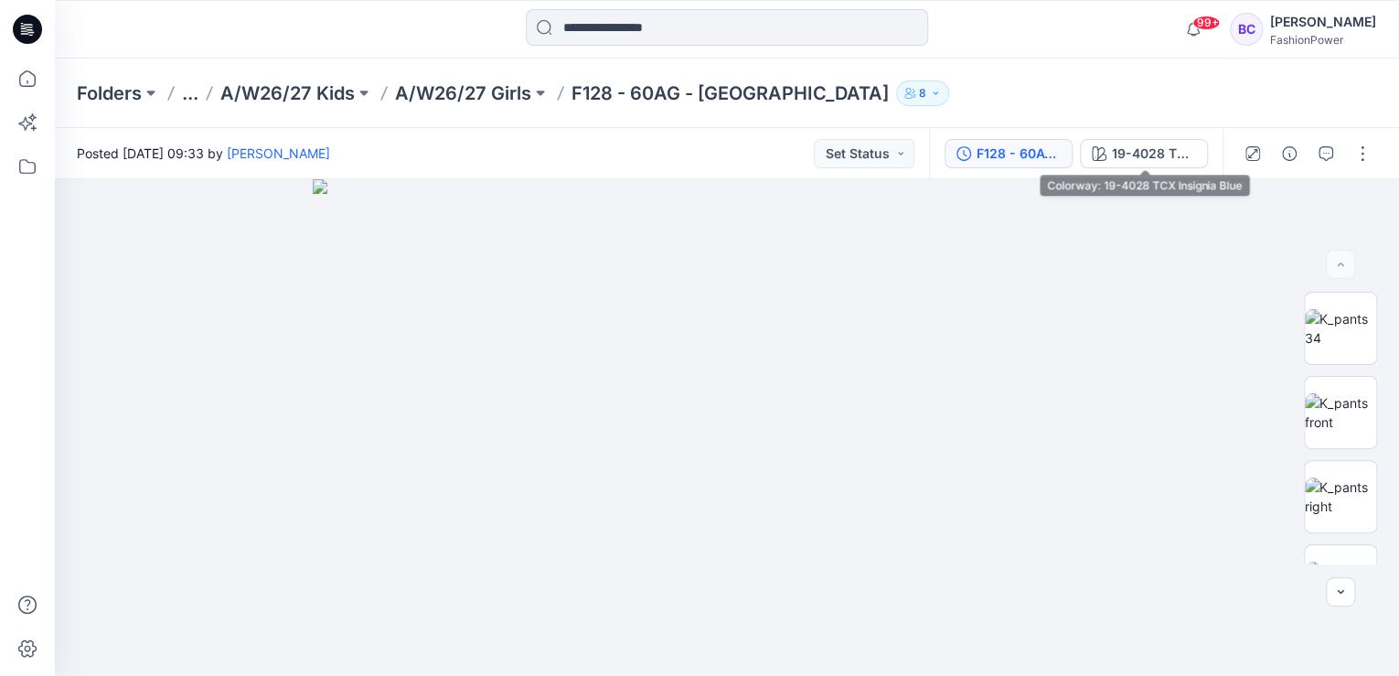
click at [995, 154] on div "F128 - 60AG - Bristol" at bounding box center [1018, 154] width 84 height 20
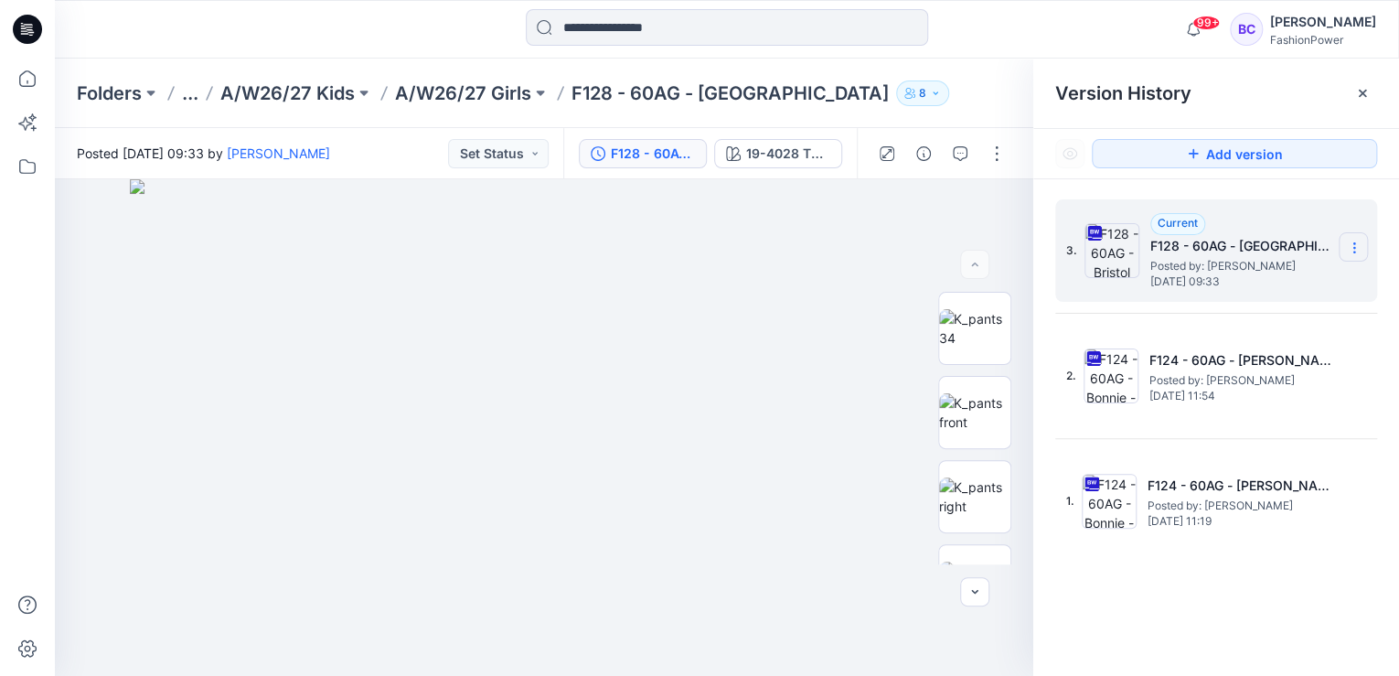
click at [1348, 246] on icon at bounding box center [1354, 247] width 15 height 15
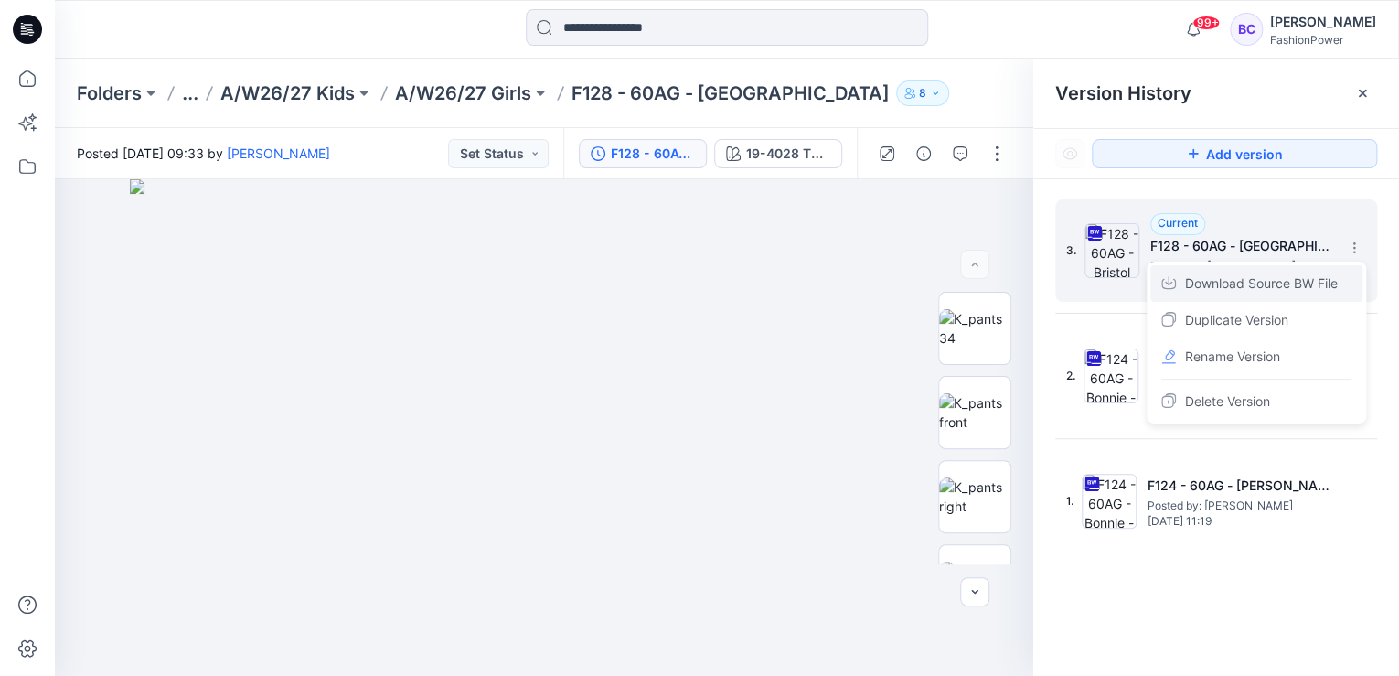
click at [1314, 278] on span "Download Source BW File" at bounding box center [1261, 283] width 153 height 22
